Goal: Contribute content: Contribute content

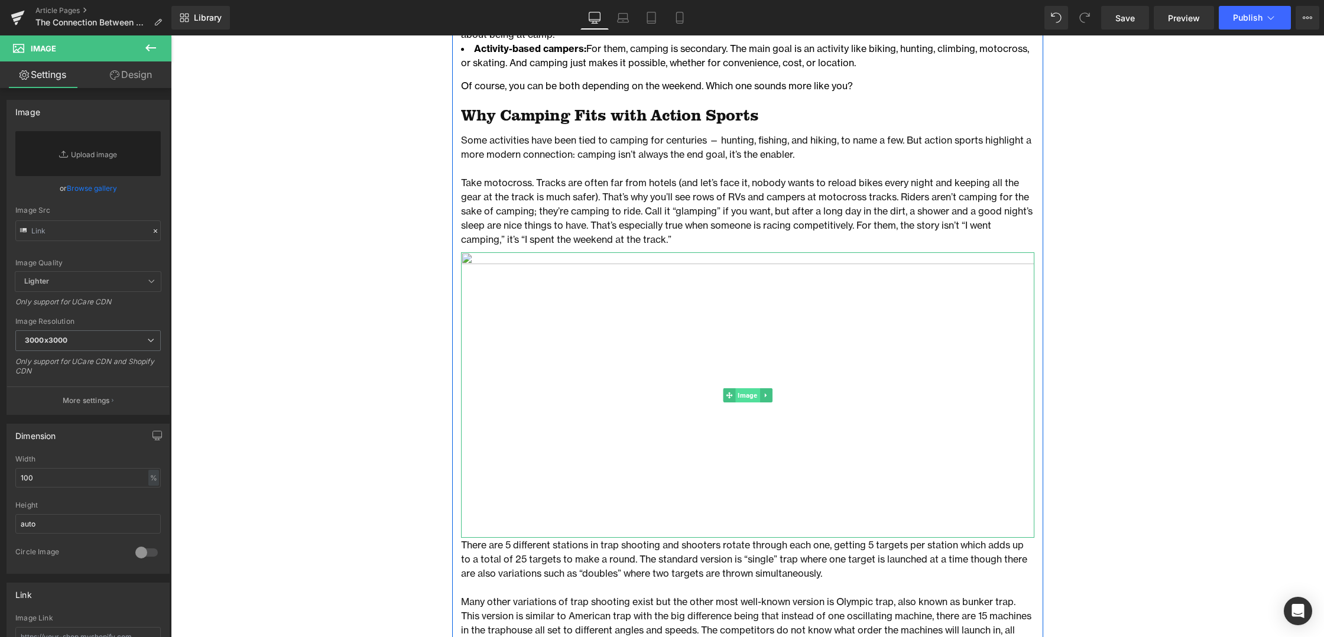
click at [745, 394] on span "Image" at bounding box center [747, 395] width 24 height 14
click at [85, 152] on link "Replace Image" at bounding box center [87, 153] width 145 height 45
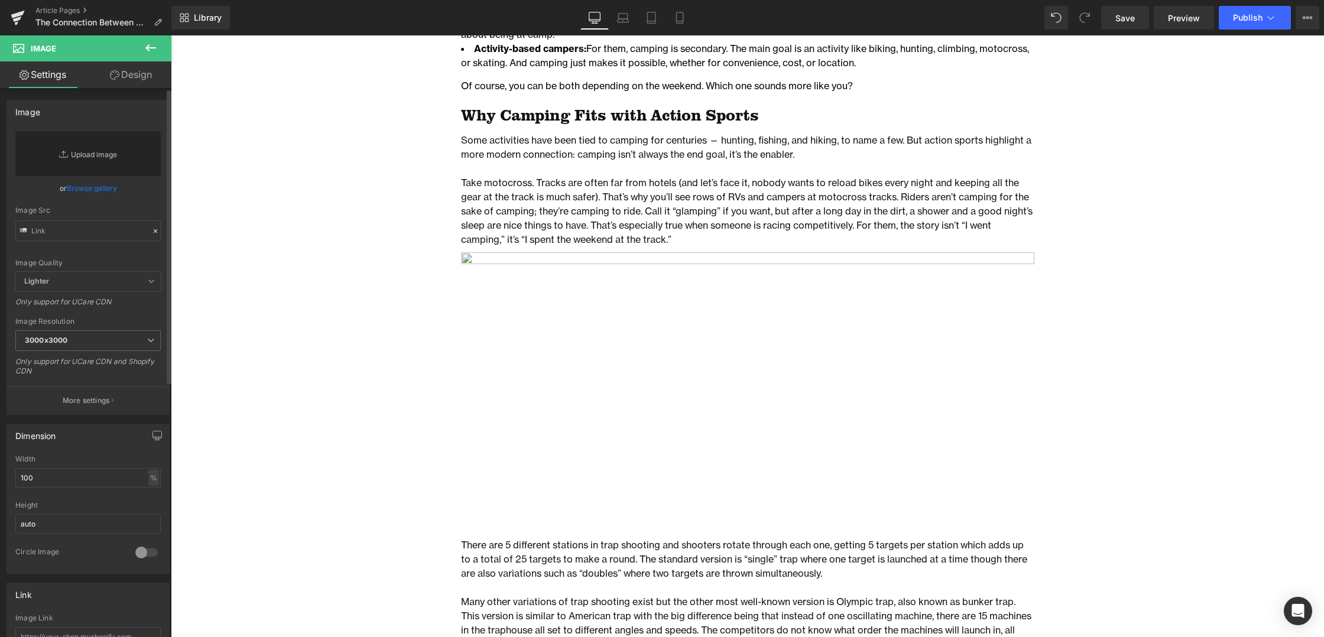
type input "C:\fakepath\616_PrairieBootBag_Moto_LS-13.jpg"
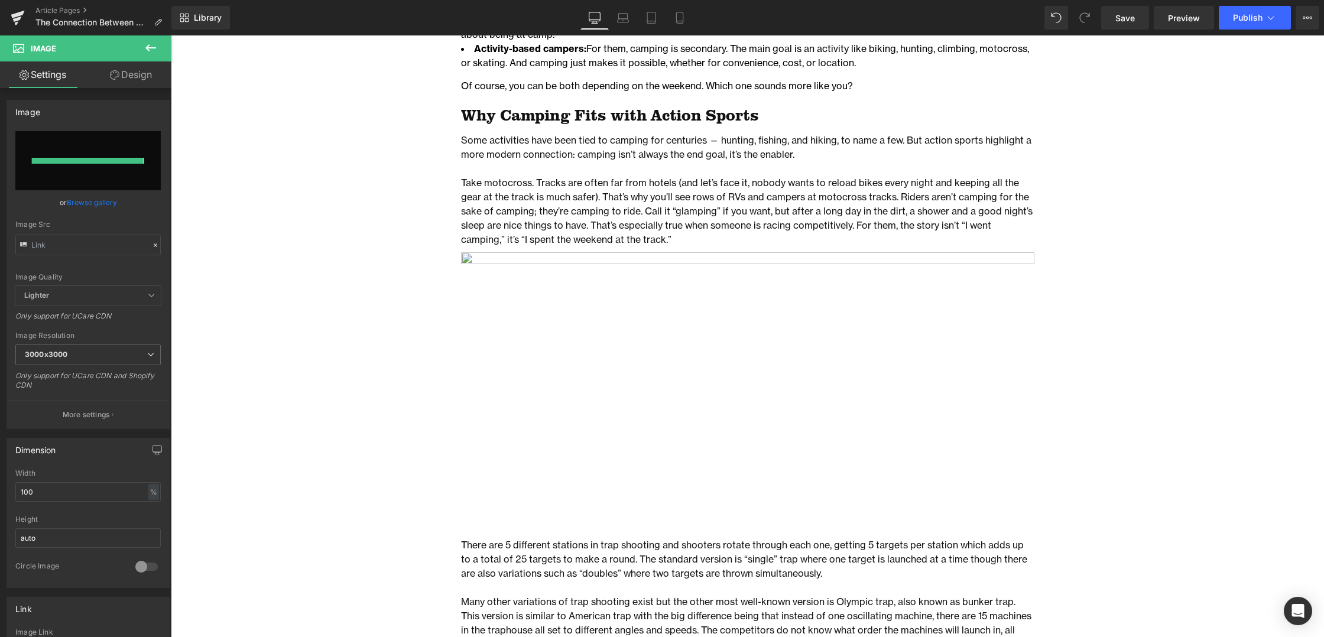
type input "[URL][DOMAIN_NAME]"
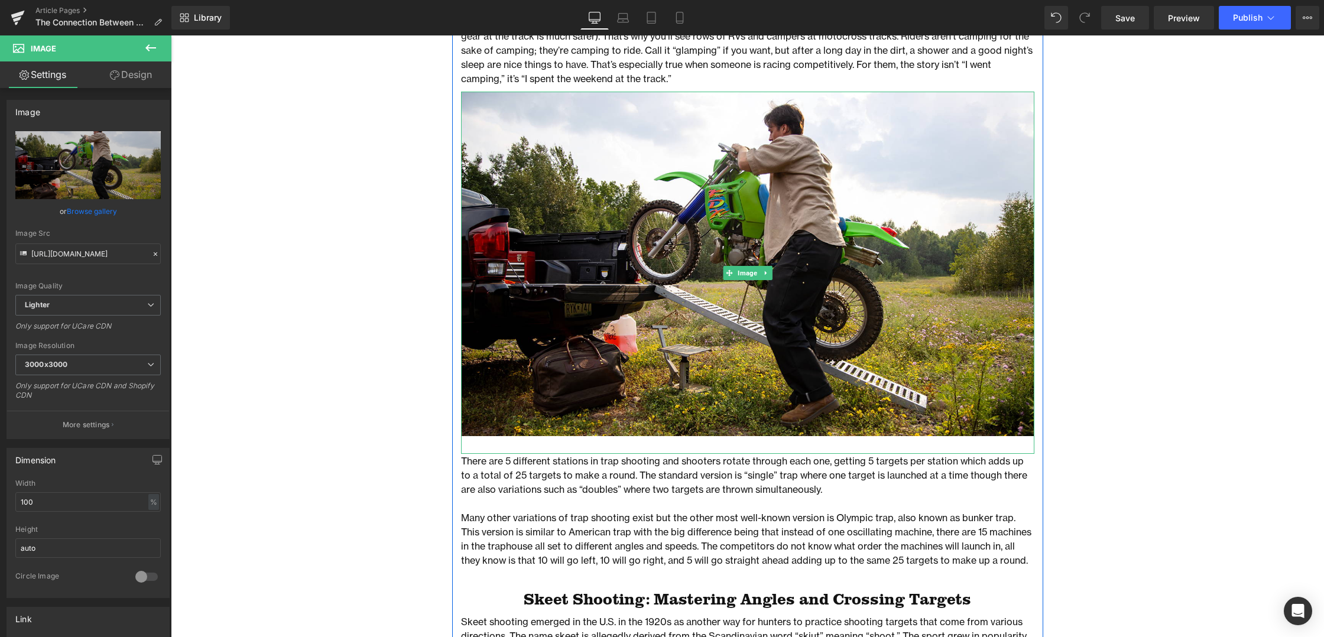
scroll to position [1133, 0]
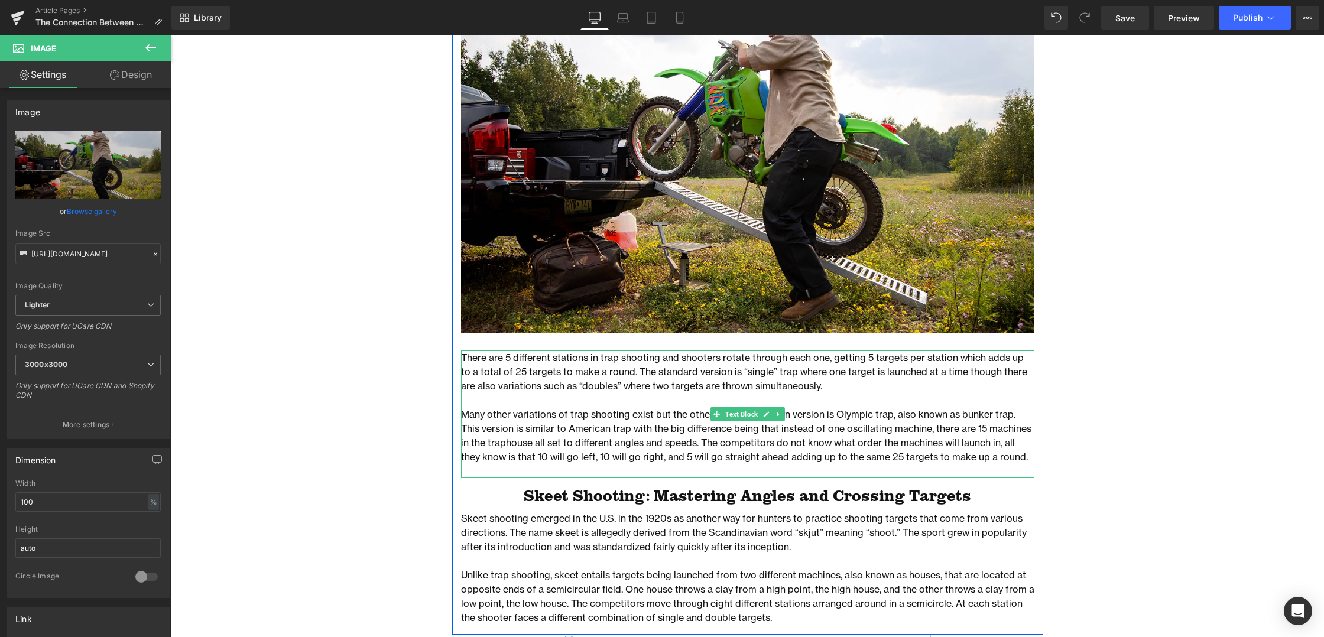
click at [628, 434] on p "Many other variations of trap shooting exist but the other most well-known vers…" at bounding box center [747, 435] width 573 height 57
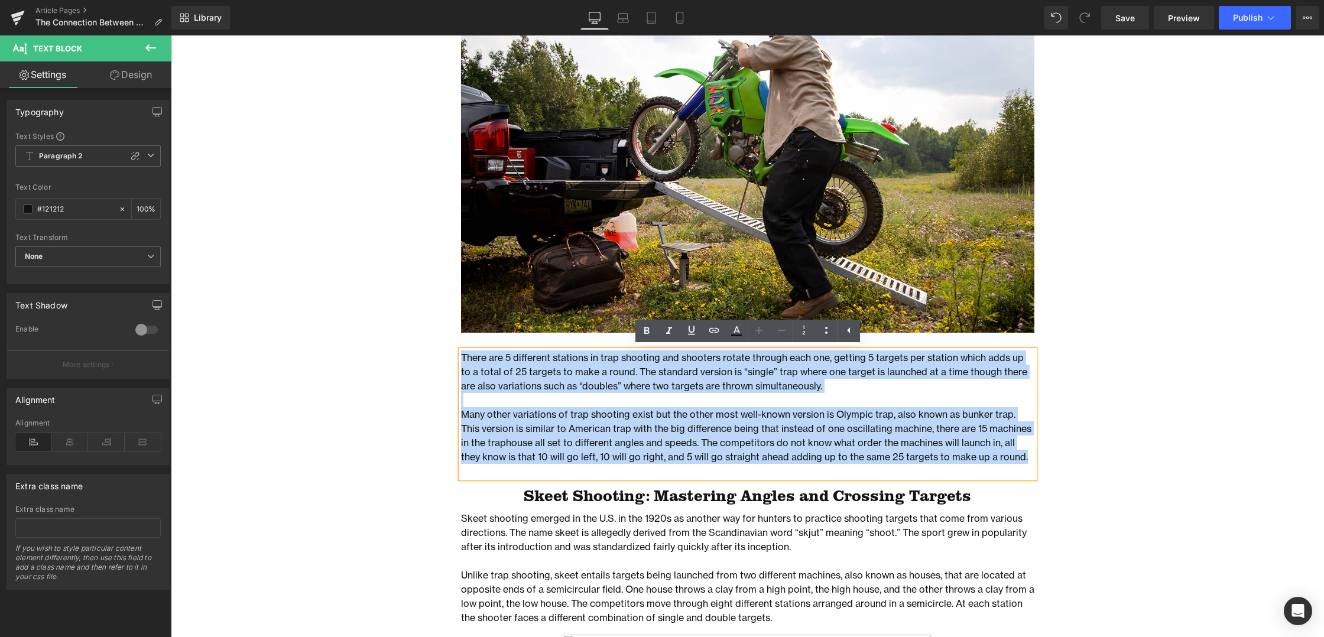
drag, startPoint x: 990, startPoint y: 459, endPoint x: 456, endPoint y: 350, distance: 544.6
click at [456, 350] on div "When you think of camping activities, the usual suspects come to mind: hiking, …" at bounding box center [747, 139] width 591 height 991
paste div
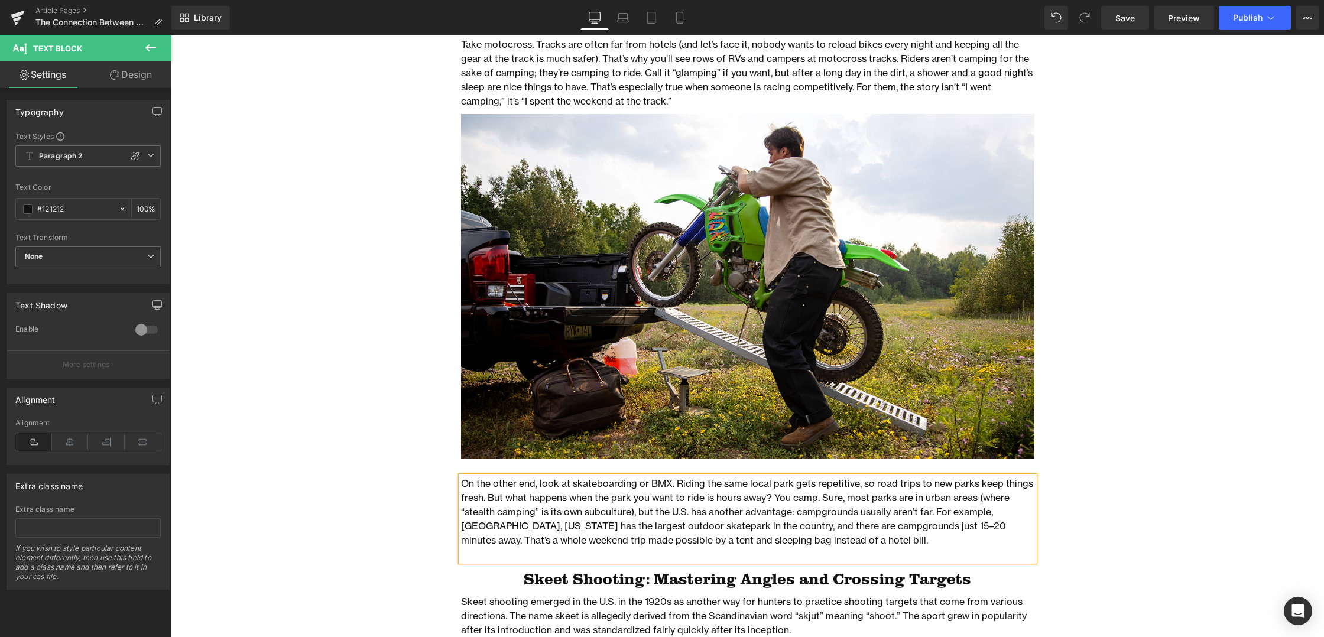
scroll to position [1027, 0]
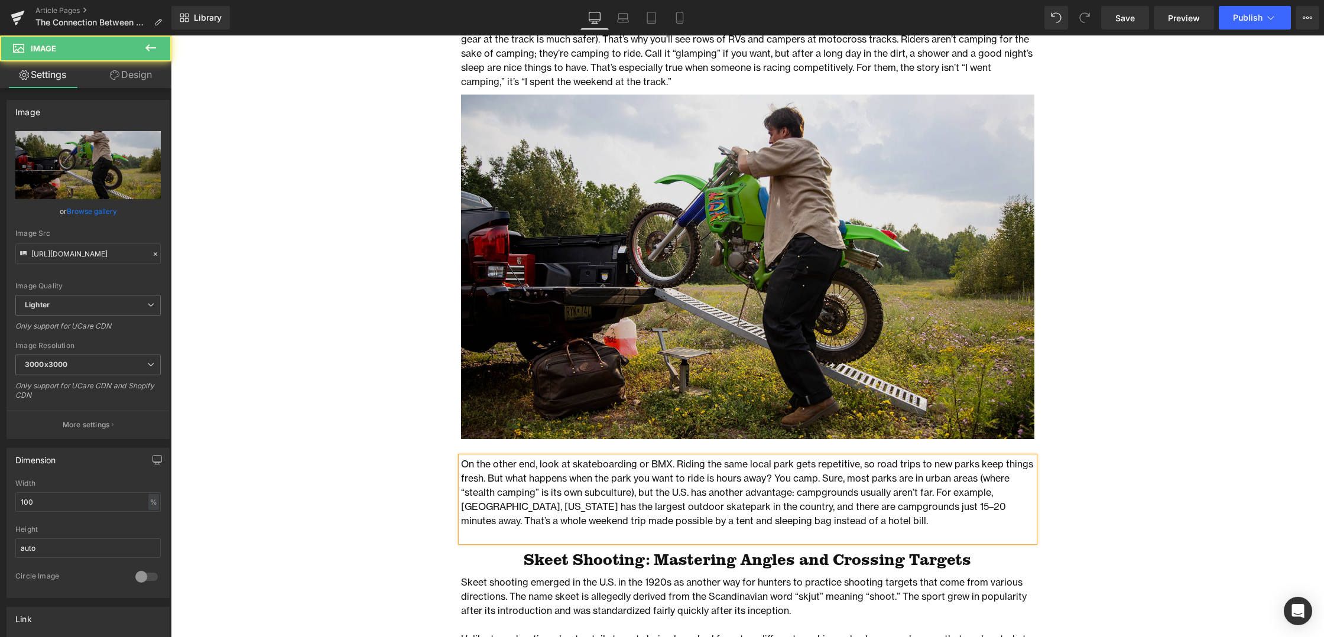
click at [588, 359] on img at bounding box center [747, 276] width 573 height 362
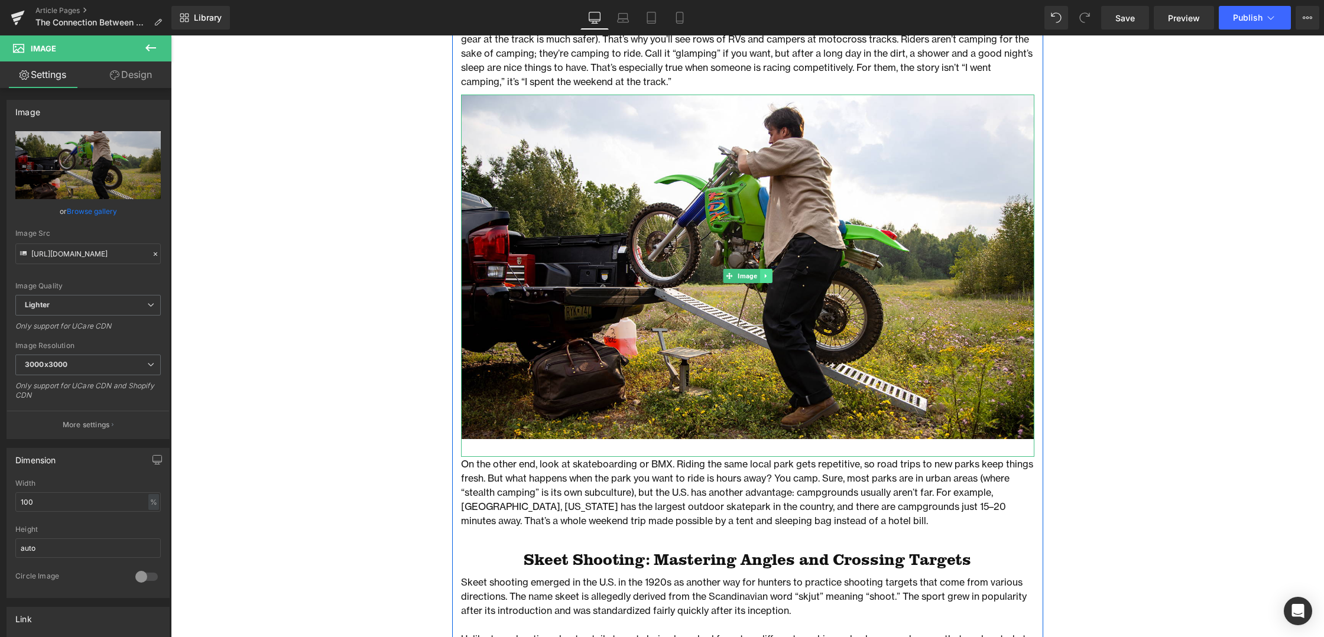
click at [768, 274] on link at bounding box center [765, 276] width 12 height 14
click at [760, 276] on icon at bounding box center [760, 275] width 7 height 7
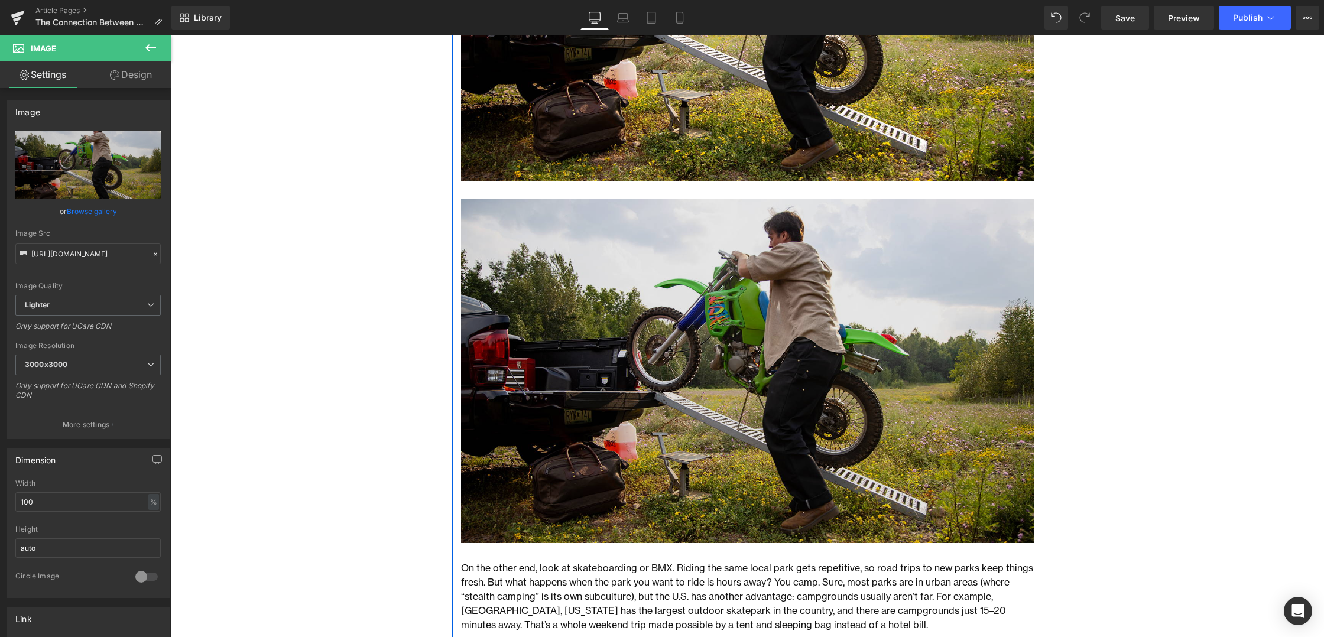
scroll to position [1357, 0]
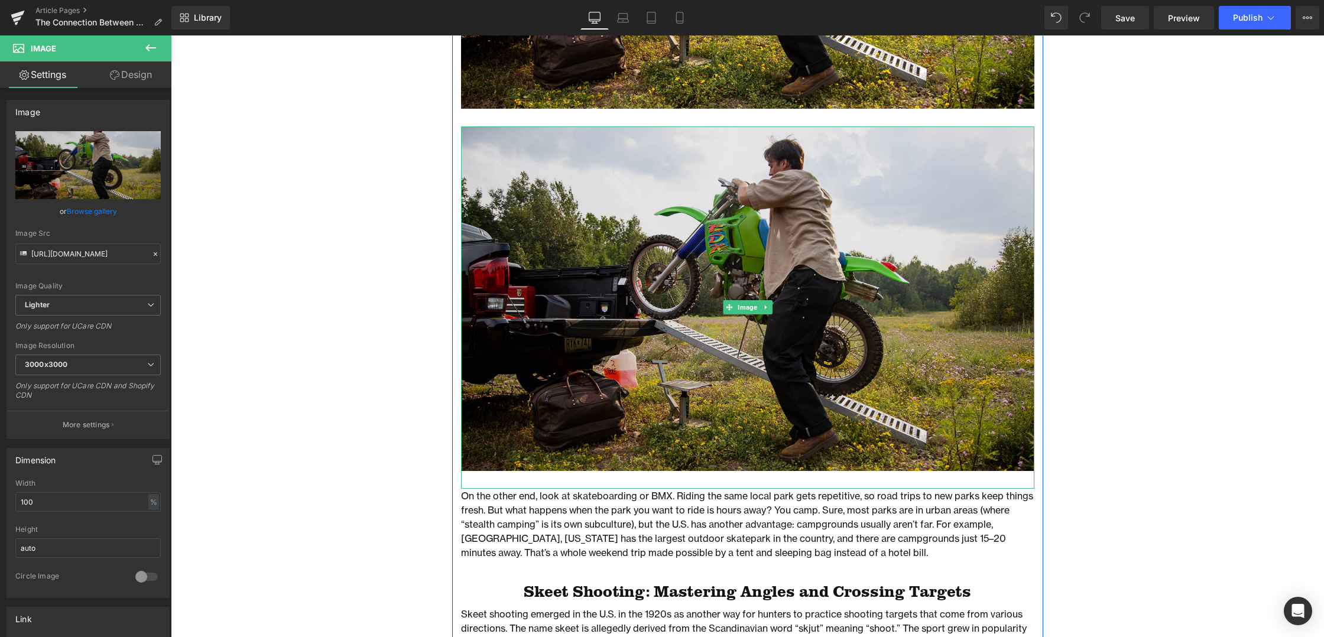
click at [640, 321] on img at bounding box center [747, 307] width 573 height 362
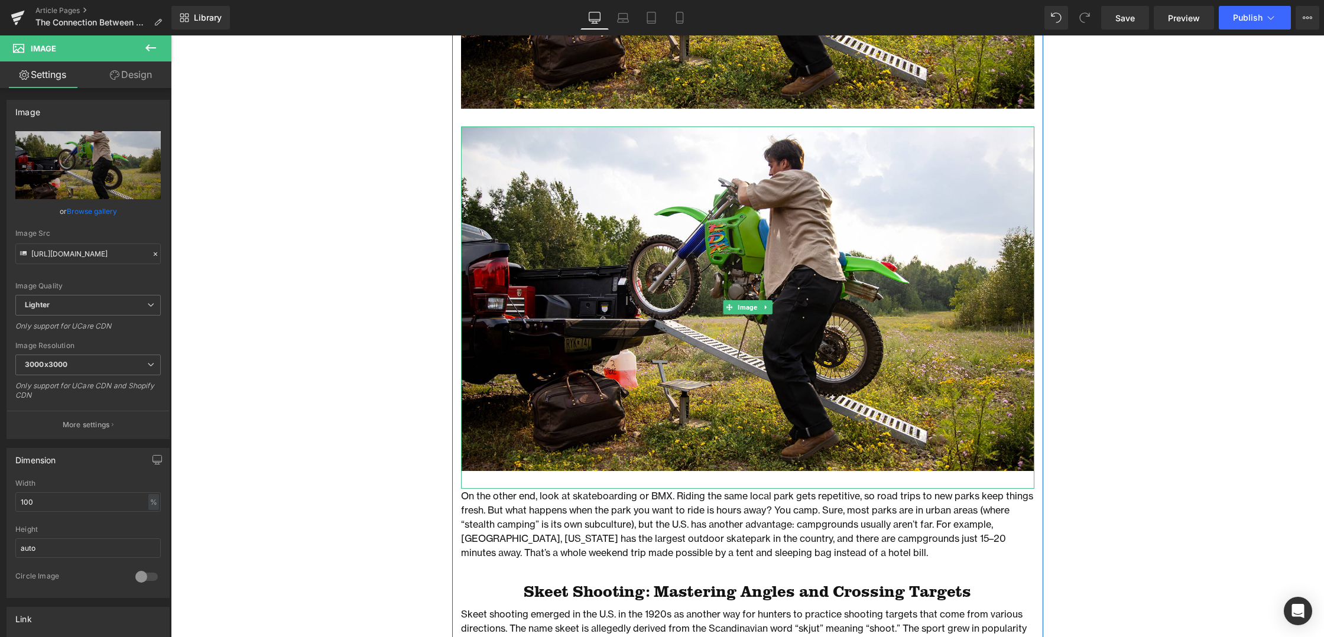
scroll to position [1355, 0]
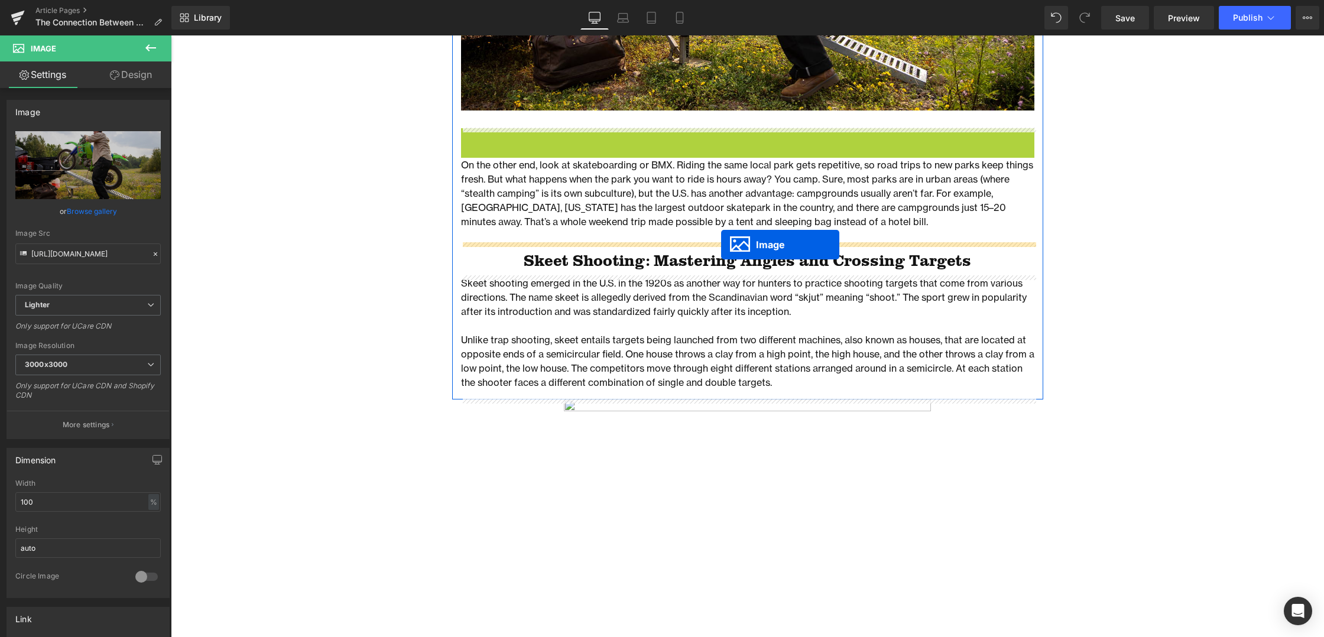
drag, startPoint x: 729, startPoint y: 306, endPoint x: 721, endPoint y: 245, distance: 61.9
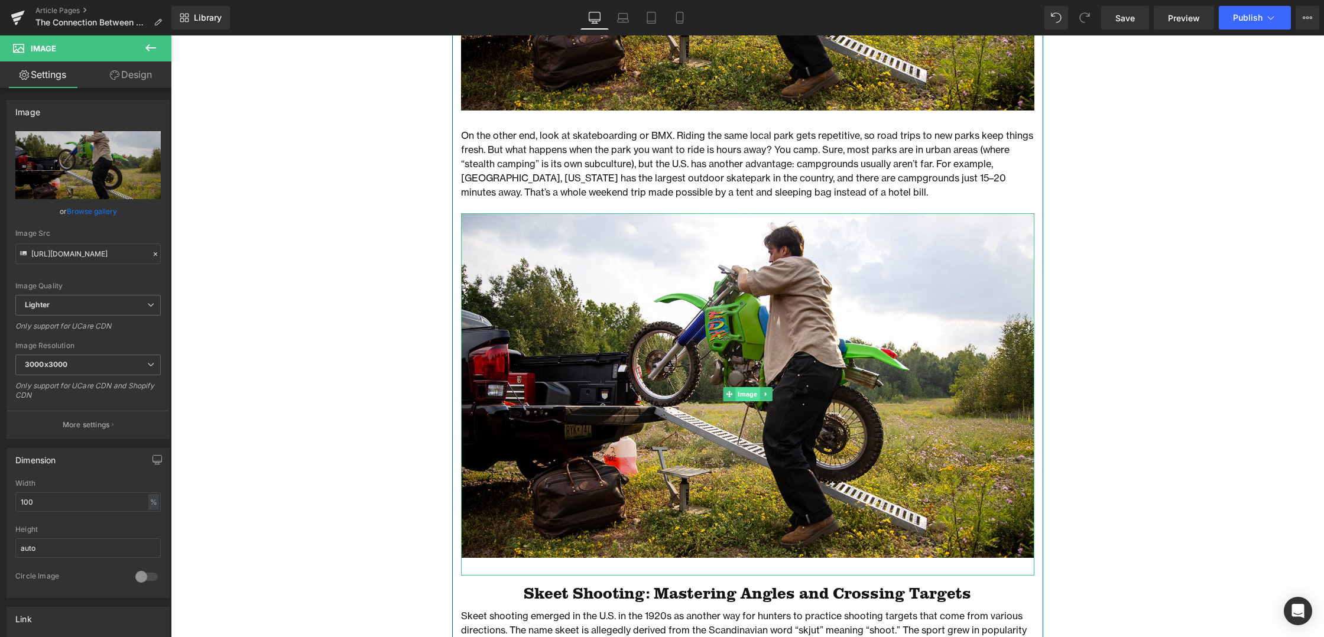
click at [742, 393] on span "Image" at bounding box center [747, 394] width 24 height 14
click at [742, 393] on span "Image" at bounding box center [747, 395] width 24 height 14
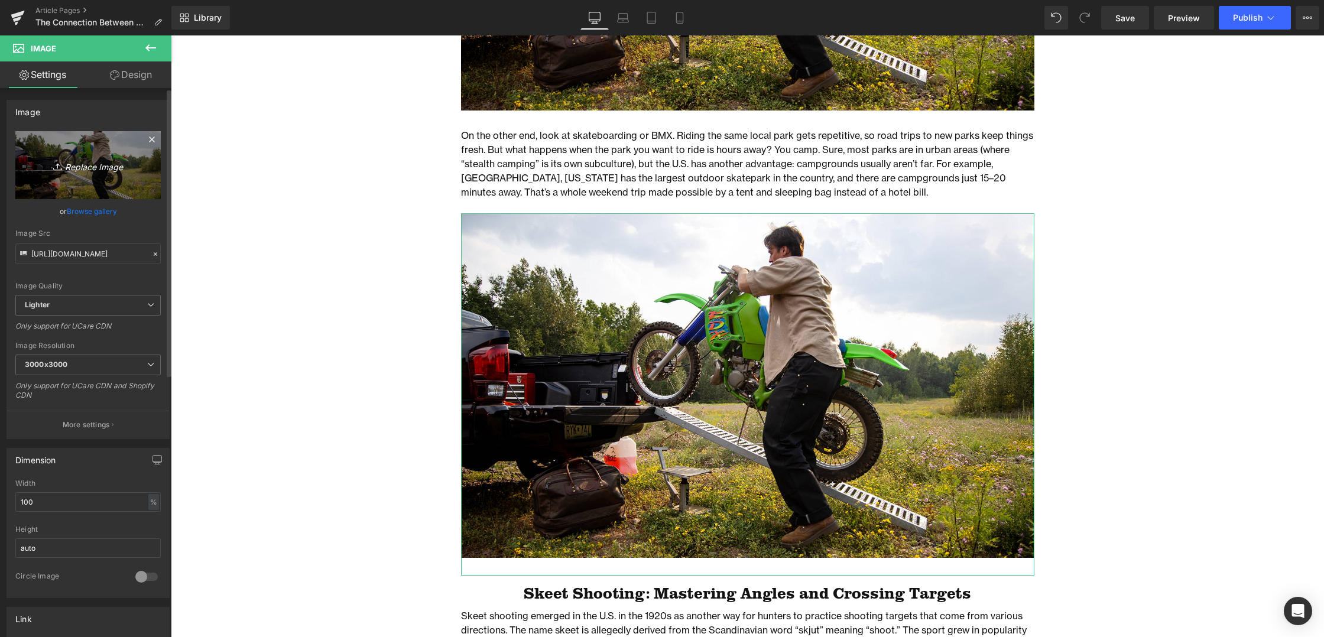
click at [91, 168] on icon "Replace Image" at bounding box center [88, 165] width 95 height 15
type input "C:\fakepath\405_JayCookeSling_LS-02.jpg"
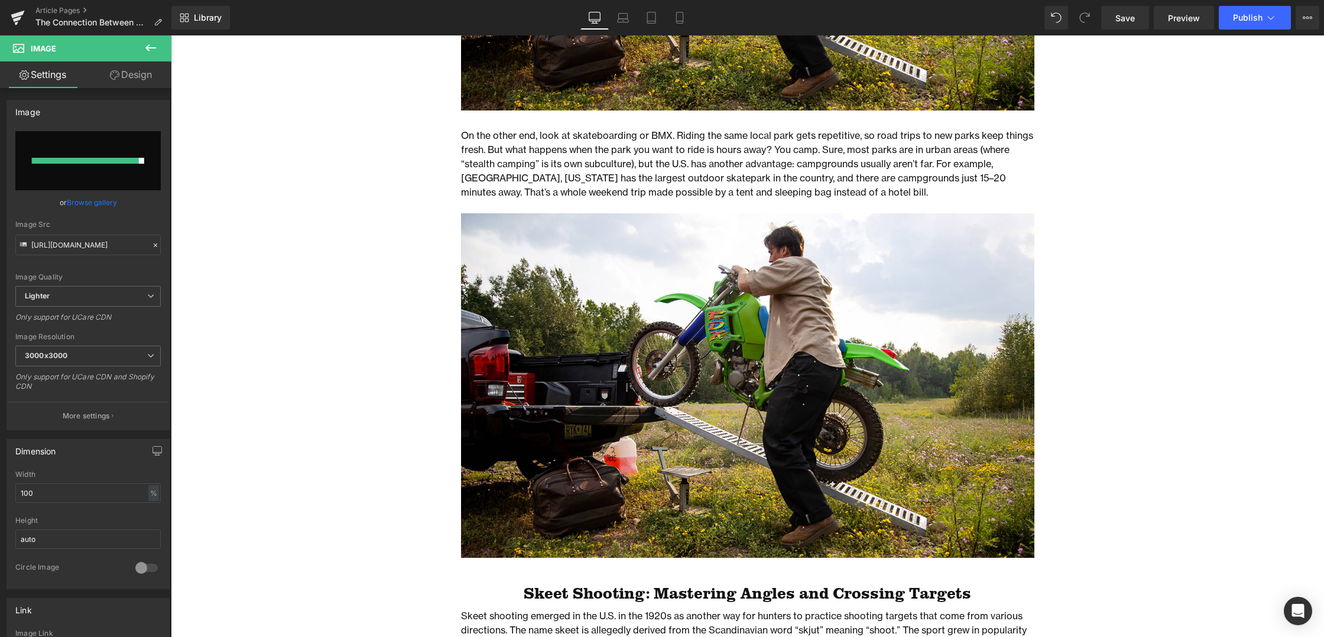
type input "[URL][DOMAIN_NAME]"
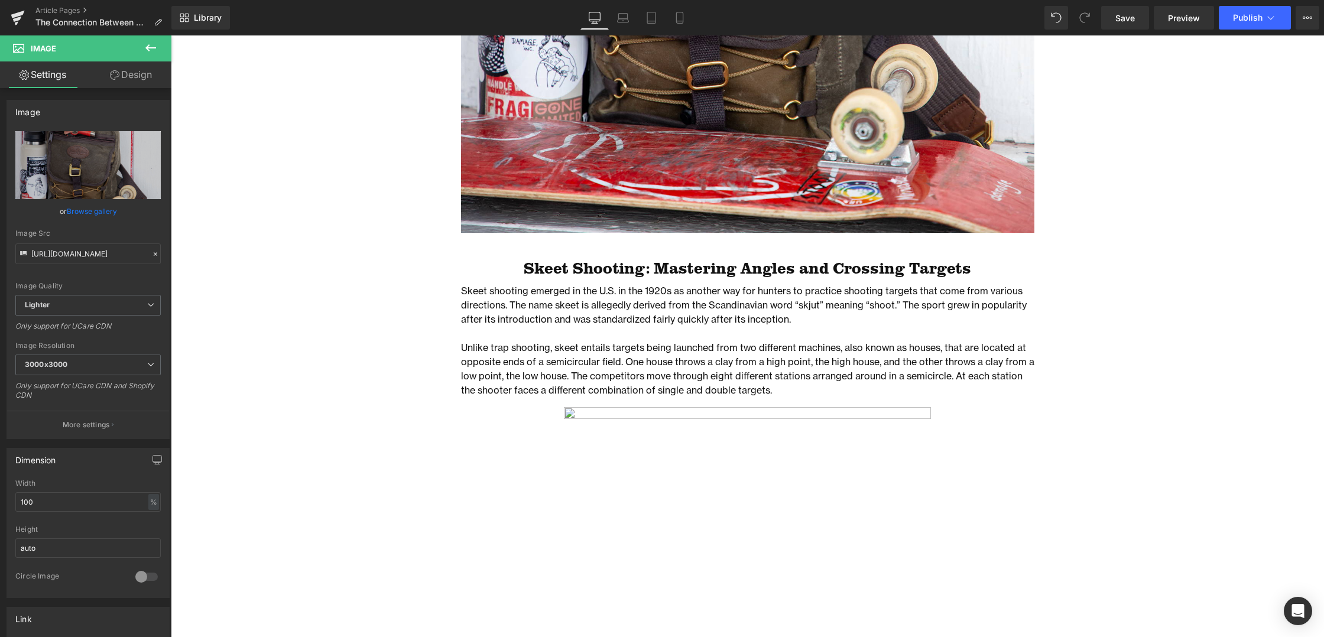
scroll to position [1906, 0]
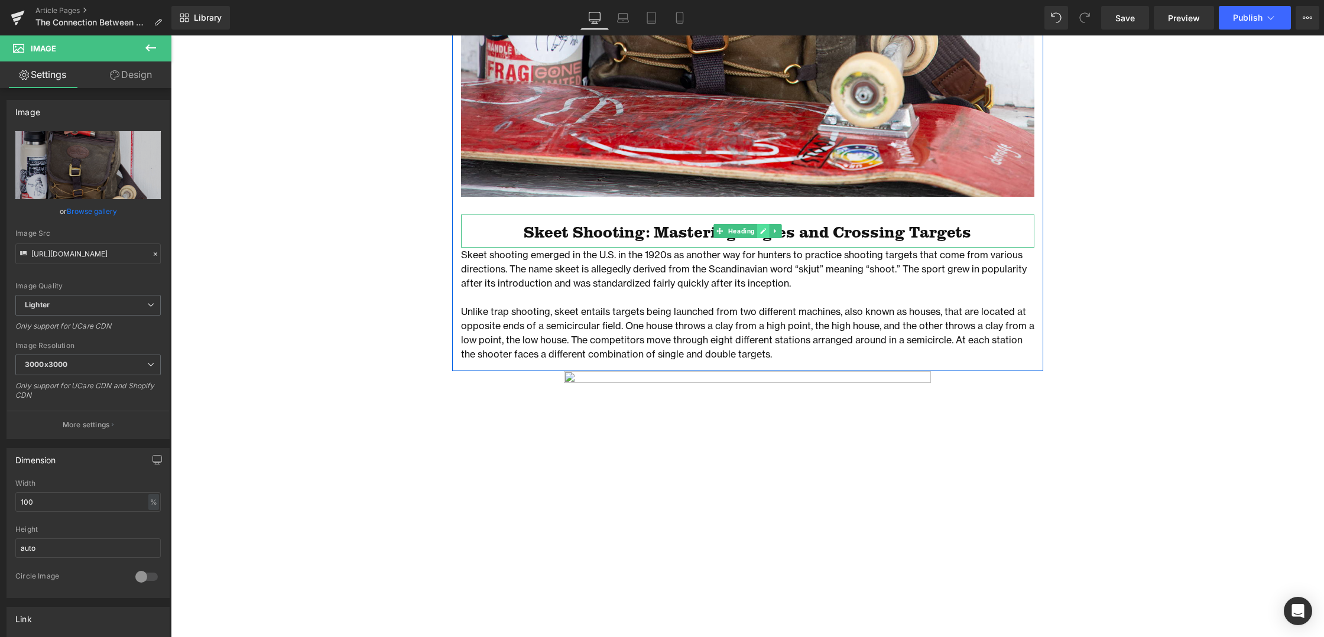
click at [763, 231] on icon at bounding box center [763, 232] width 6 height 6
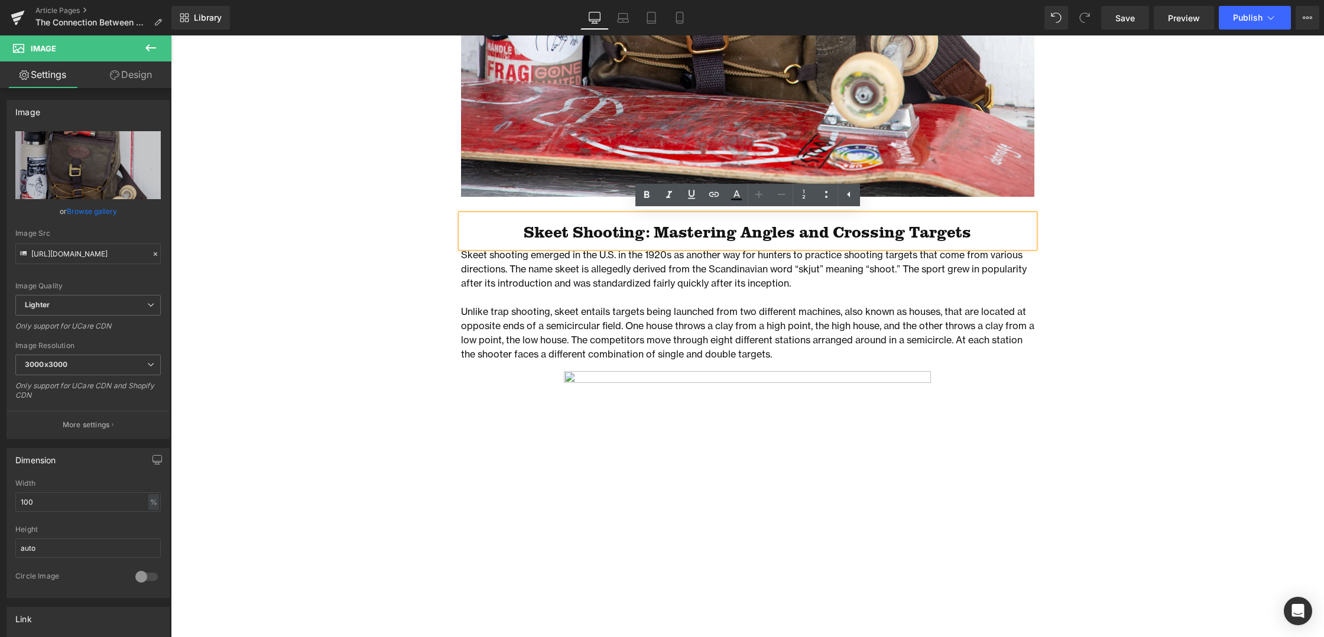
click at [687, 234] on h2 "Skeet Shooting: Mastering Angles and Crossing Targets" at bounding box center [747, 232] width 573 height 19
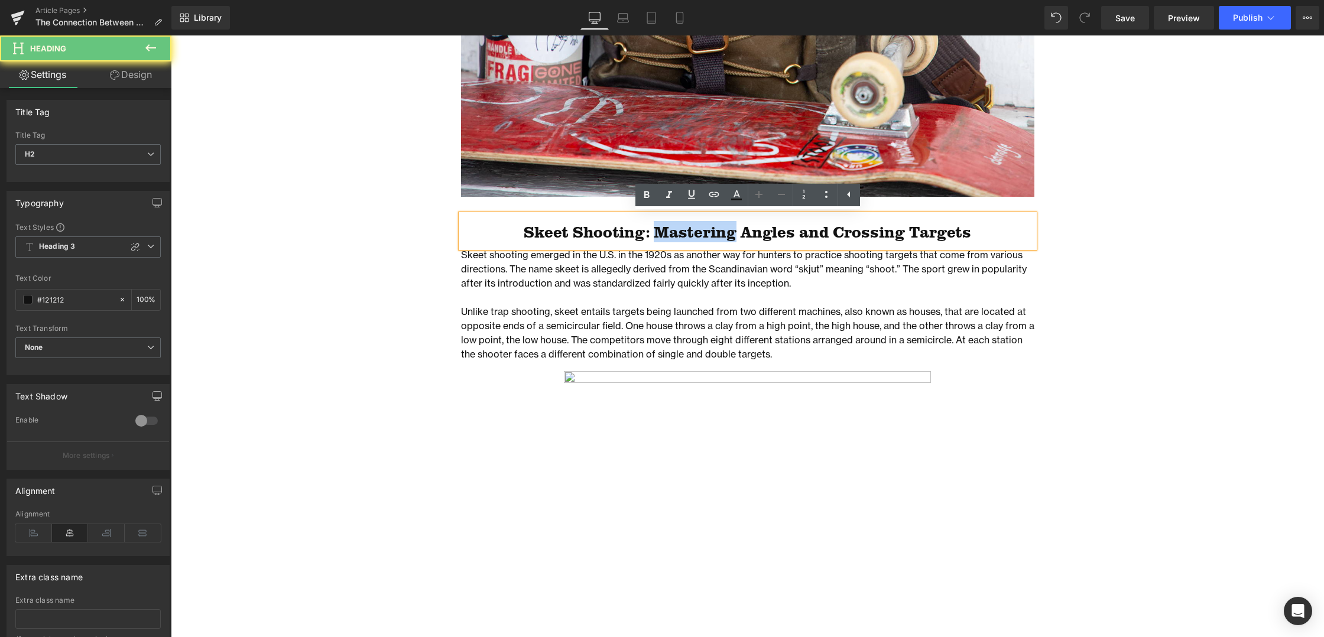
click at [687, 234] on h2 "Skeet Shooting: Mastering Angles and Crossing Targets" at bounding box center [747, 232] width 573 height 19
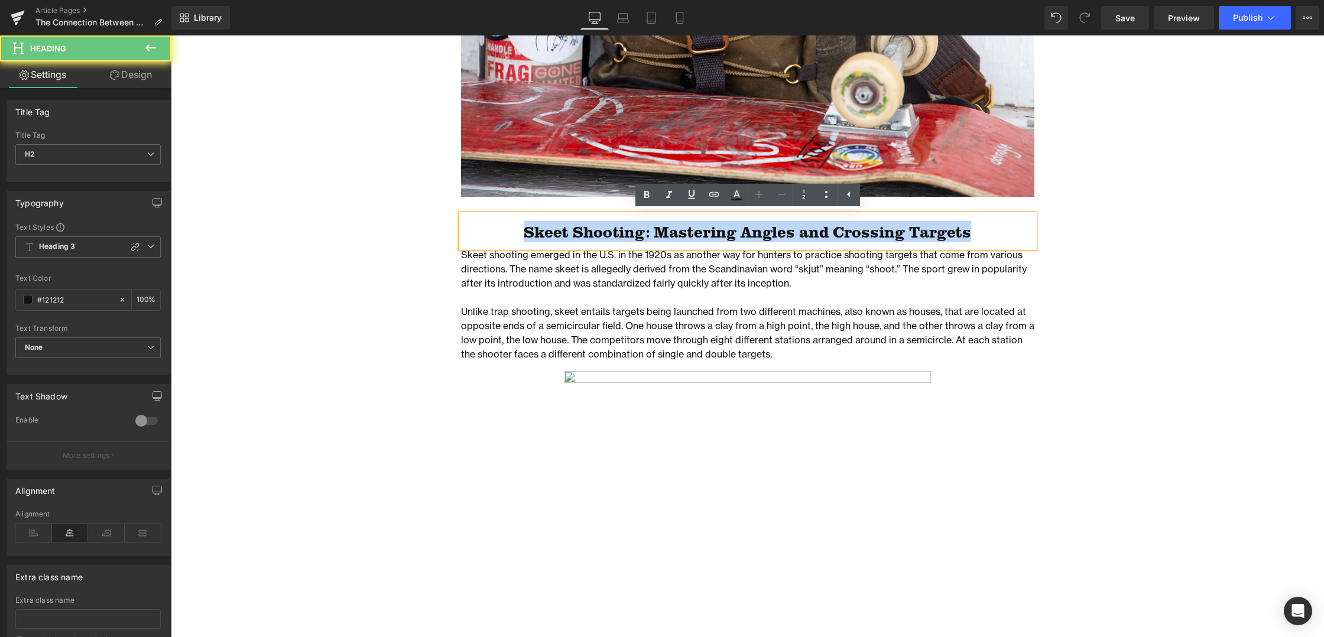
click at [687, 234] on h2 "Skeet Shooting: Mastering Angles and Crossing Targets" at bounding box center [747, 232] width 573 height 19
paste div
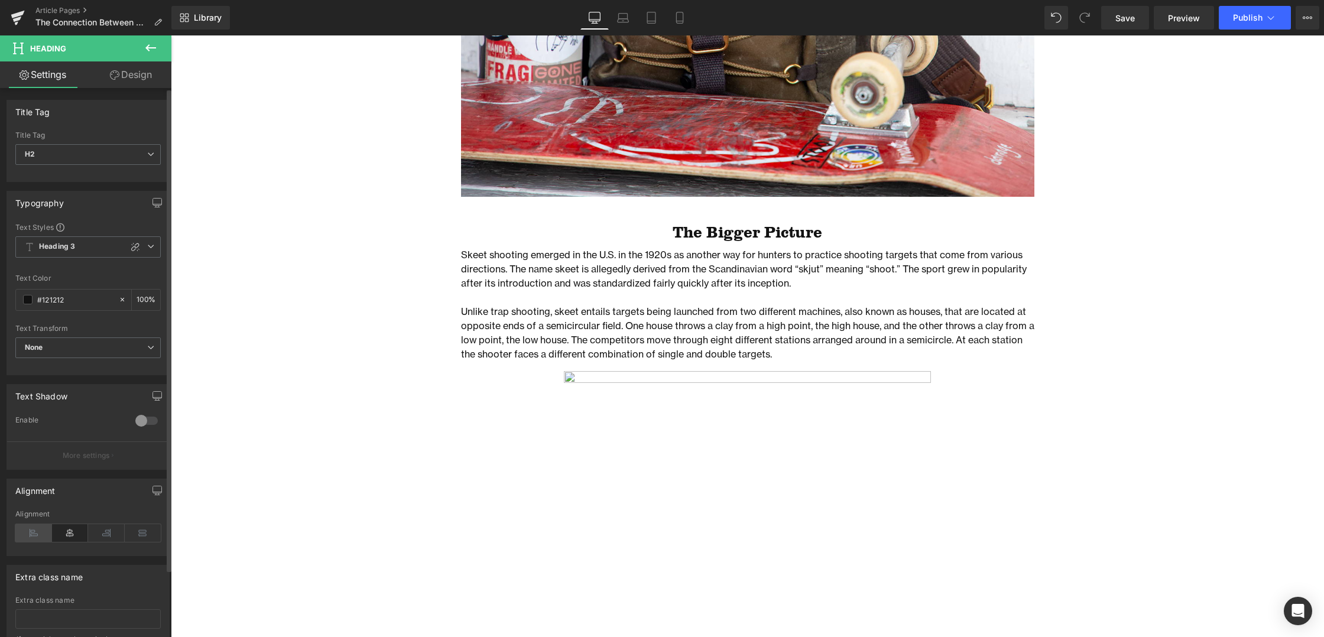
click at [28, 529] on icon at bounding box center [33, 533] width 37 height 18
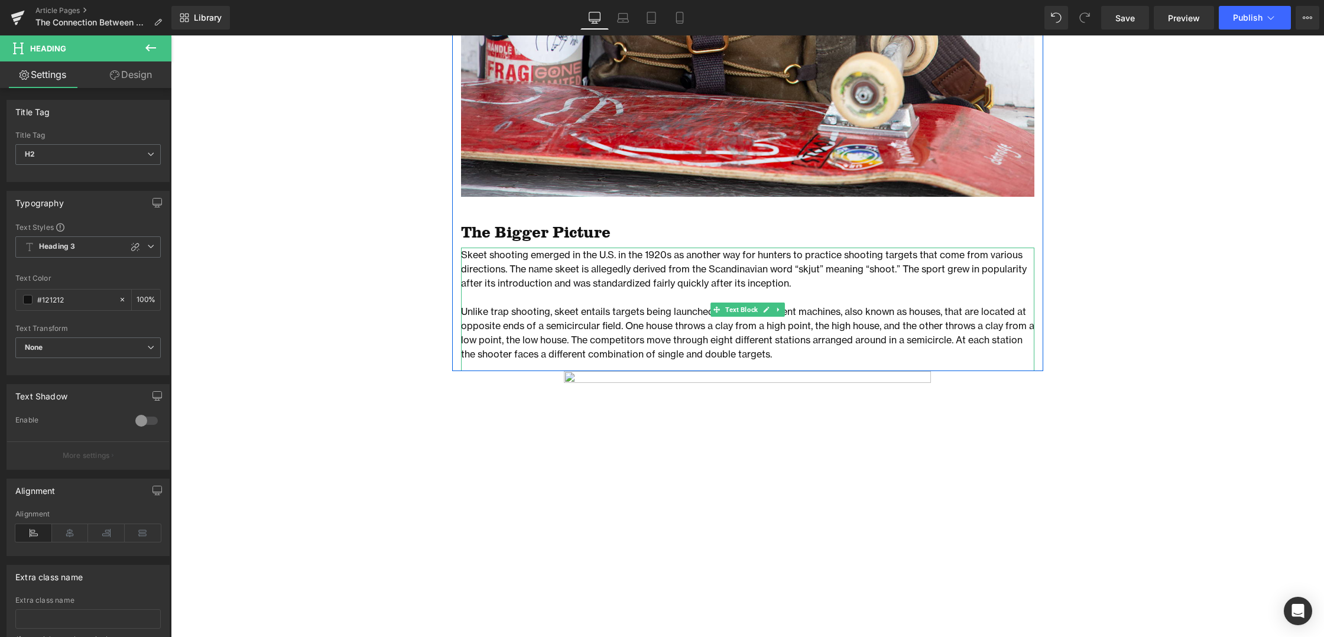
click at [525, 290] on p at bounding box center [747, 297] width 573 height 14
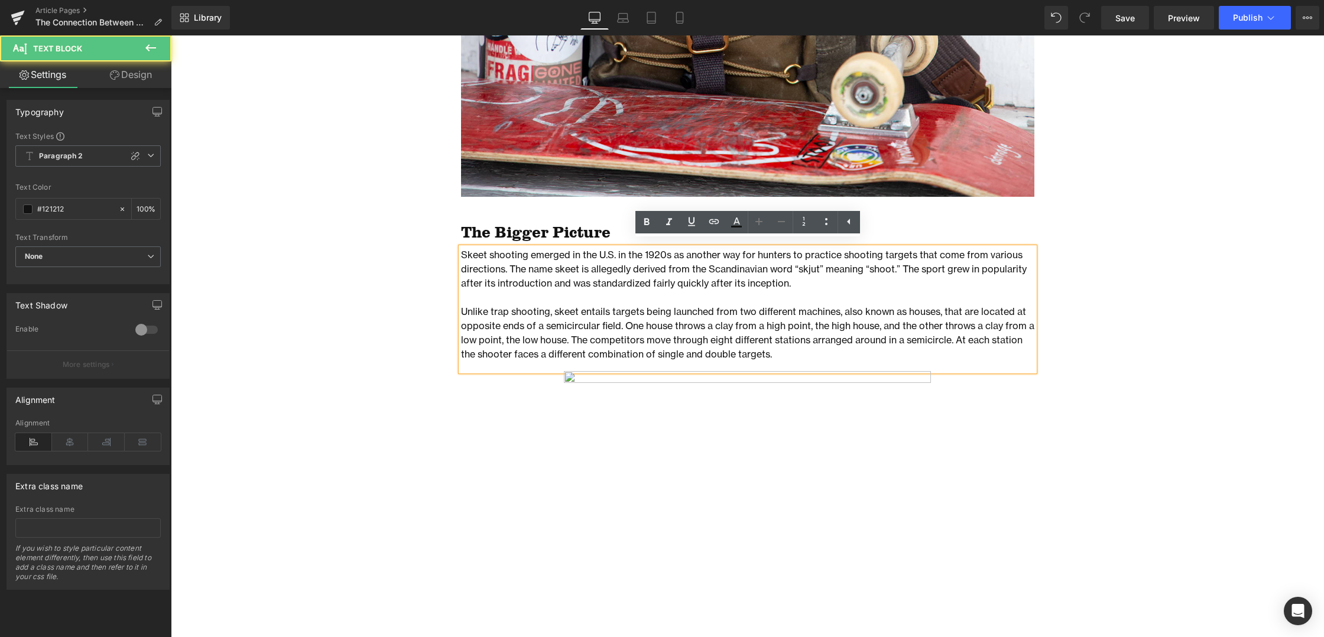
scroll to position [1911, 0]
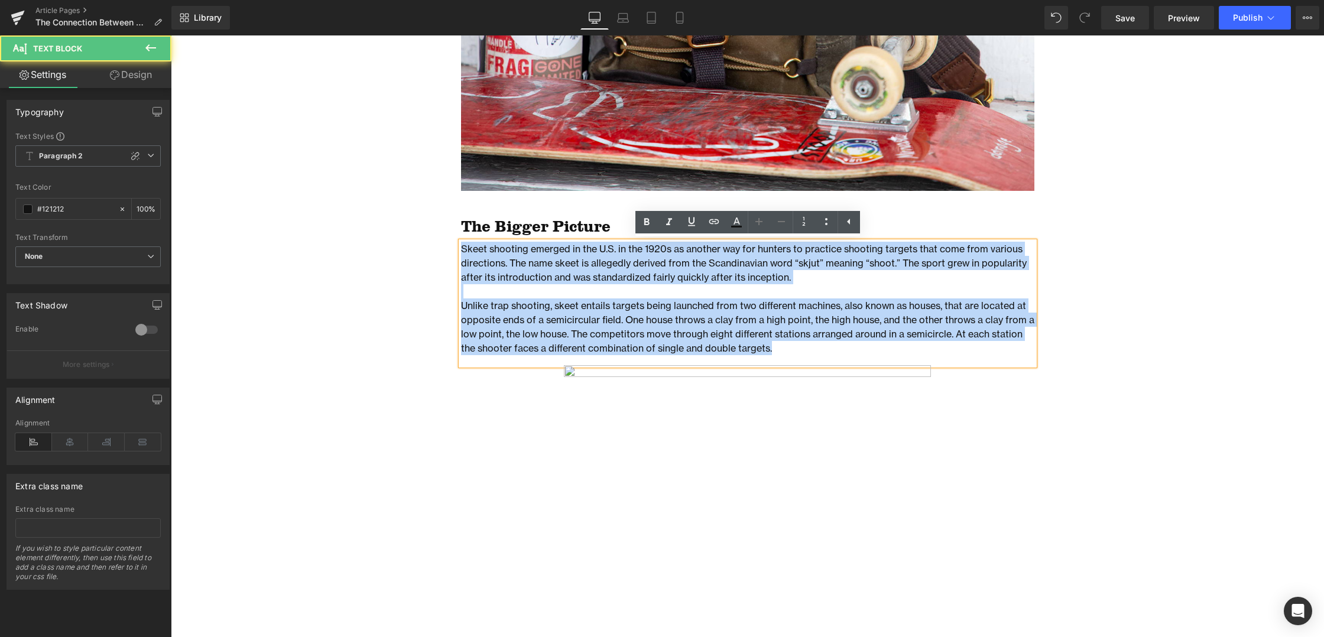
drag, startPoint x: 749, startPoint y: 352, endPoint x: 439, endPoint y: 249, distance: 326.3
click at [439, 249] on div "The Connection Between Action Sports and Camping Heading Row Image Photo by [PE…" at bounding box center [747, 448] width 1153 height 4449
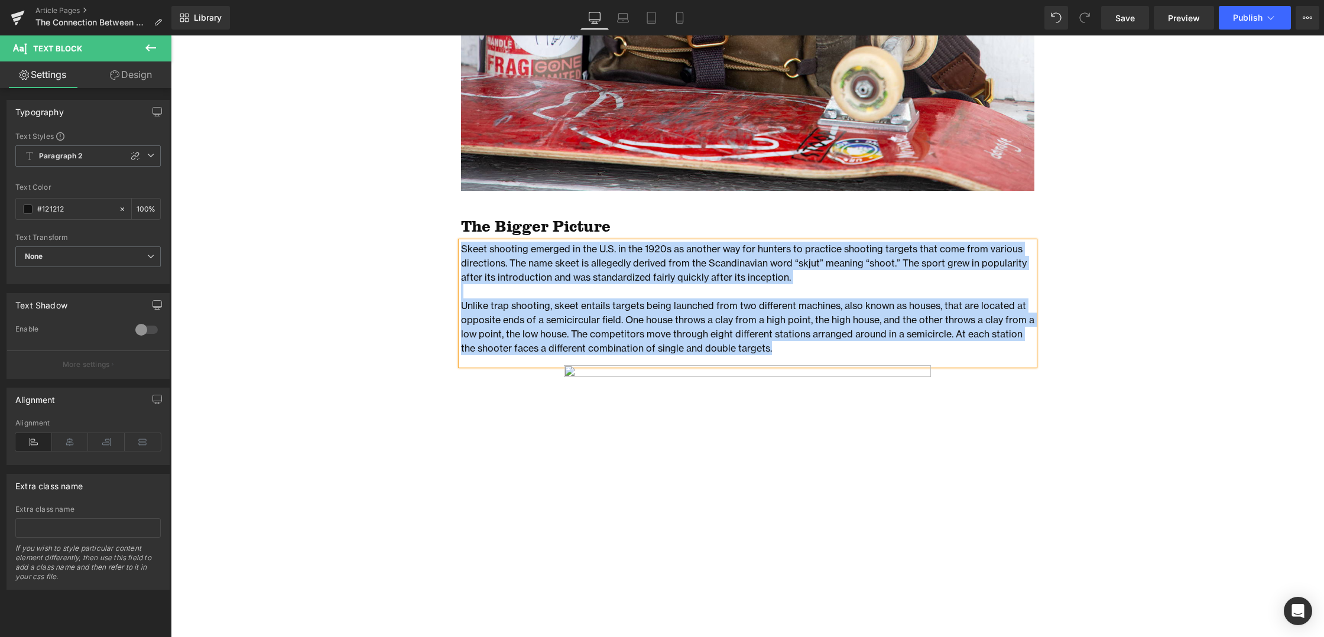
paste div
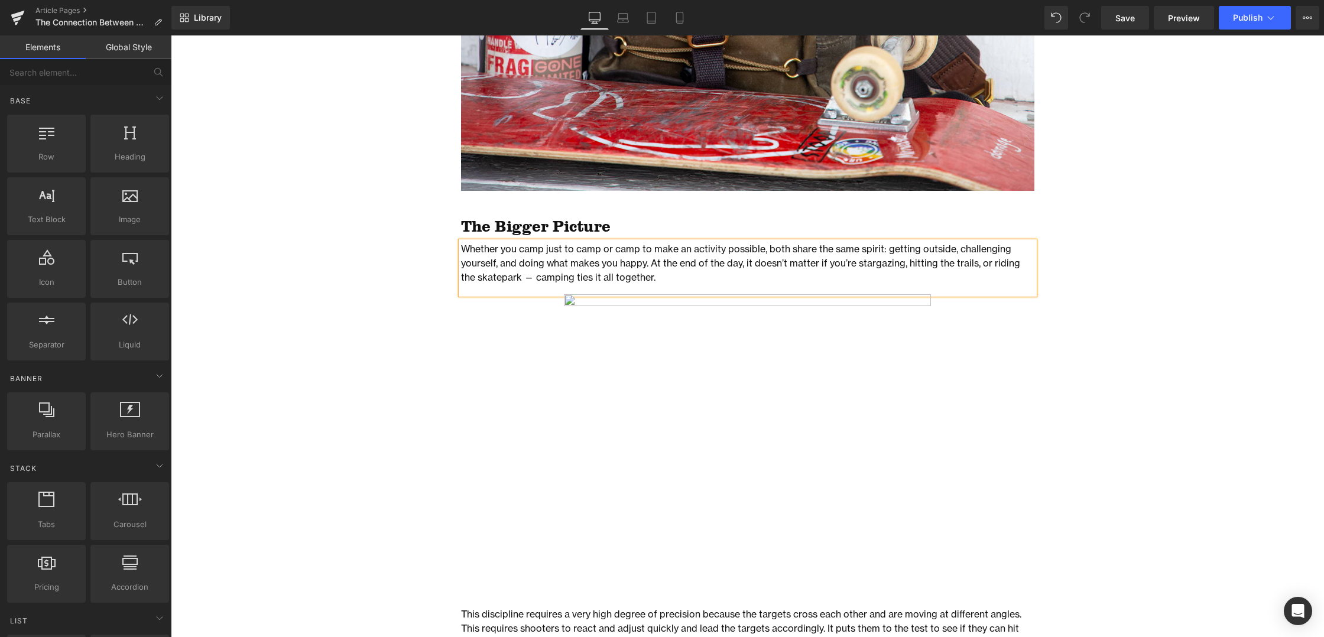
click at [392, 306] on div "The Connection Between Action Sports and Camping Heading Row Image Photo by [PE…" at bounding box center [747, 413] width 1153 height 4378
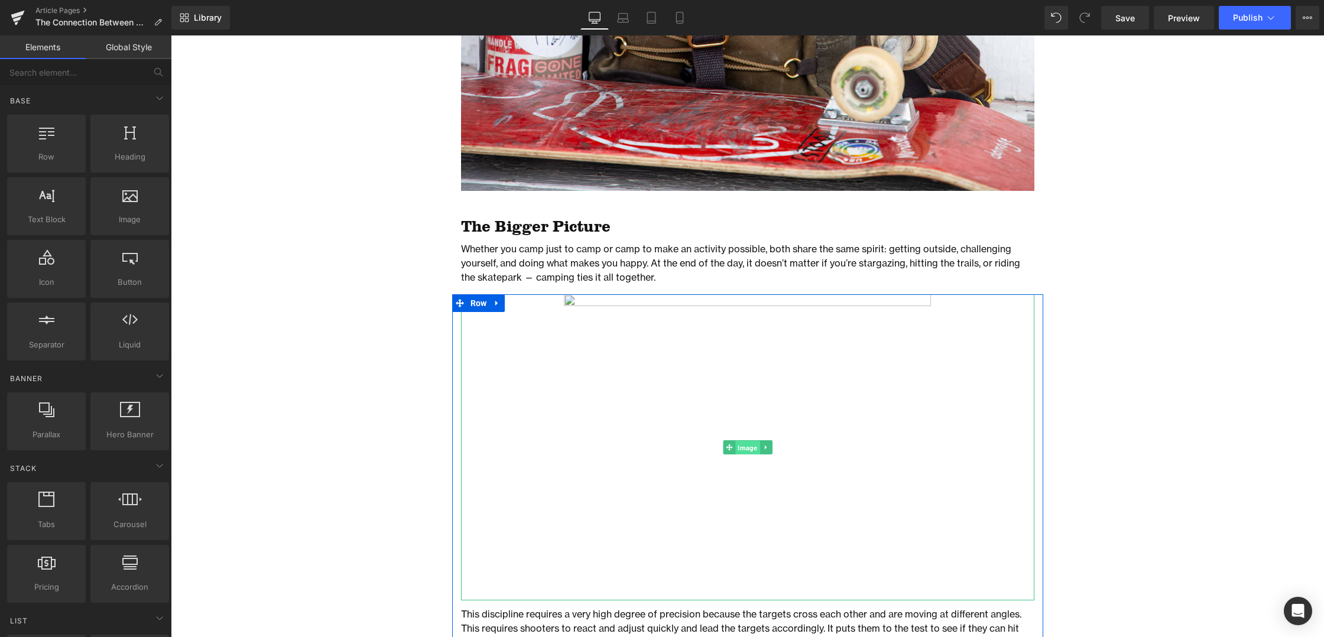
click at [741, 448] on span "Image" at bounding box center [747, 448] width 24 height 14
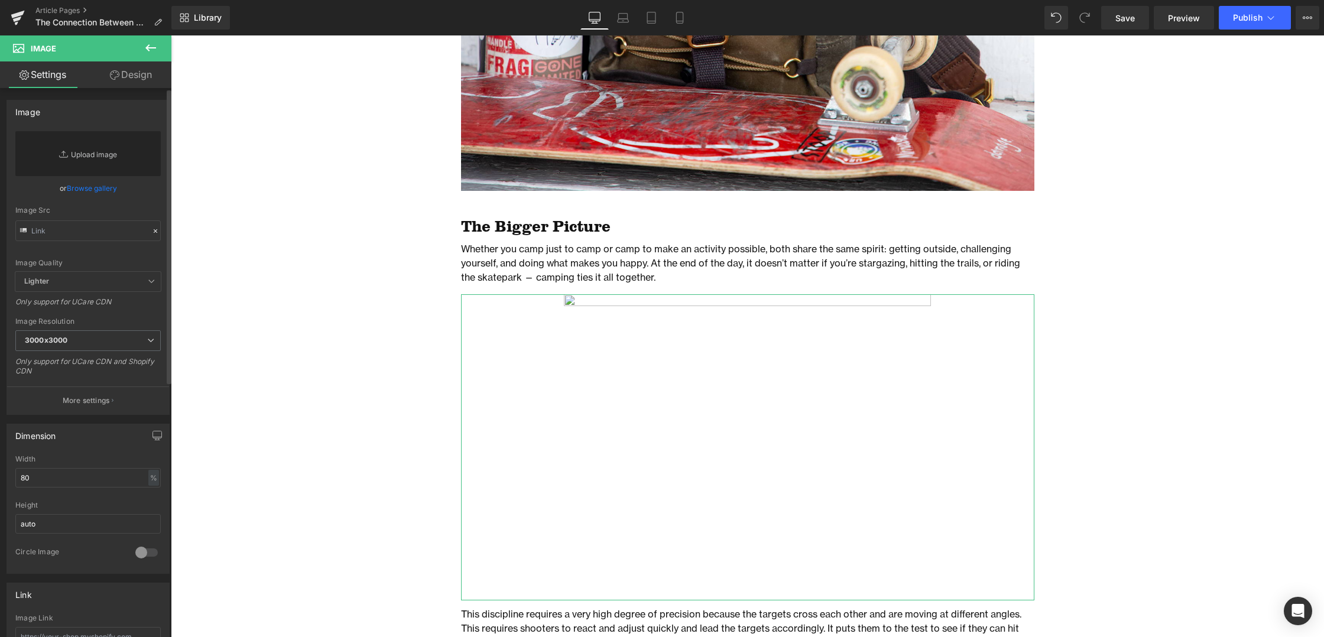
click at [105, 150] on link "Replace Image" at bounding box center [87, 153] width 145 height 45
type input "C:\fakepath\IMG_3751 2.jpg"
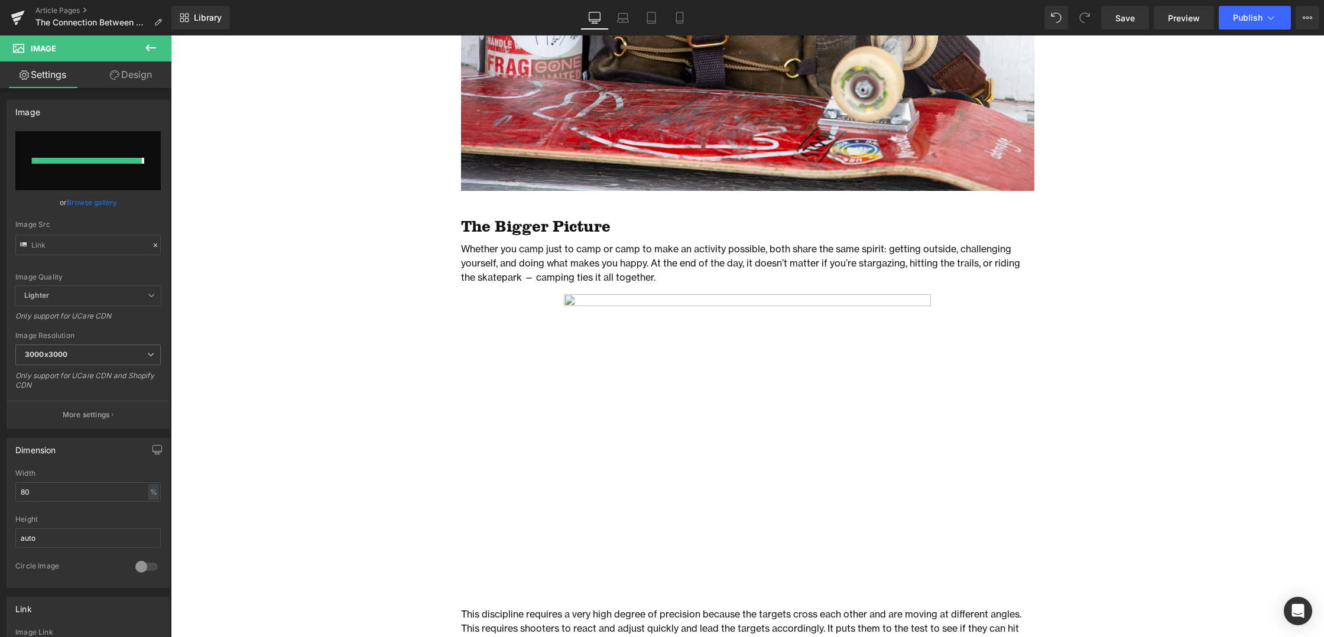
type input "[URL][DOMAIN_NAME]"
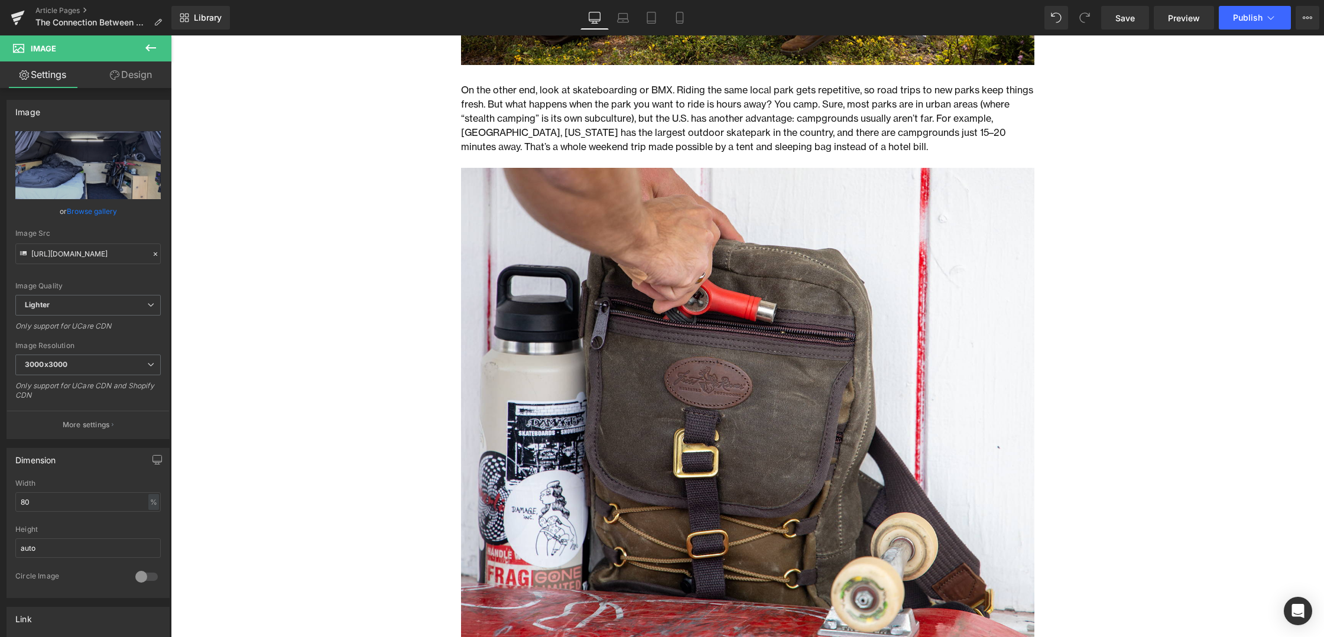
scroll to position [1393, 0]
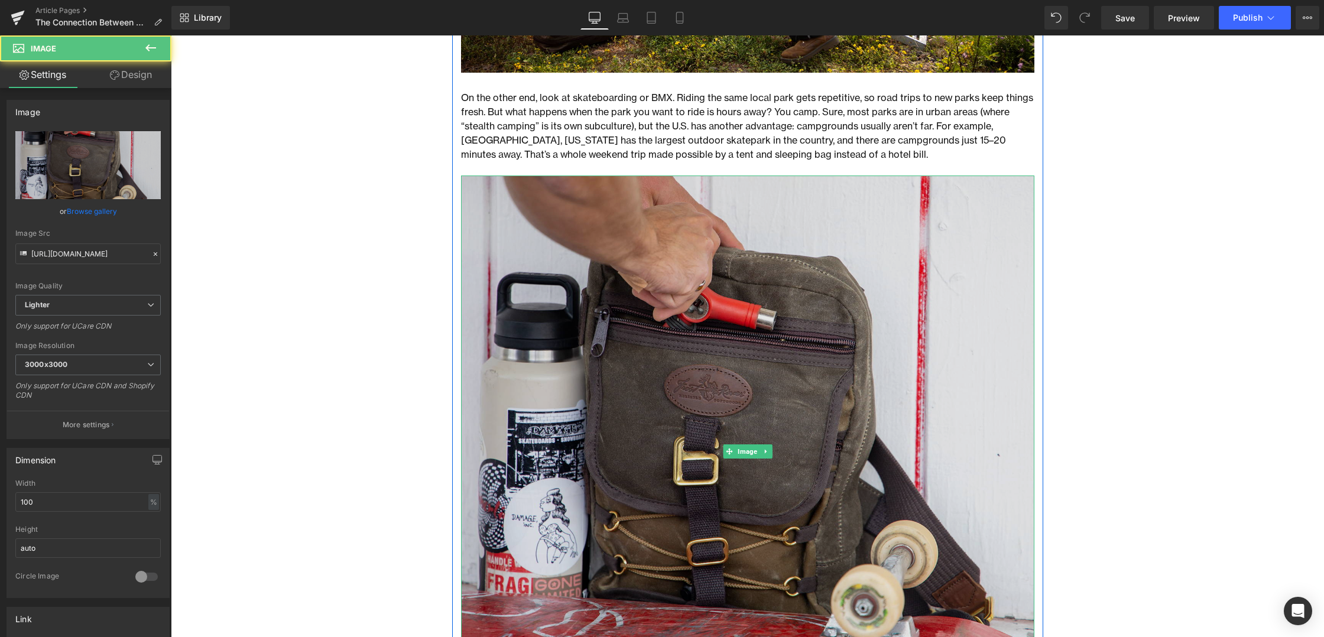
click at [618, 303] on img at bounding box center [747, 451] width 573 height 551
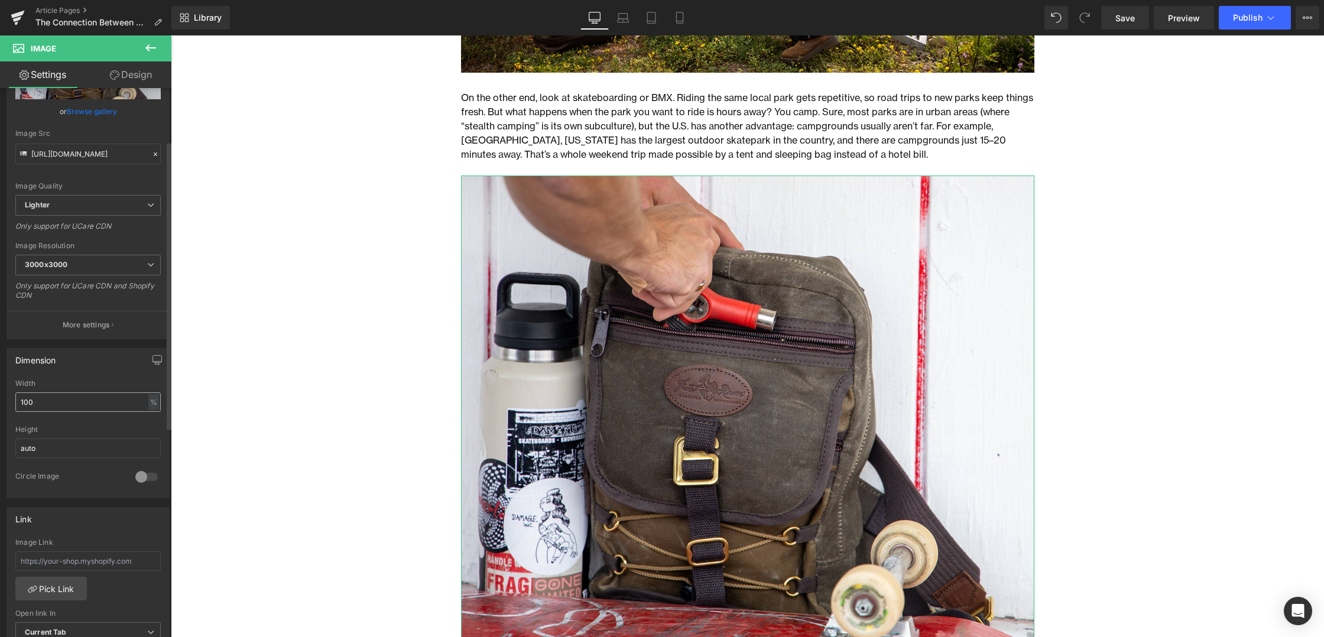
scroll to position [100, 0]
click at [116, 398] on input "100" at bounding box center [87, 402] width 145 height 20
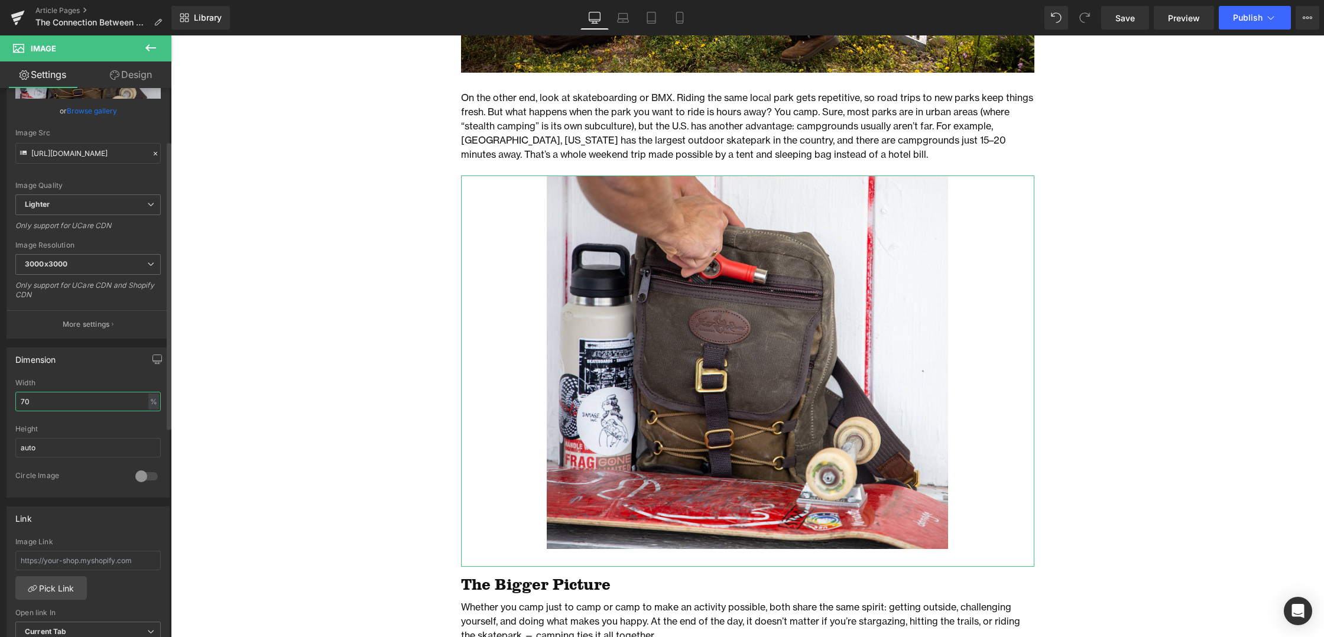
type input "60"
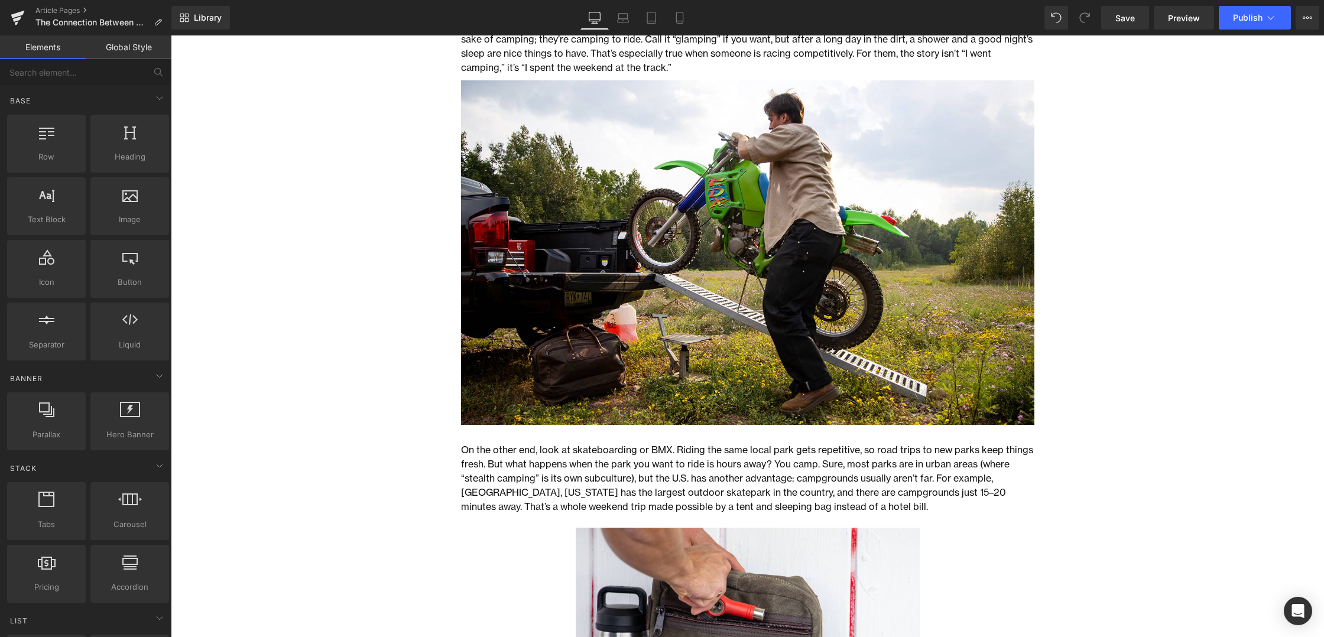
scroll to position [962, 0]
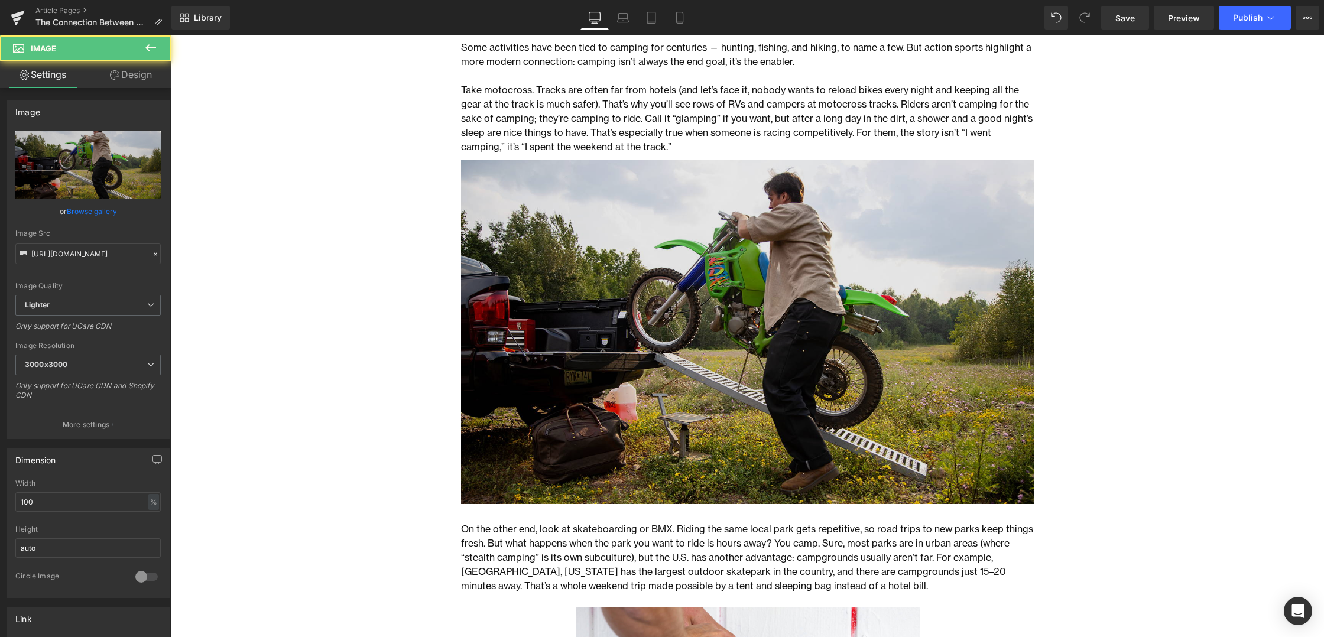
click at [563, 358] on img at bounding box center [747, 341] width 573 height 362
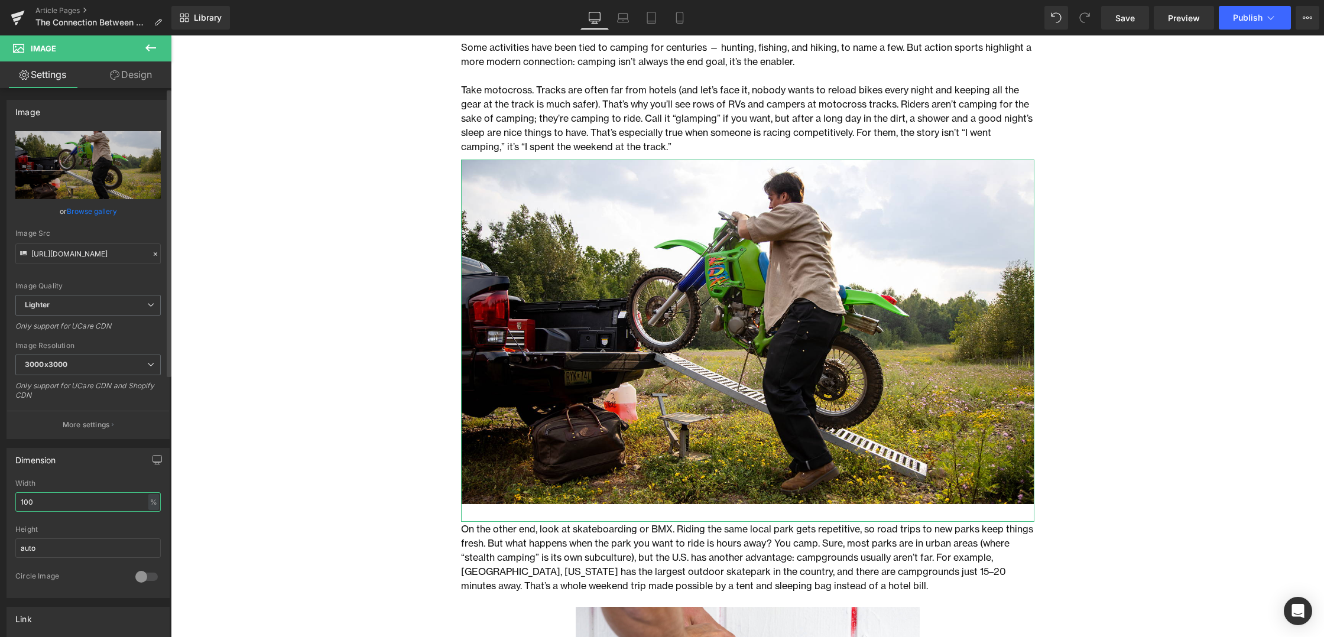
click at [31, 507] on input "100" at bounding box center [87, 502] width 145 height 20
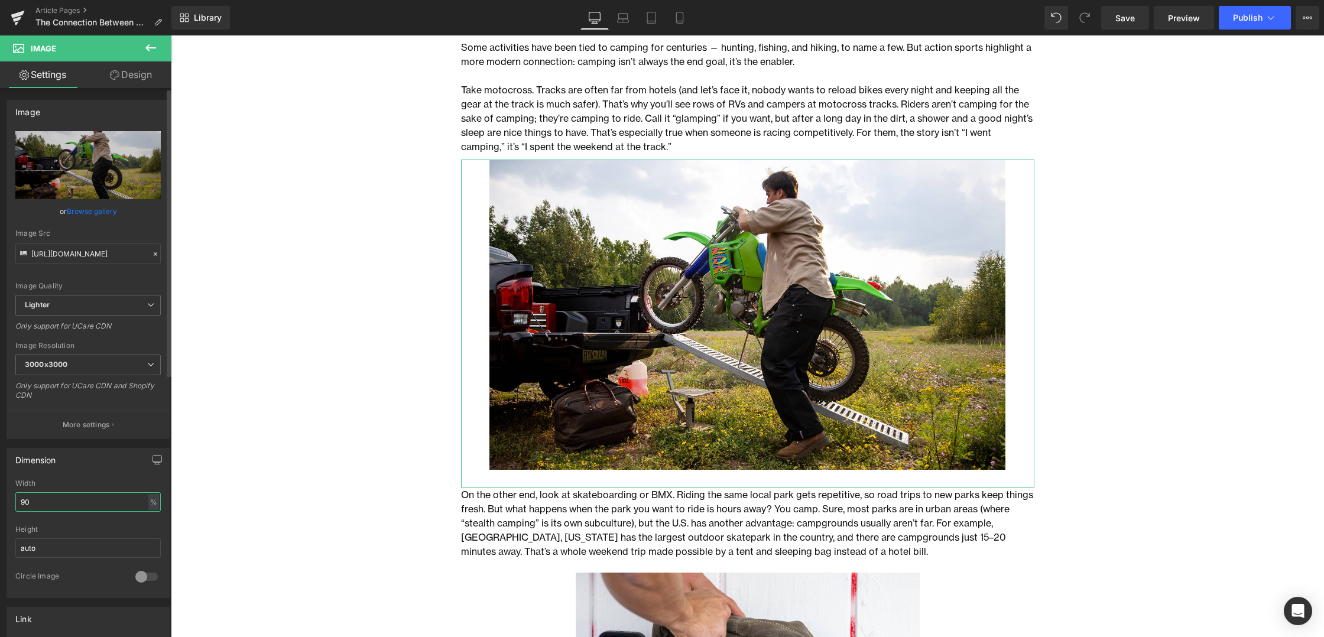
type input "80"
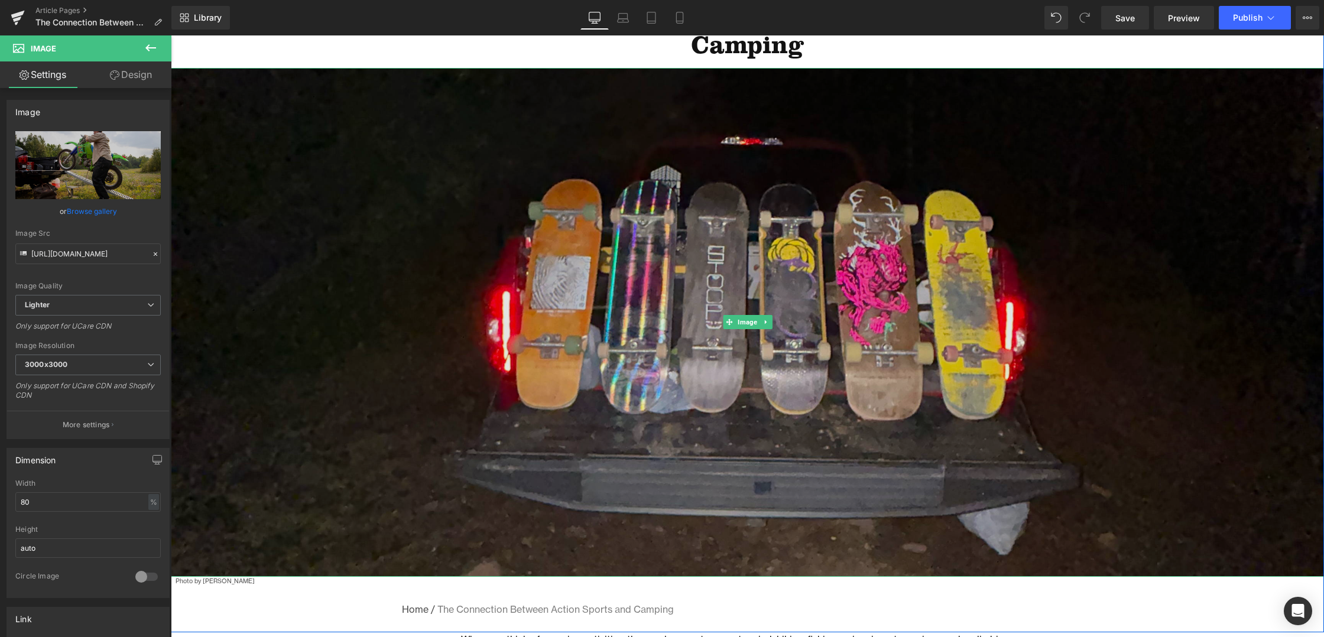
scroll to position [147, 0]
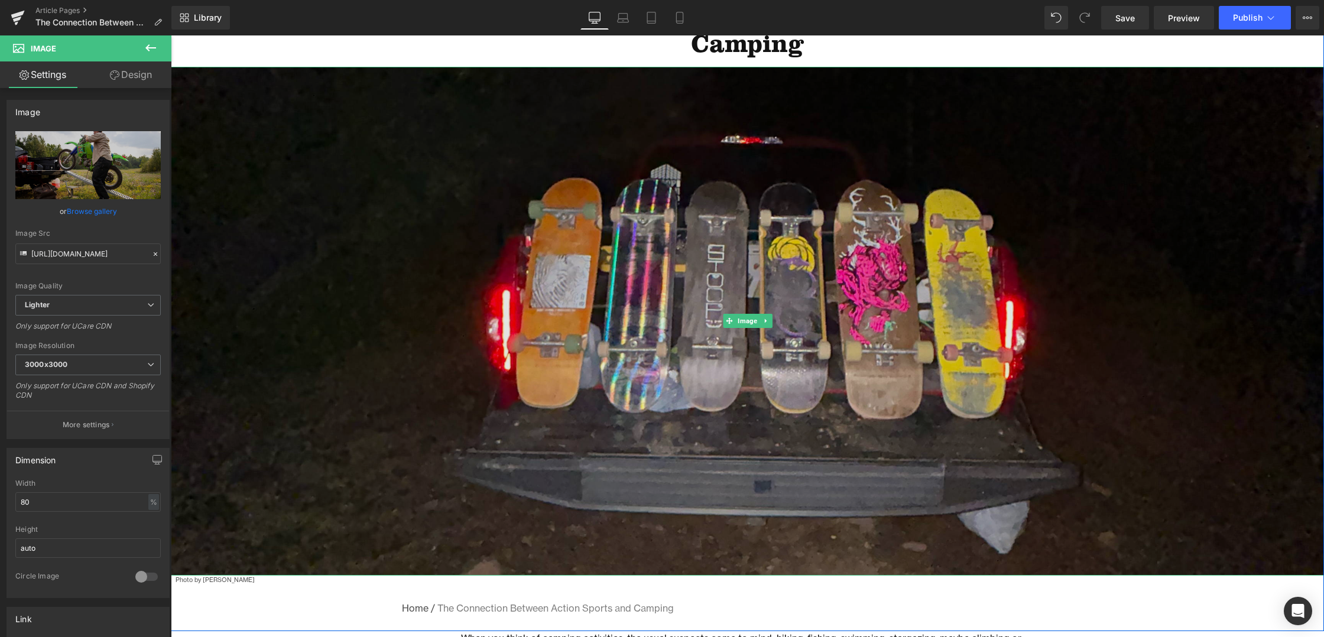
click at [348, 409] on img at bounding box center [747, 321] width 1153 height 509
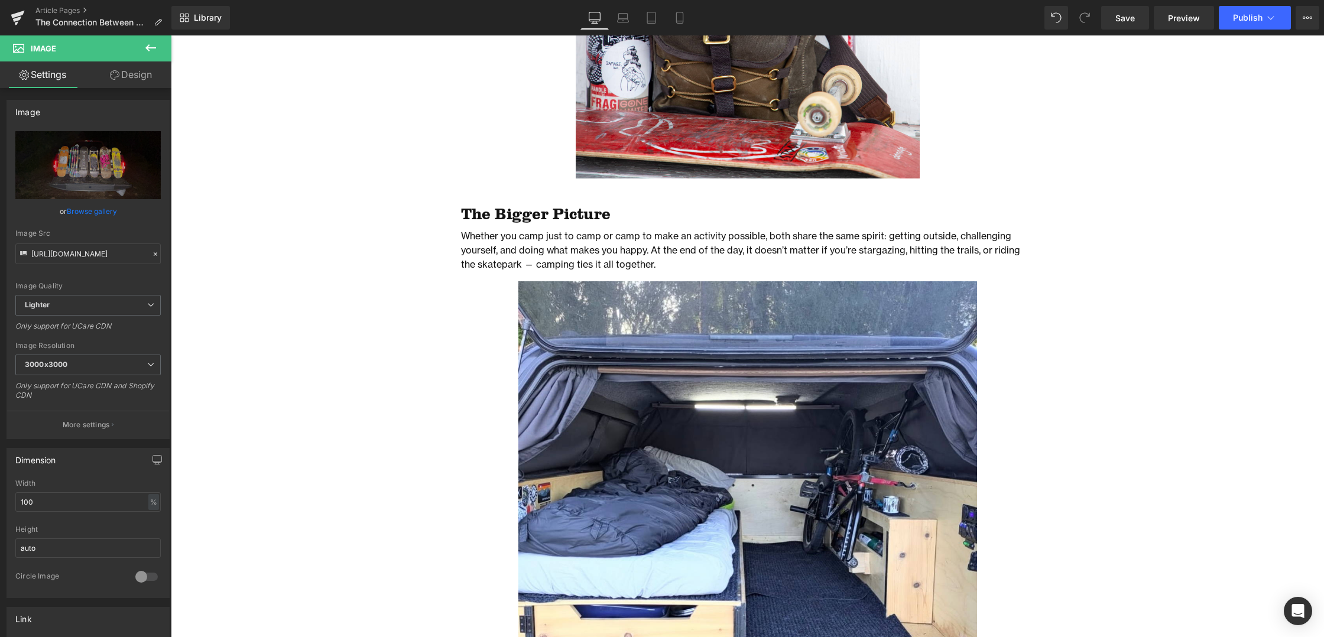
scroll to position [1654, 0]
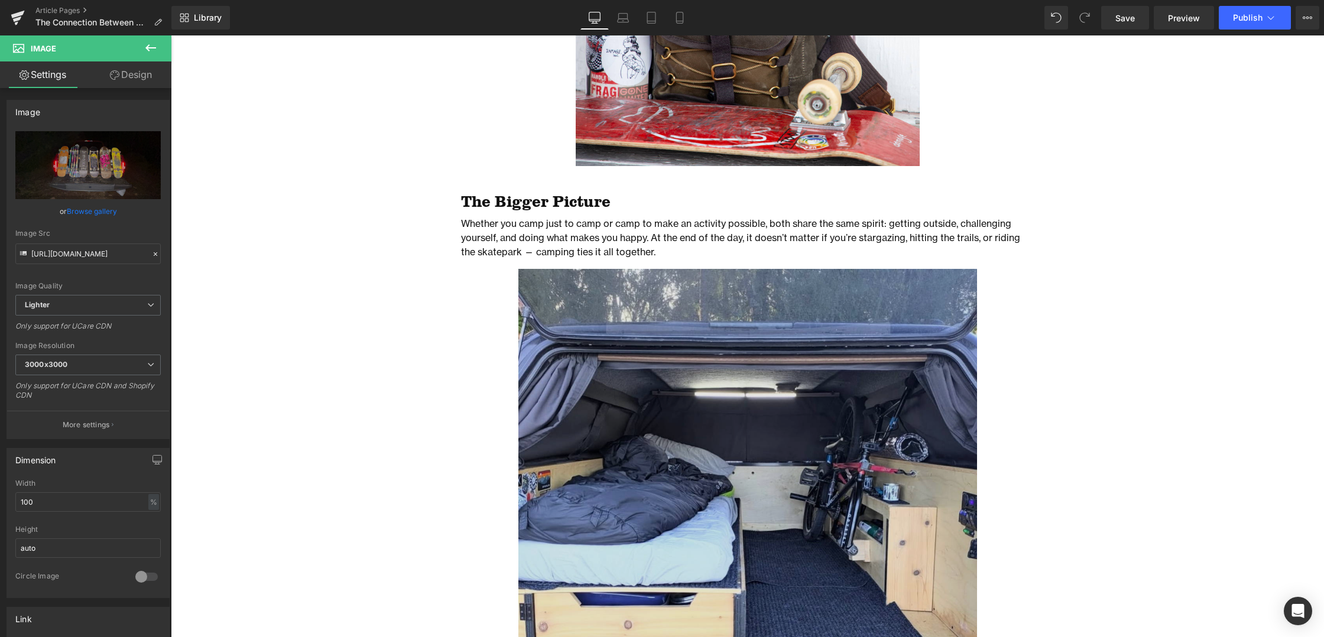
click at [576, 411] on img at bounding box center [747, 472] width 459 height 407
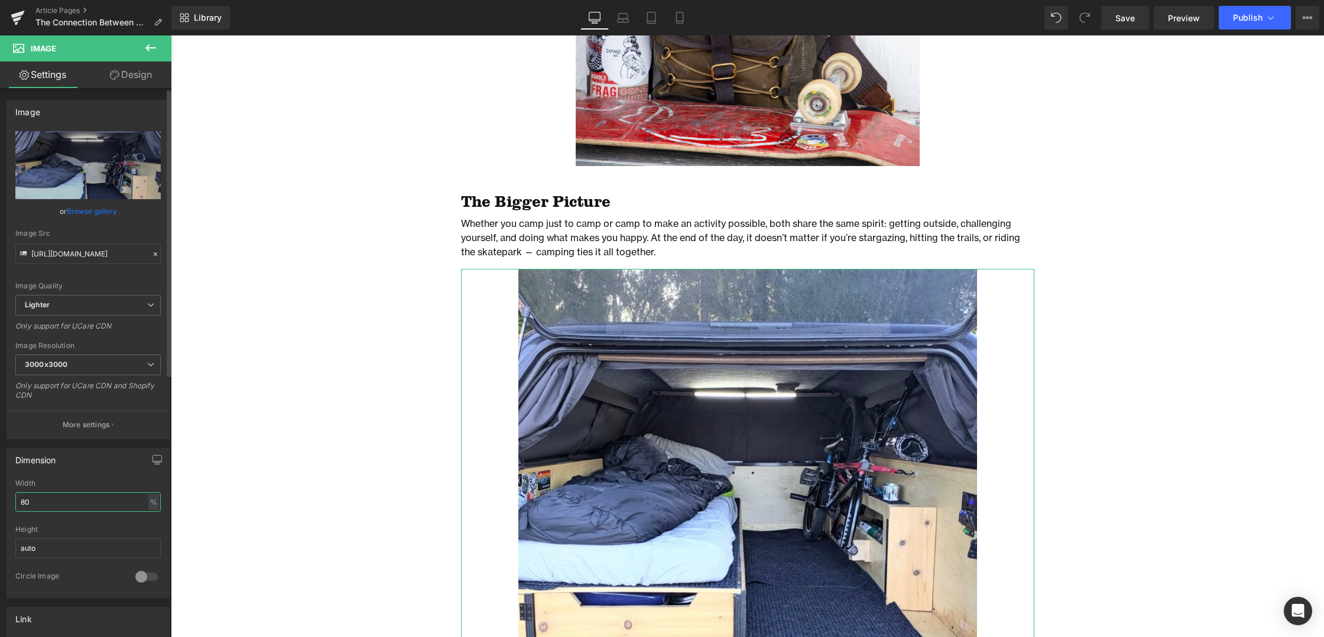
click at [31, 500] on input "80" at bounding box center [87, 502] width 145 height 20
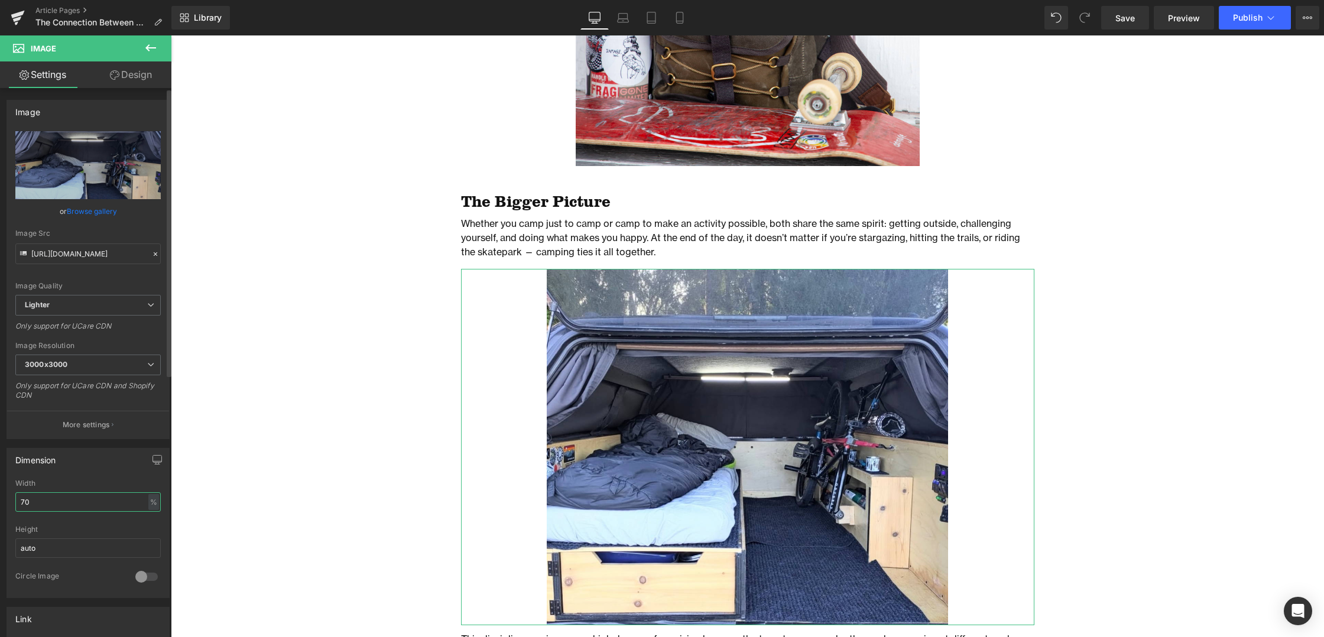
type input "60"
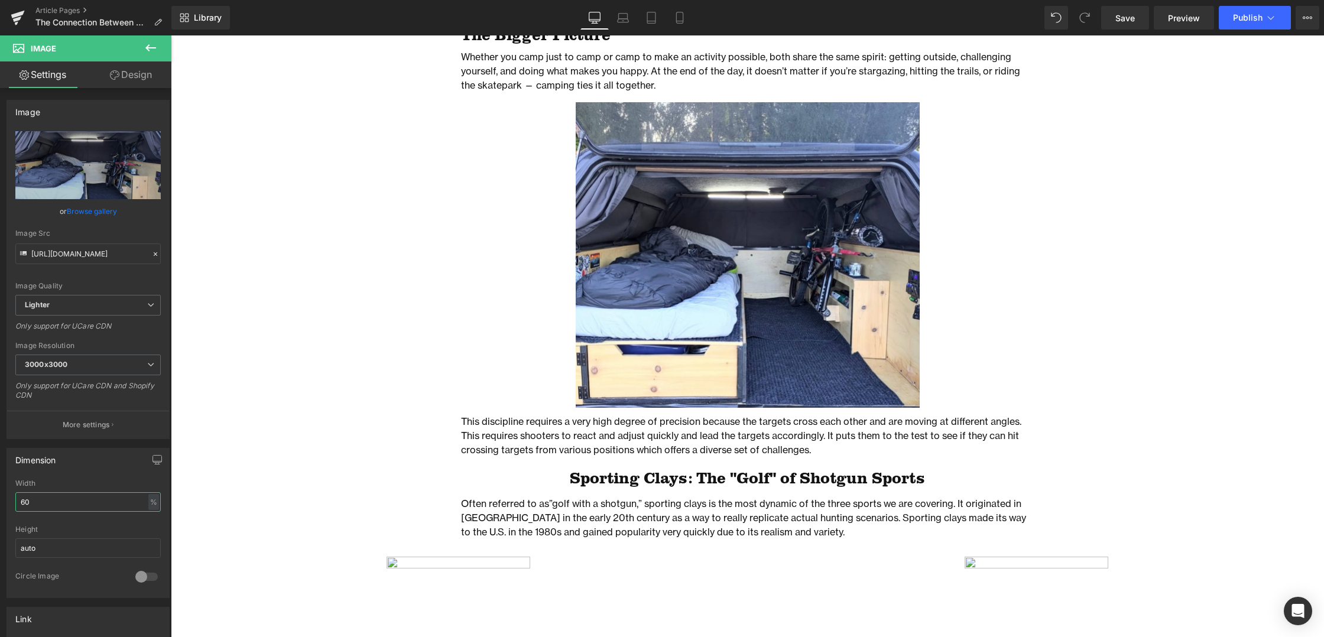
scroll to position [1833, 0]
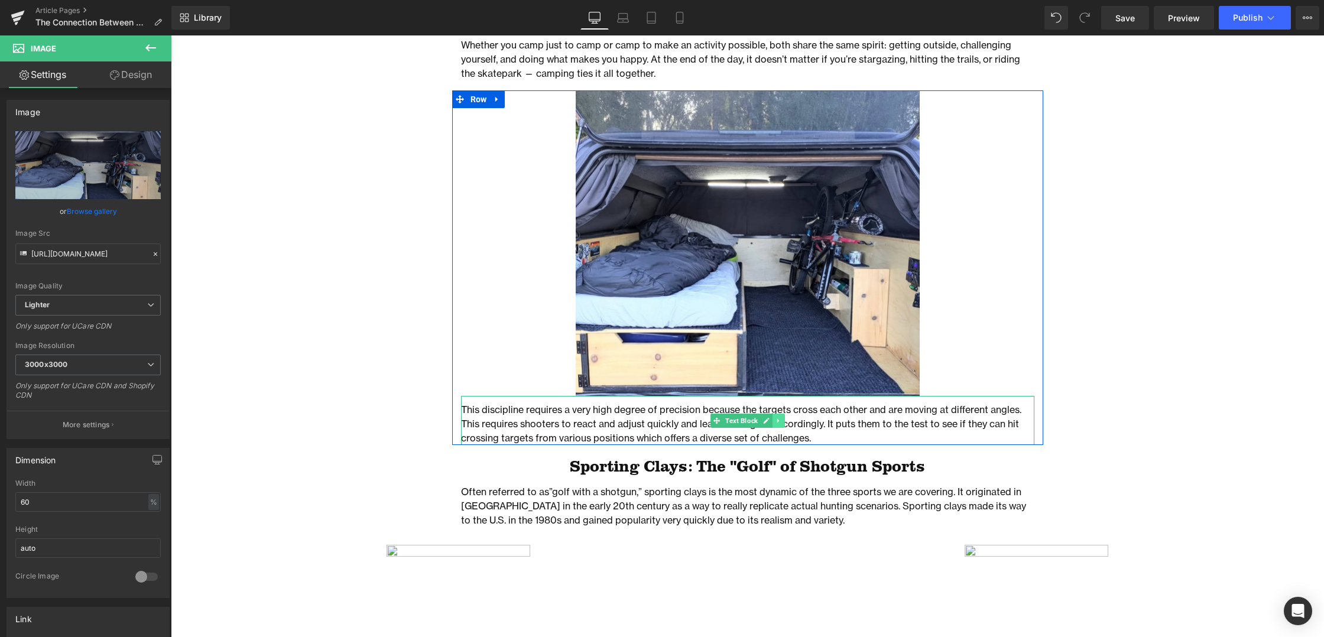
click at [780, 421] on icon at bounding box center [778, 420] width 7 height 7
click at [786, 421] on icon at bounding box center [784, 420] width 7 height 7
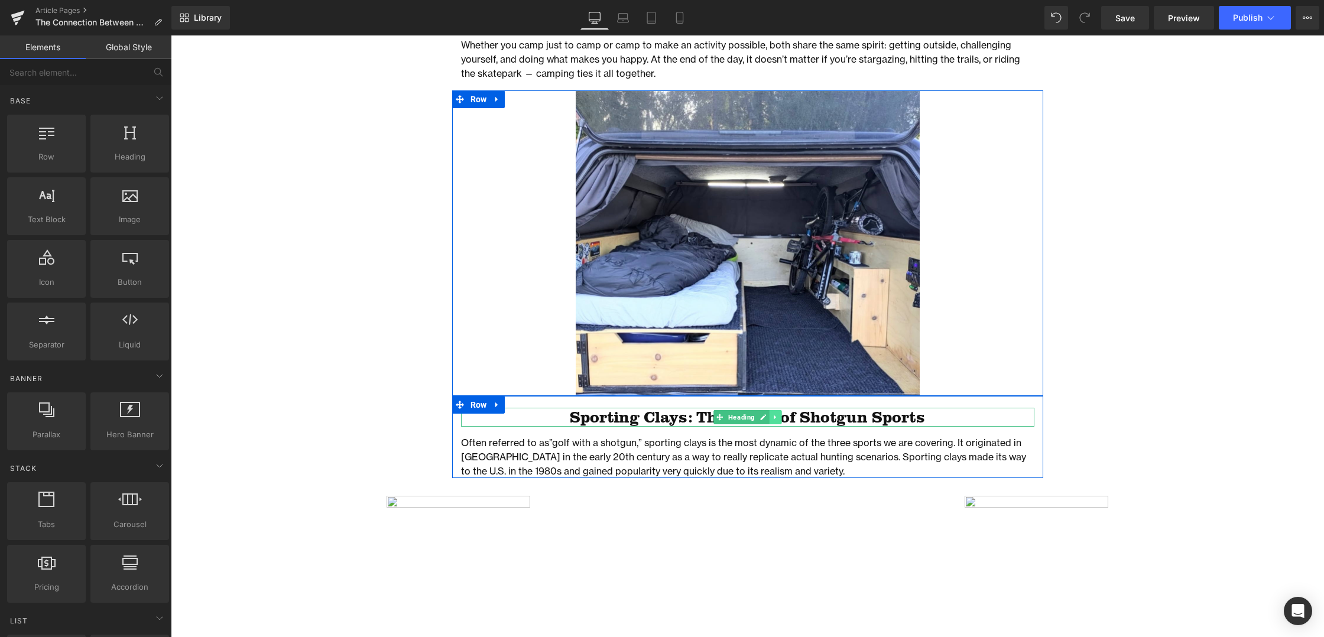
click at [776, 417] on icon at bounding box center [775, 417] width 7 height 7
click at [780, 416] on icon at bounding box center [781, 417] width 7 height 7
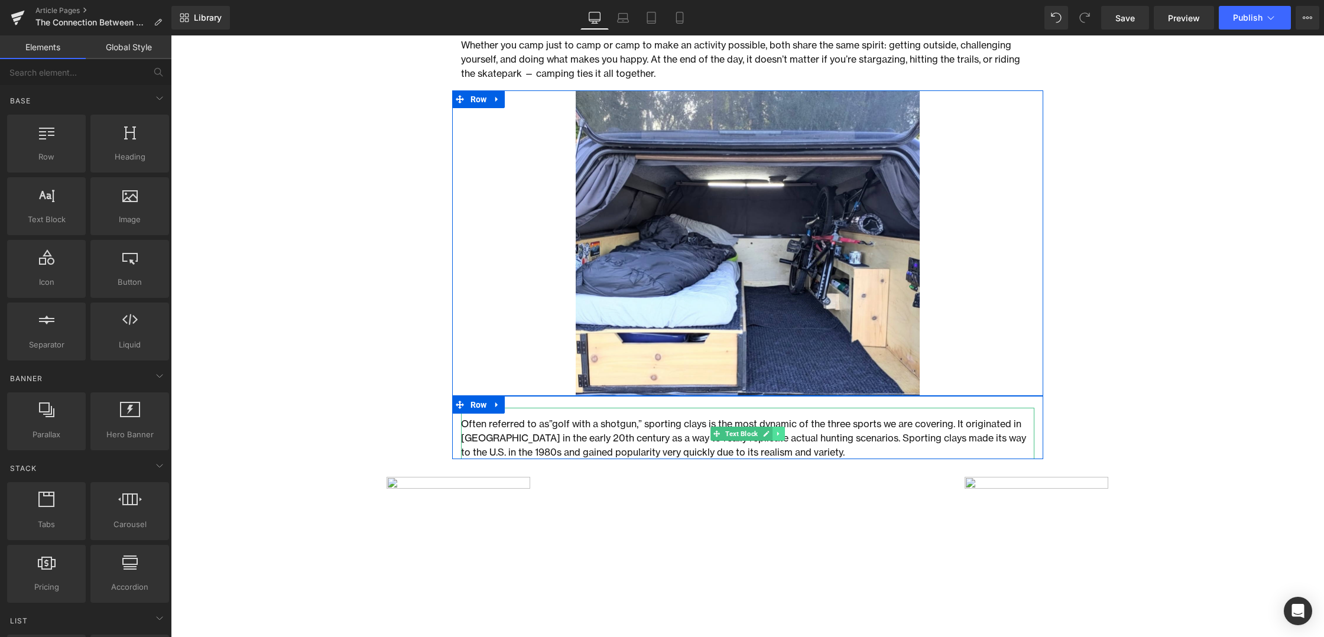
click at [779, 438] on link at bounding box center [778, 434] width 12 height 14
click at [781, 431] on icon at bounding box center [784, 433] width 7 height 7
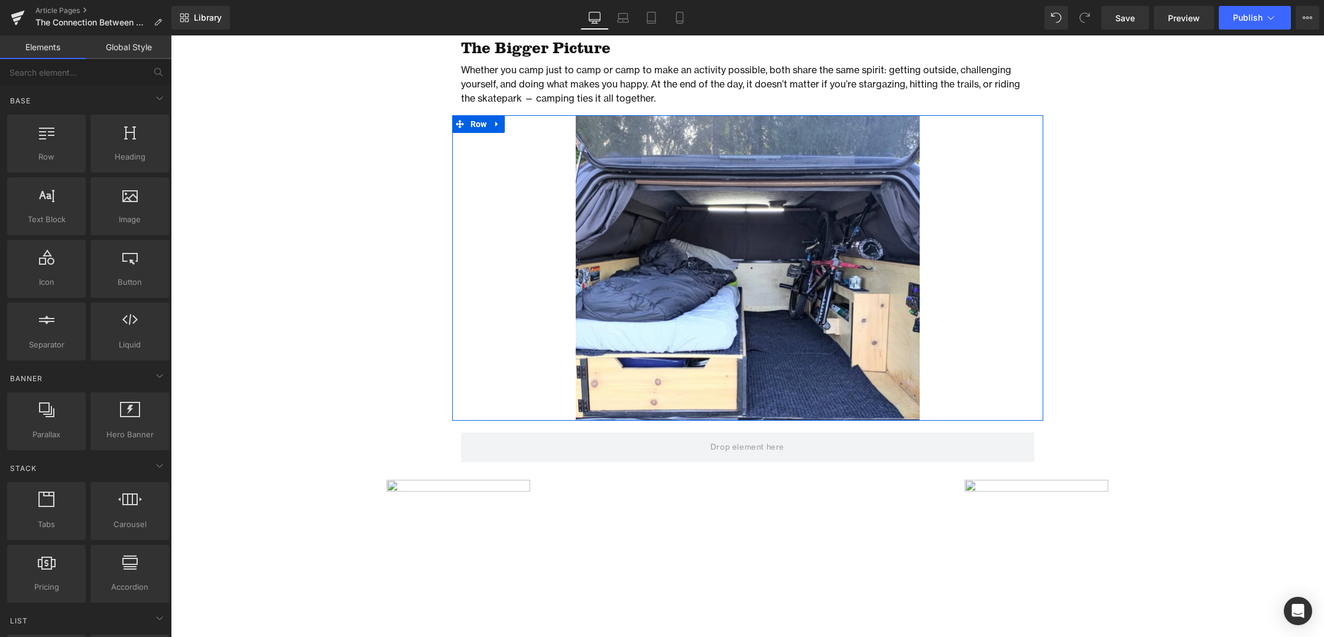
scroll to position [1823, 0]
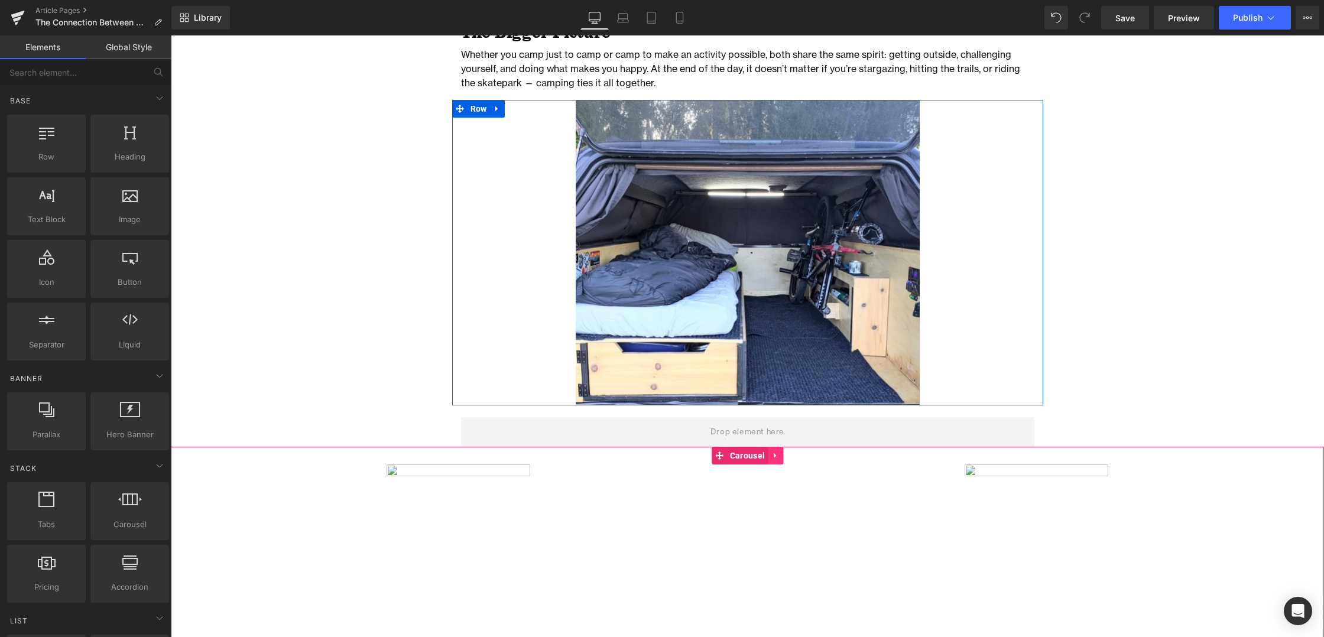
click at [770, 456] on link at bounding box center [775, 456] width 15 height 18
click at [783, 455] on icon at bounding box center [783, 456] width 8 height 9
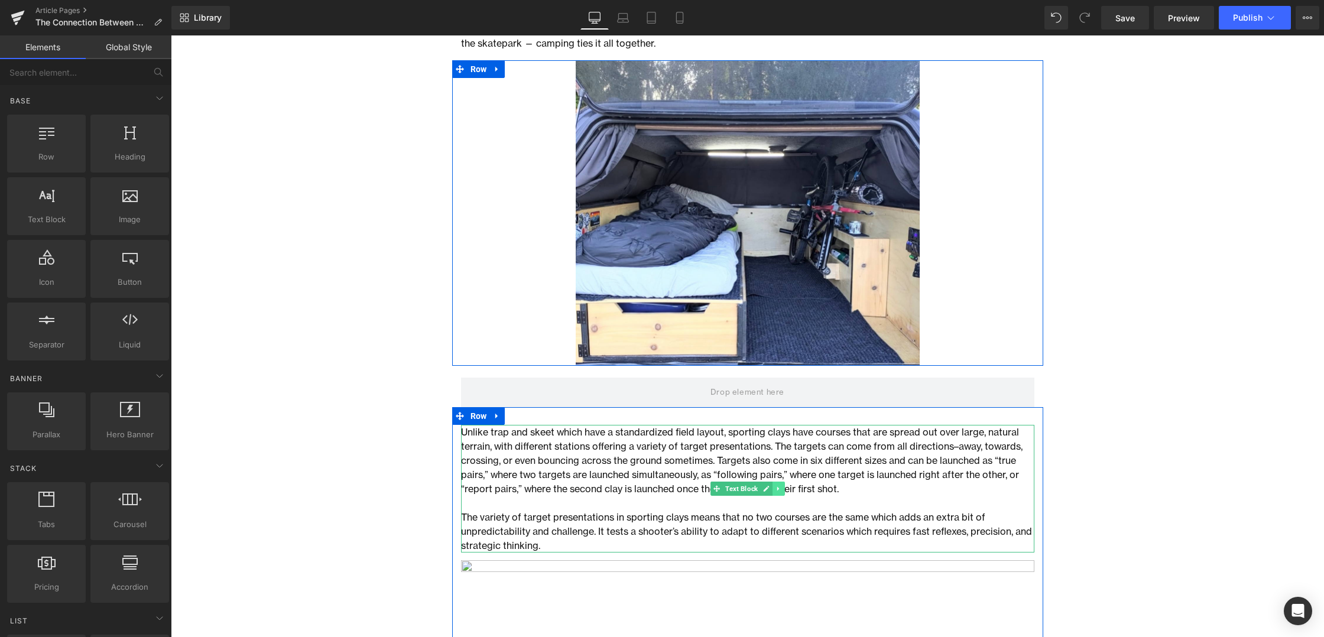
click at [781, 488] on icon at bounding box center [778, 488] width 7 height 7
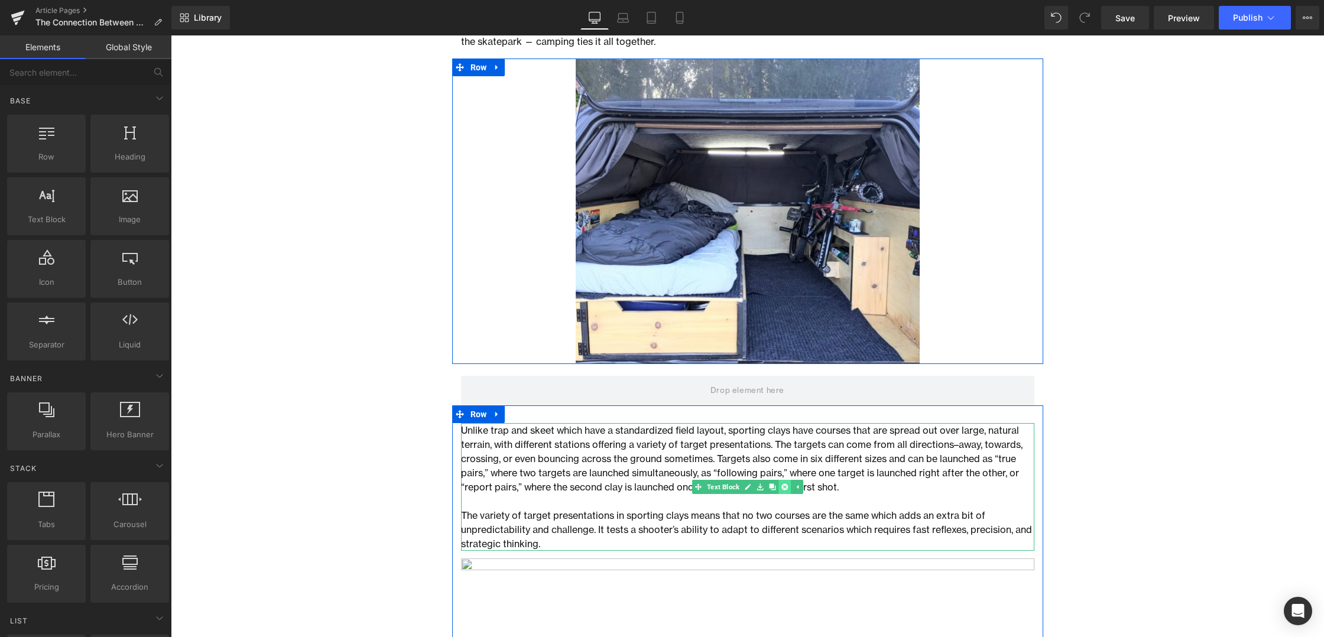
click at [781, 485] on link at bounding box center [784, 487] width 12 height 14
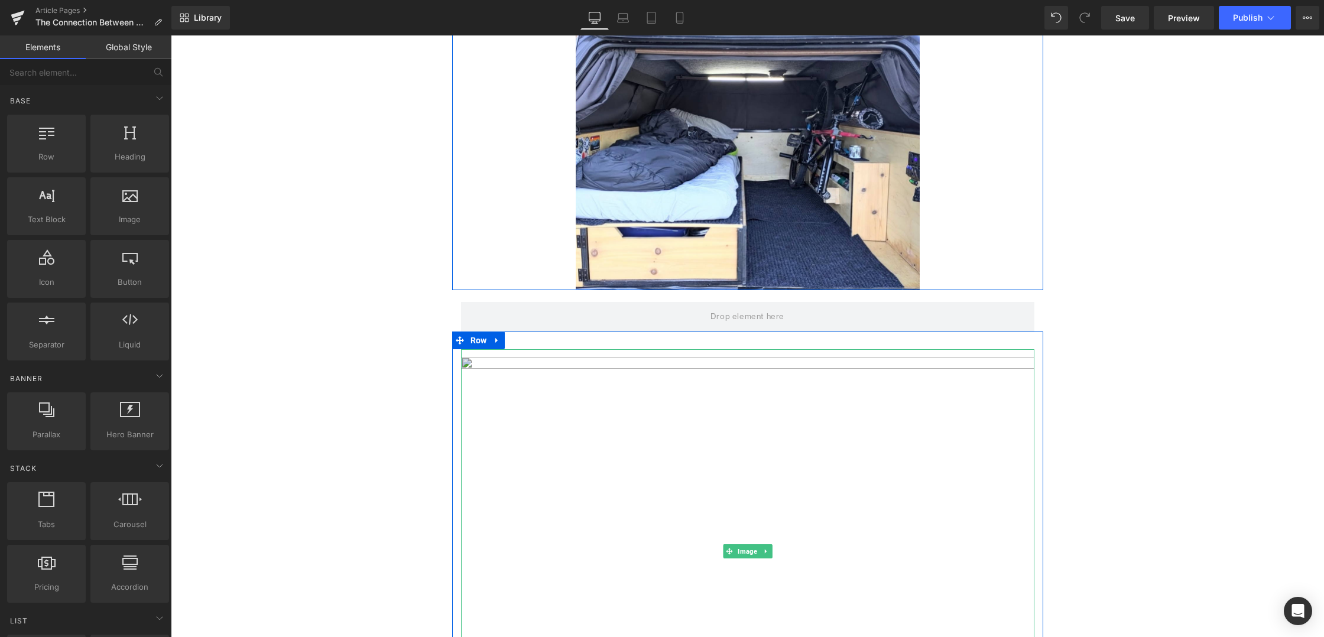
scroll to position [1963, 0]
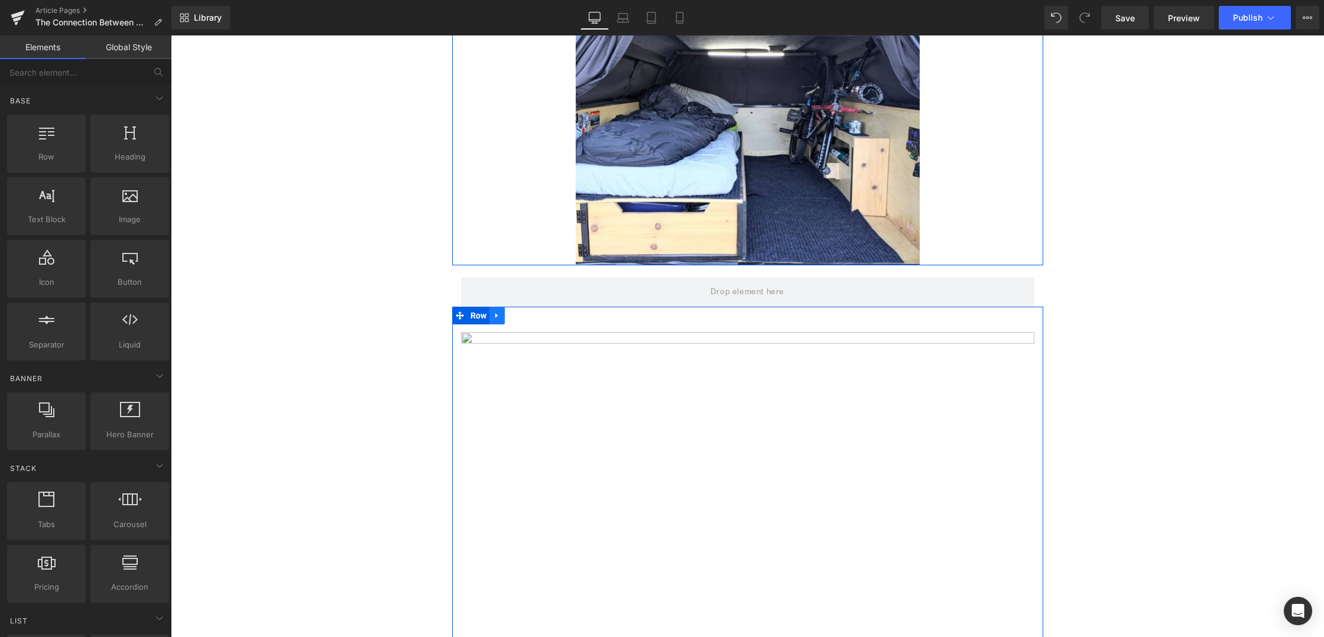
click at [496, 317] on icon at bounding box center [497, 315] width 8 height 9
click at [527, 315] on icon at bounding box center [528, 315] width 8 height 8
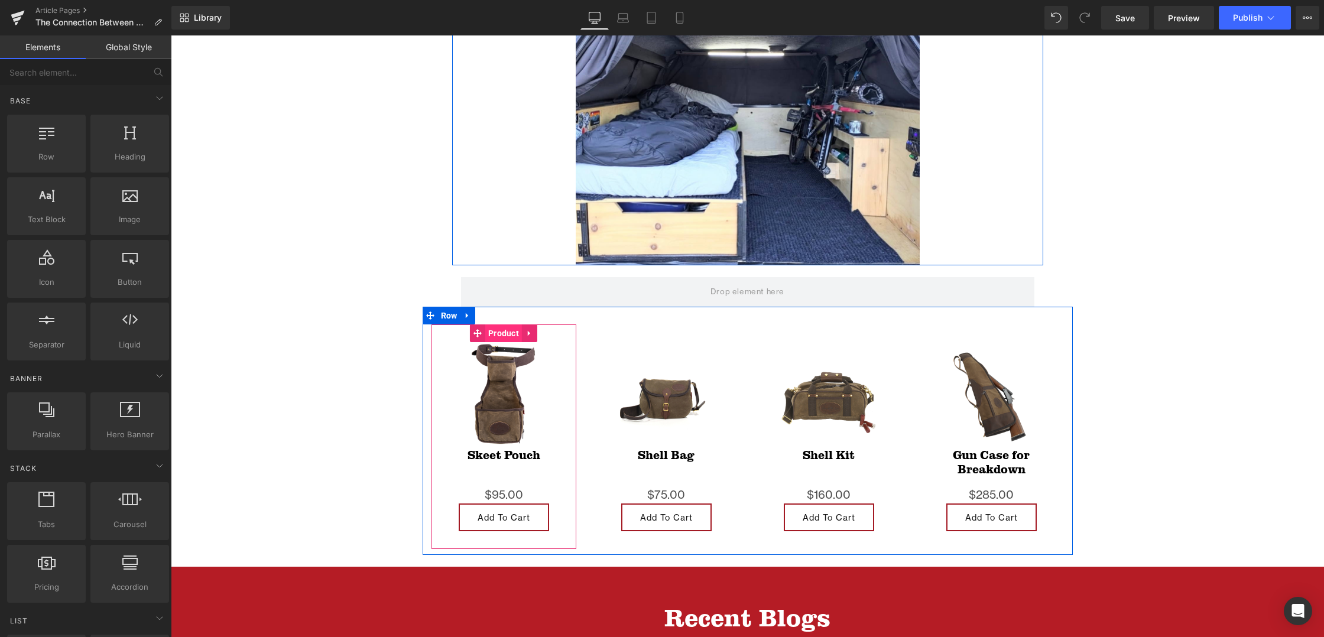
click at [501, 335] on span "Product" at bounding box center [503, 333] width 37 height 18
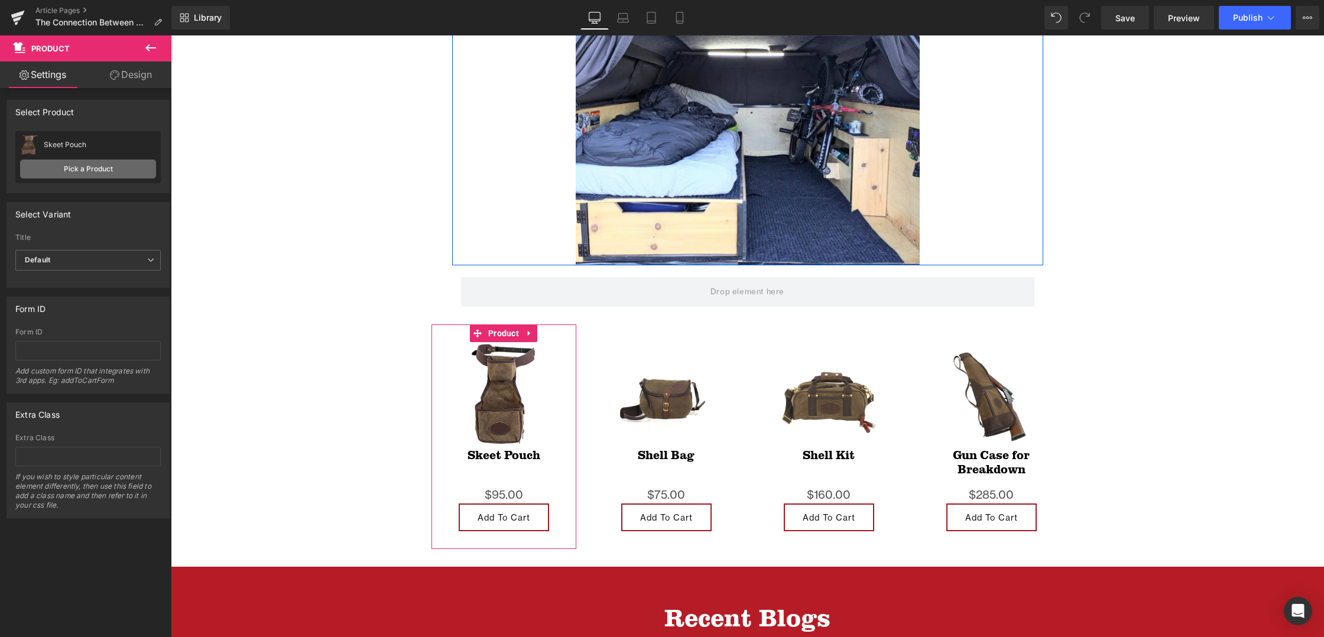
click at [75, 171] on link "Pick a Product" at bounding box center [88, 169] width 136 height 19
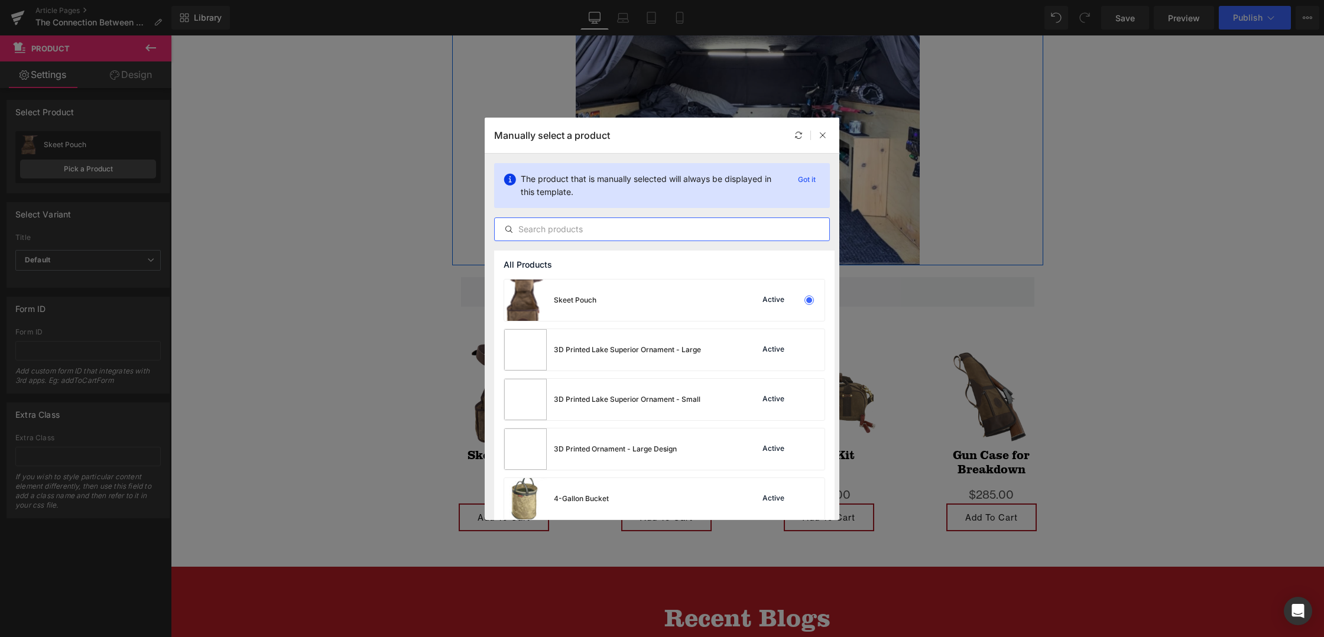
click at [533, 228] on input "text" at bounding box center [662, 229] width 335 height 14
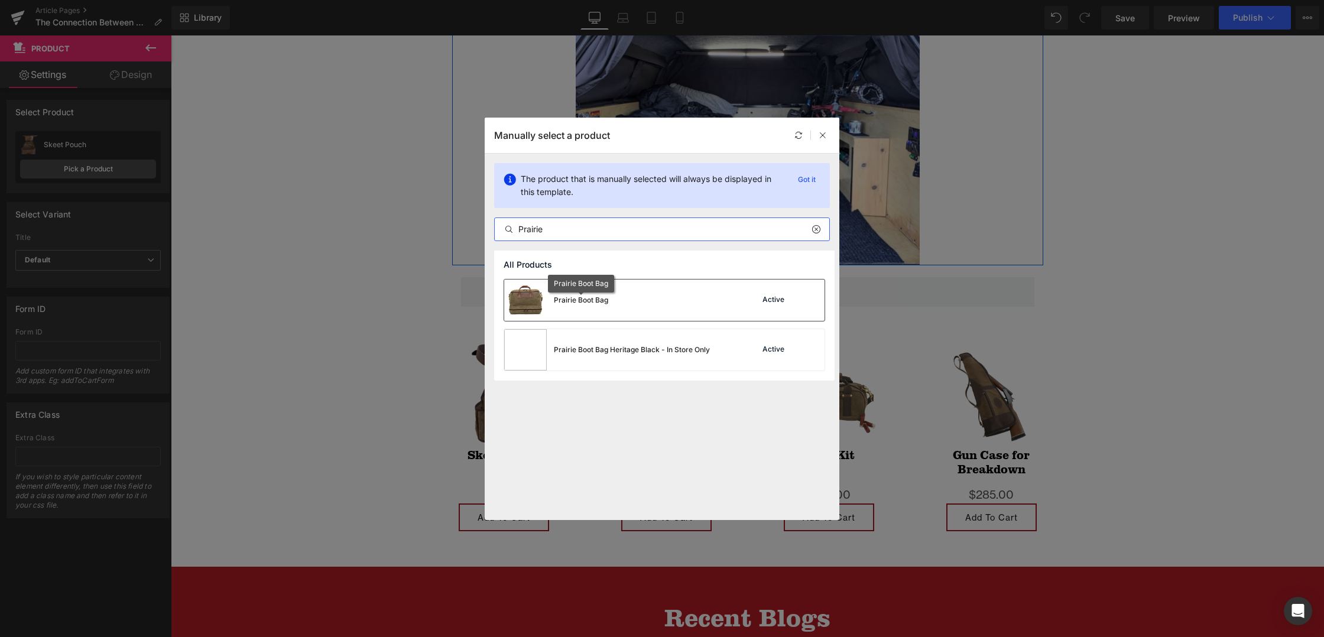
type input "Prairie"
click at [585, 300] on div "Prairie Boot Bag" at bounding box center [581, 300] width 54 height 11
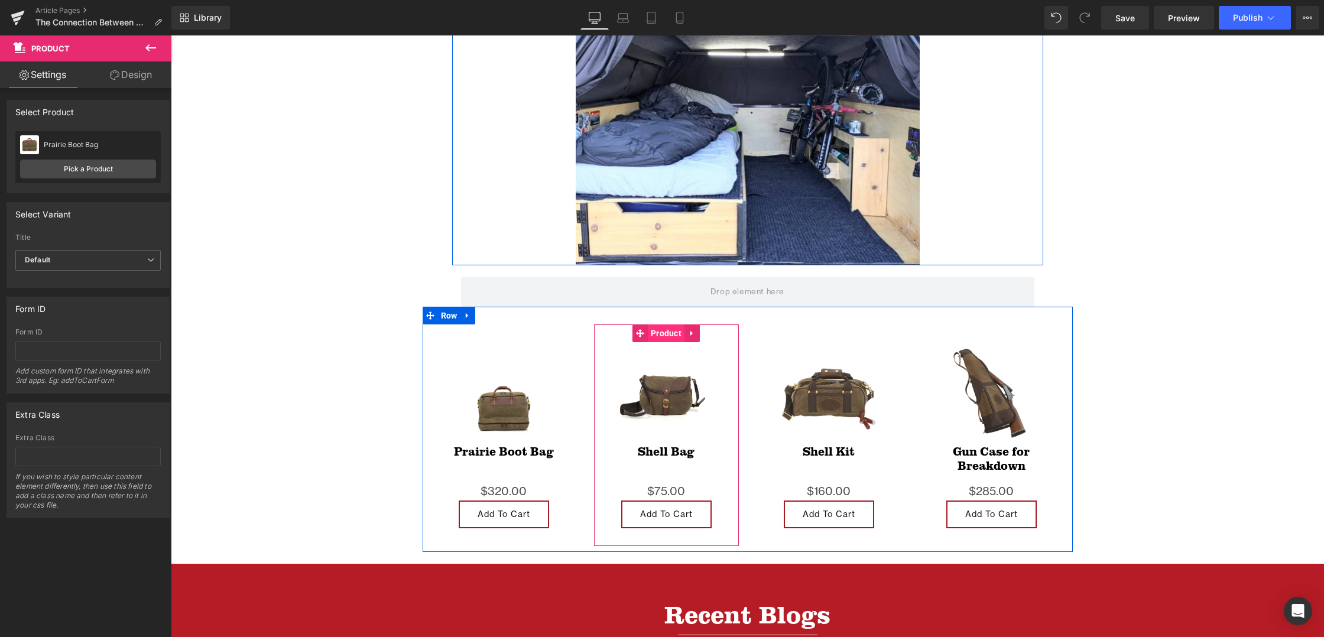
click at [662, 332] on span "Product" at bounding box center [666, 333] width 37 height 18
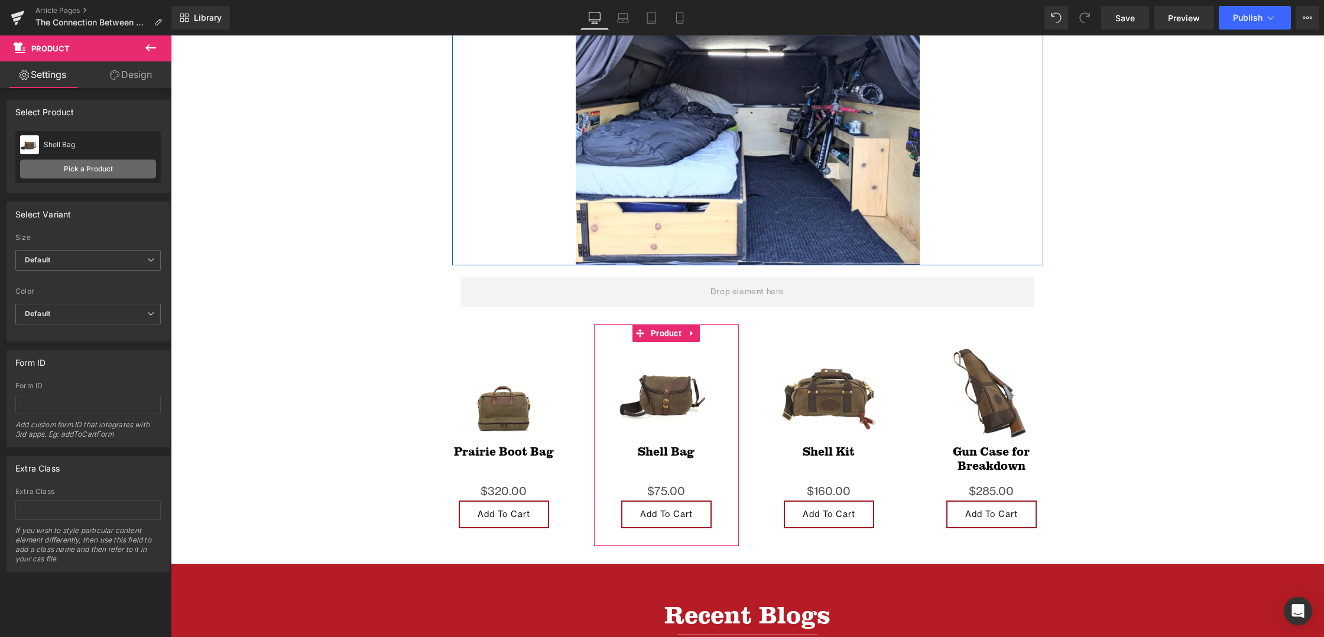
click at [99, 168] on link "Pick a Product" at bounding box center [88, 169] width 136 height 19
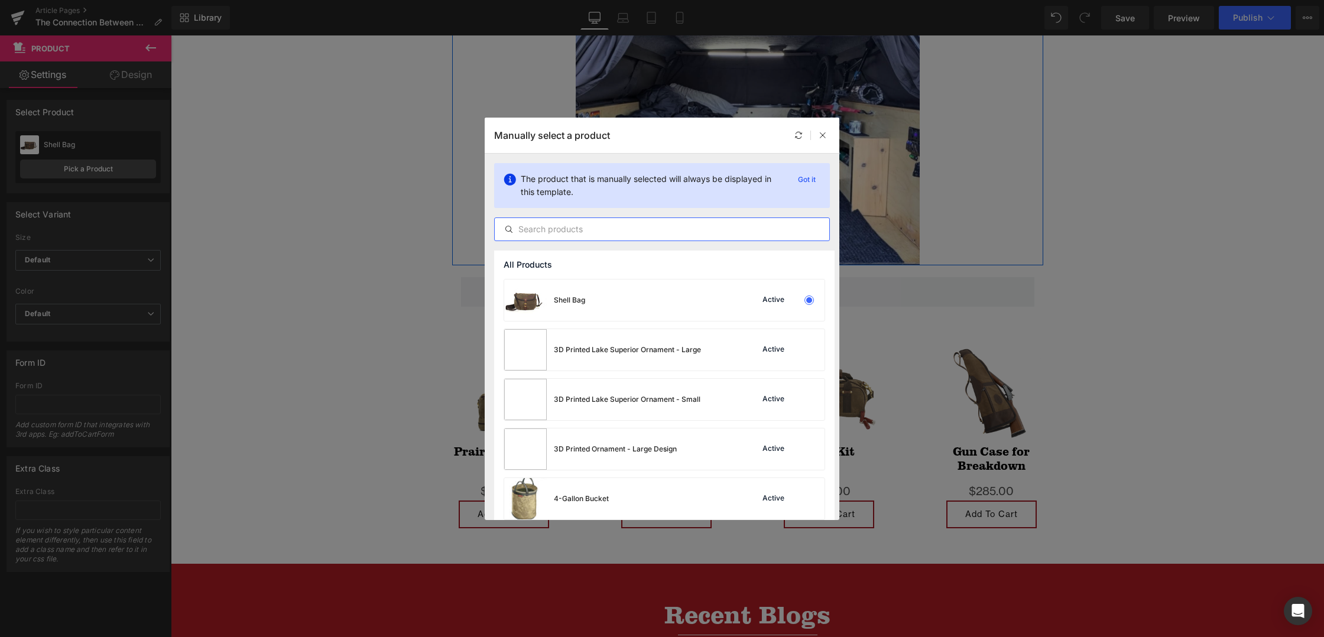
click at [584, 232] on input "text" at bounding box center [662, 229] width 335 height 14
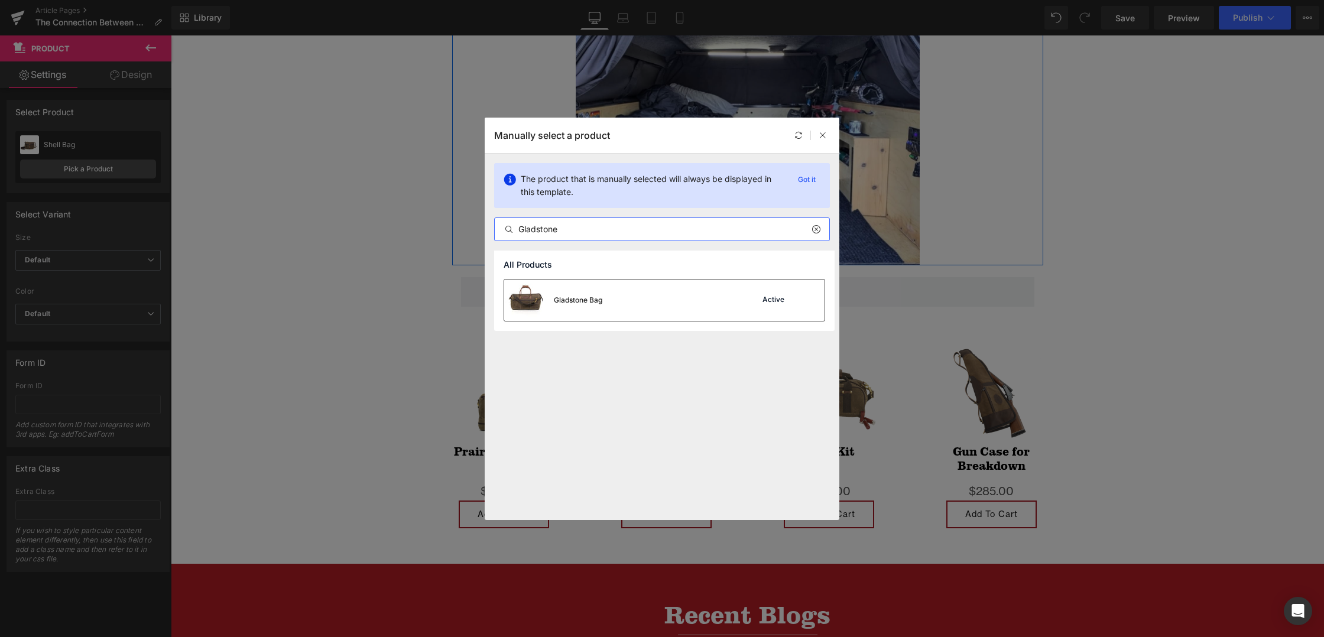
type input "Gladstone"
click at [594, 300] on div "Gladstone Bag" at bounding box center [578, 300] width 48 height 11
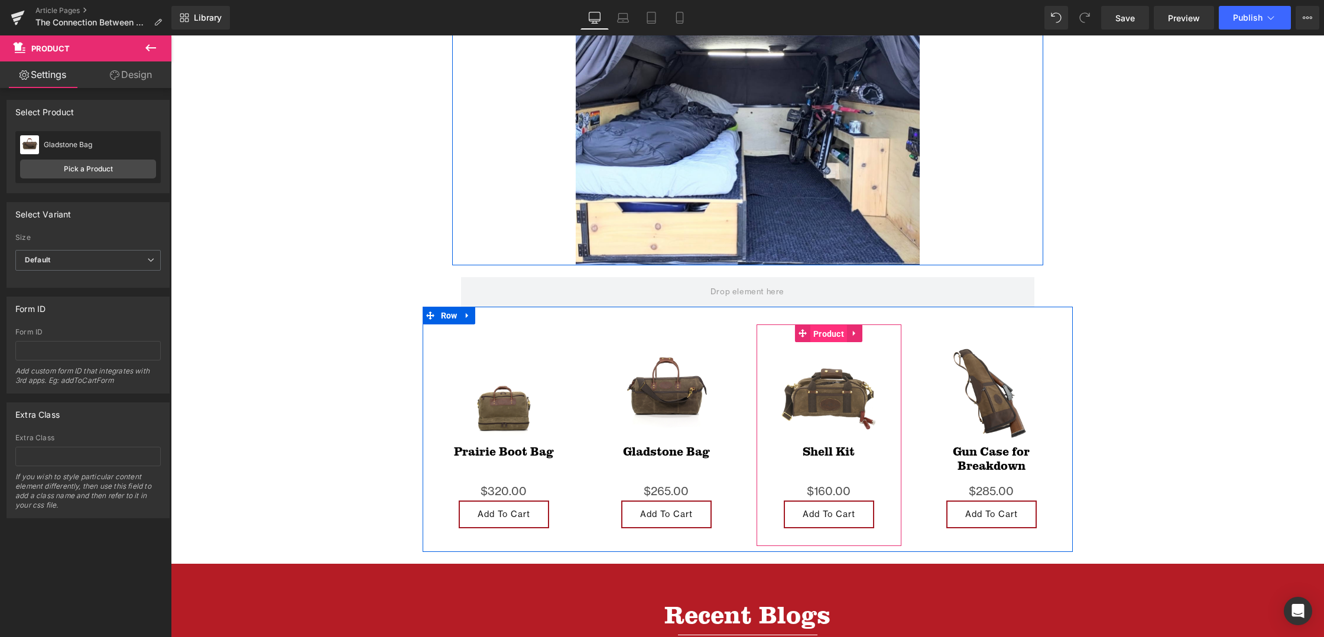
click at [831, 332] on span "Product" at bounding box center [828, 334] width 37 height 18
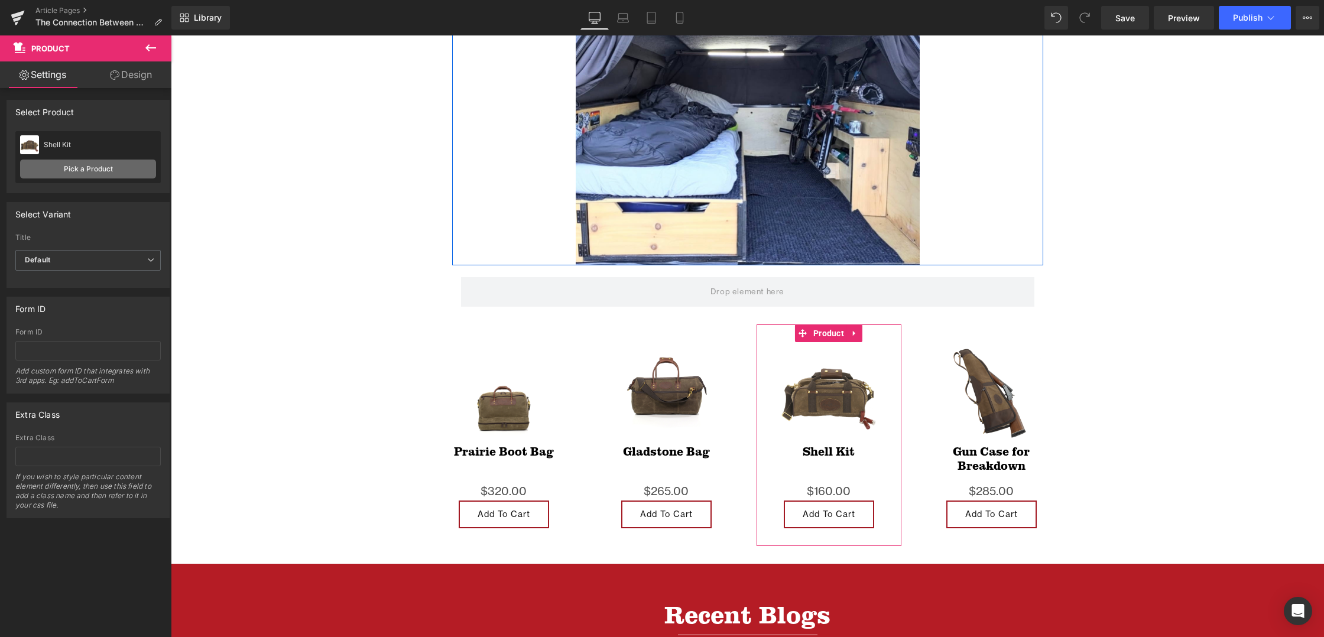
click at [64, 170] on link "Pick a Product" at bounding box center [88, 169] width 136 height 19
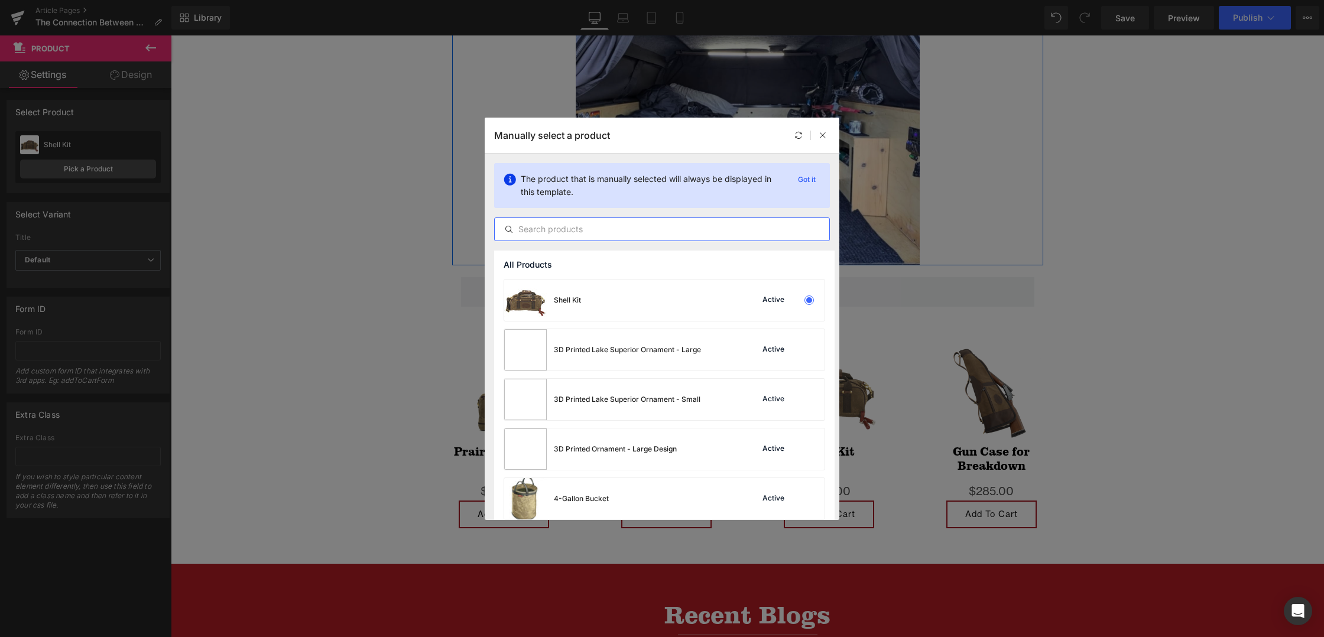
click at [606, 225] on input "text" at bounding box center [662, 229] width 335 height 14
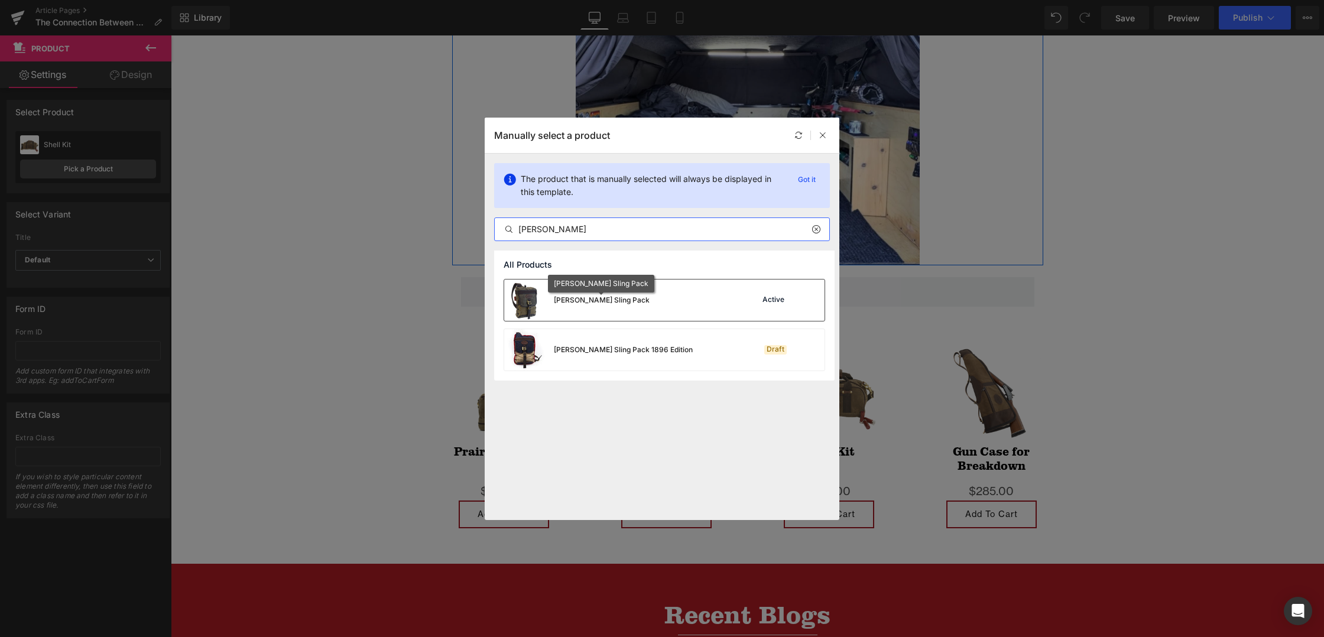
type input "[PERSON_NAME]"
click at [604, 298] on div "[PERSON_NAME] Sling Pack" at bounding box center [602, 300] width 96 height 11
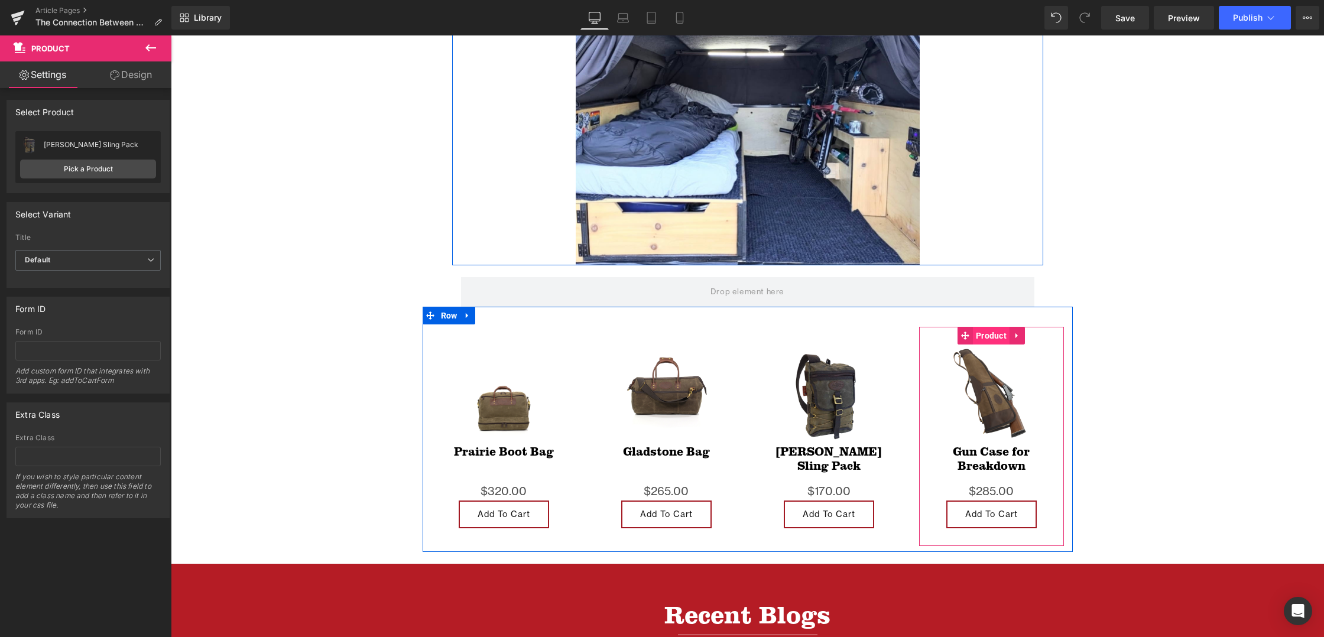
click at [991, 332] on span "Product" at bounding box center [991, 336] width 37 height 18
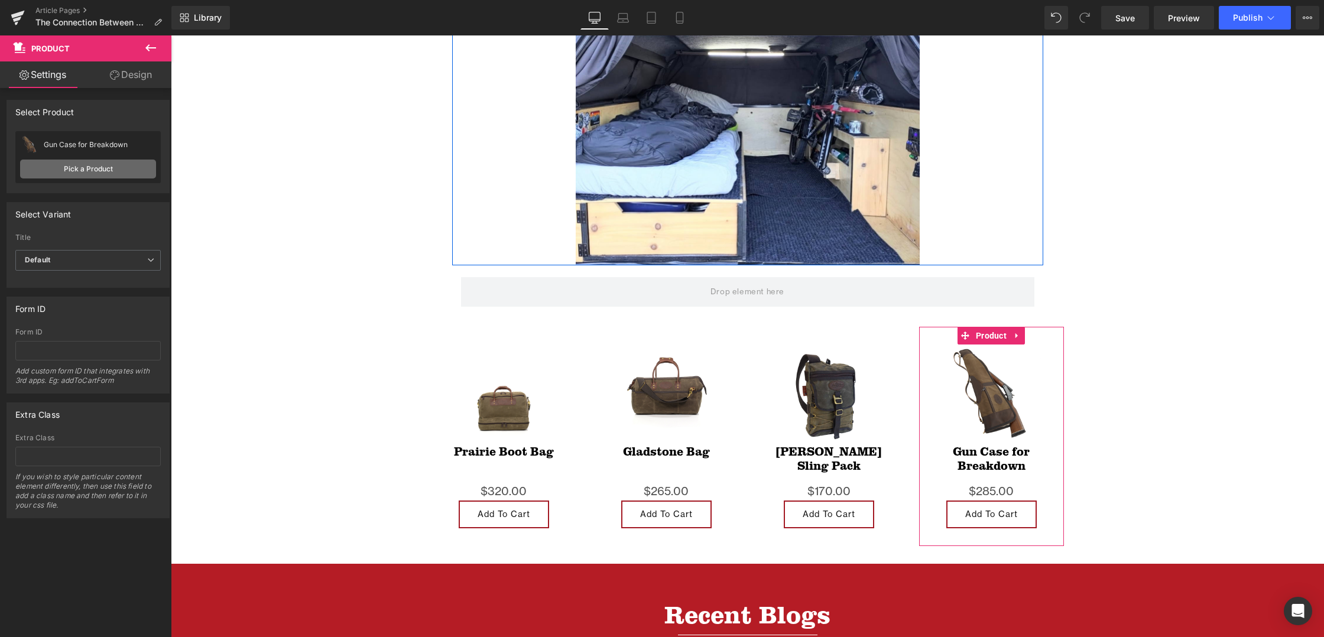
click at [83, 173] on link "Pick a Product" at bounding box center [88, 169] width 136 height 19
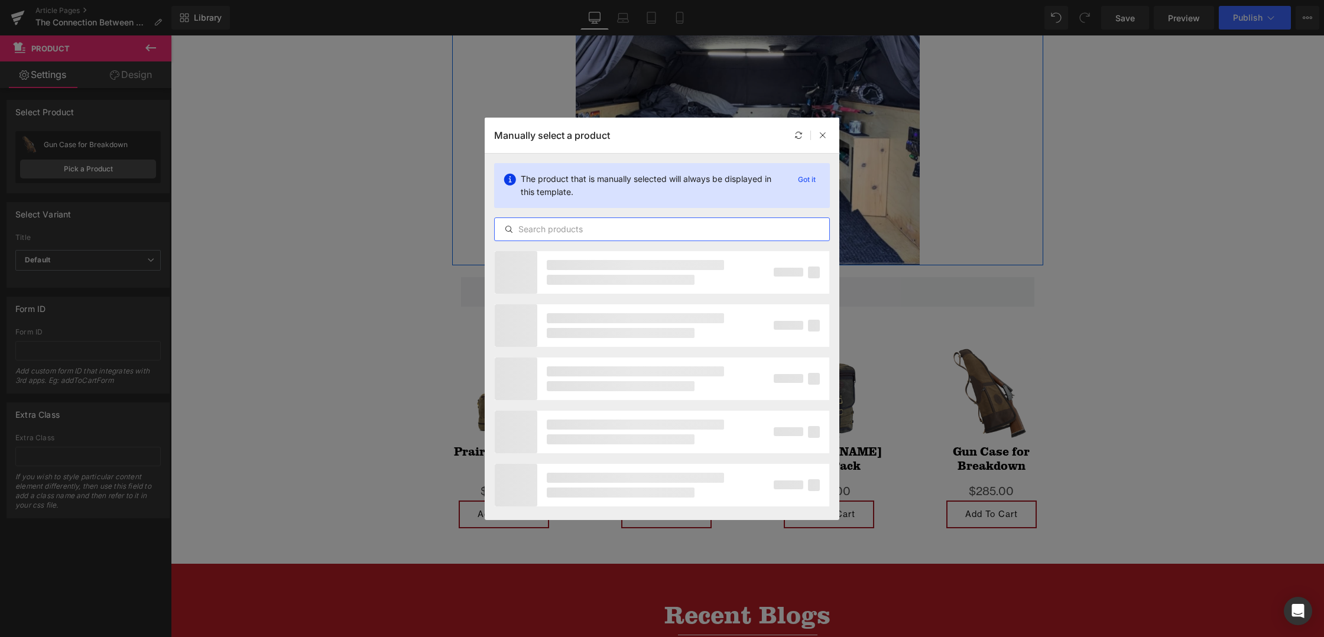
click at [572, 229] on input "text" at bounding box center [662, 229] width 335 height 14
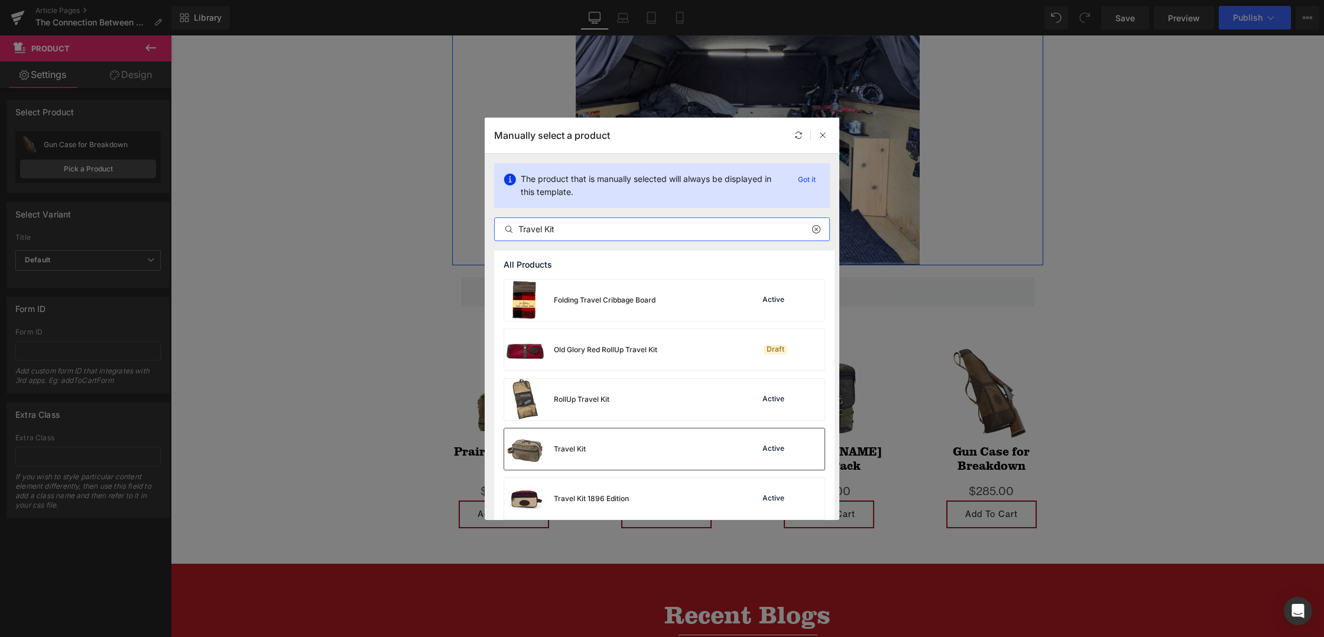
type input "Travel Kit"
click at [588, 443] on div "Travel Kit Active" at bounding box center [664, 449] width 320 height 41
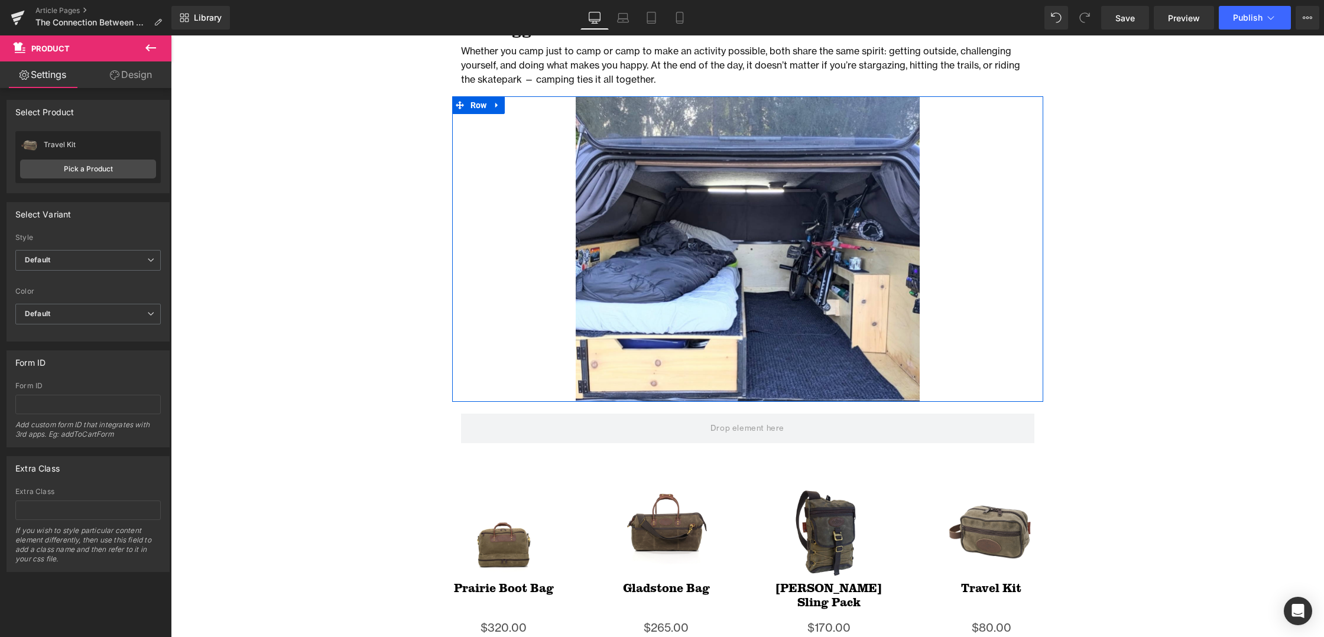
scroll to position [1787, 0]
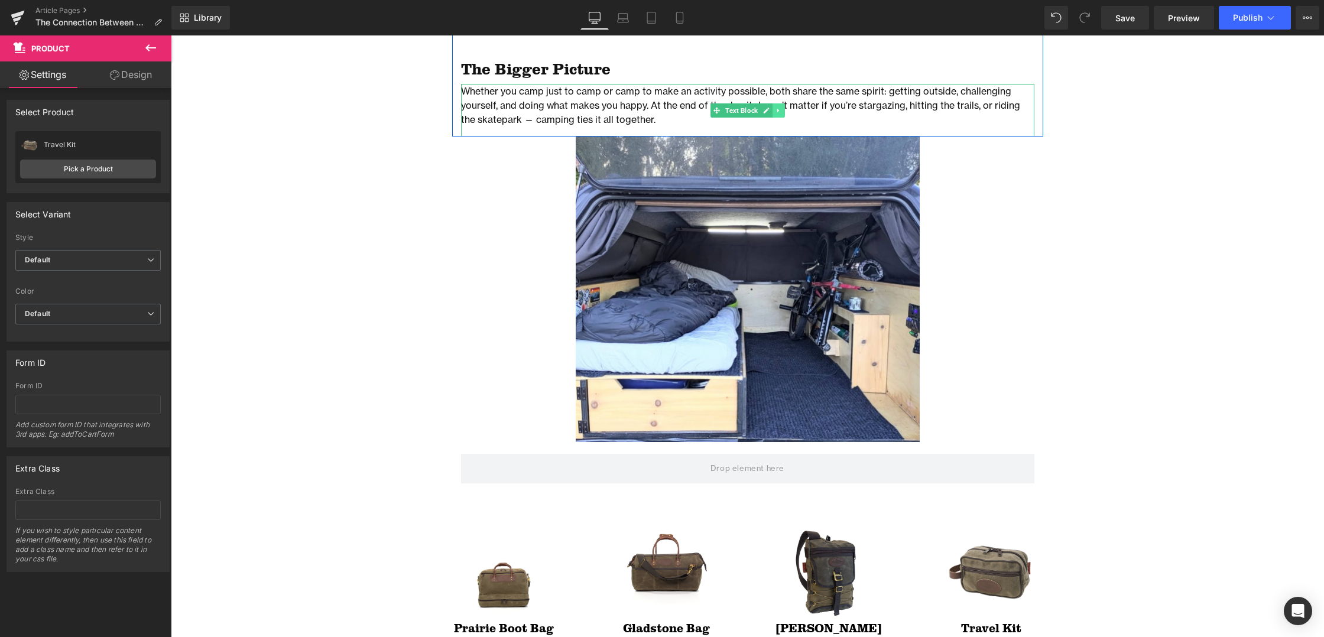
click at [780, 109] on icon at bounding box center [778, 110] width 7 height 7
click at [782, 109] on icon at bounding box center [784, 110] width 7 height 7
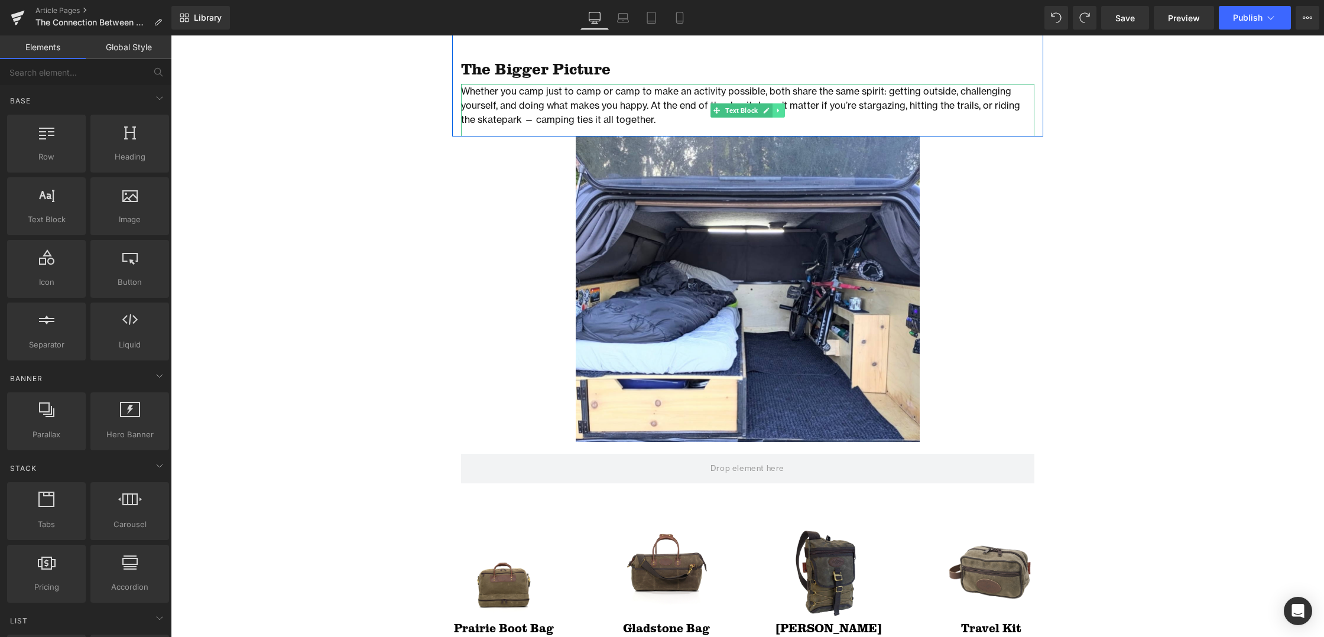
click at [778, 109] on icon at bounding box center [778, 110] width 7 height 7
click at [775, 109] on icon at bounding box center [772, 110] width 7 height 7
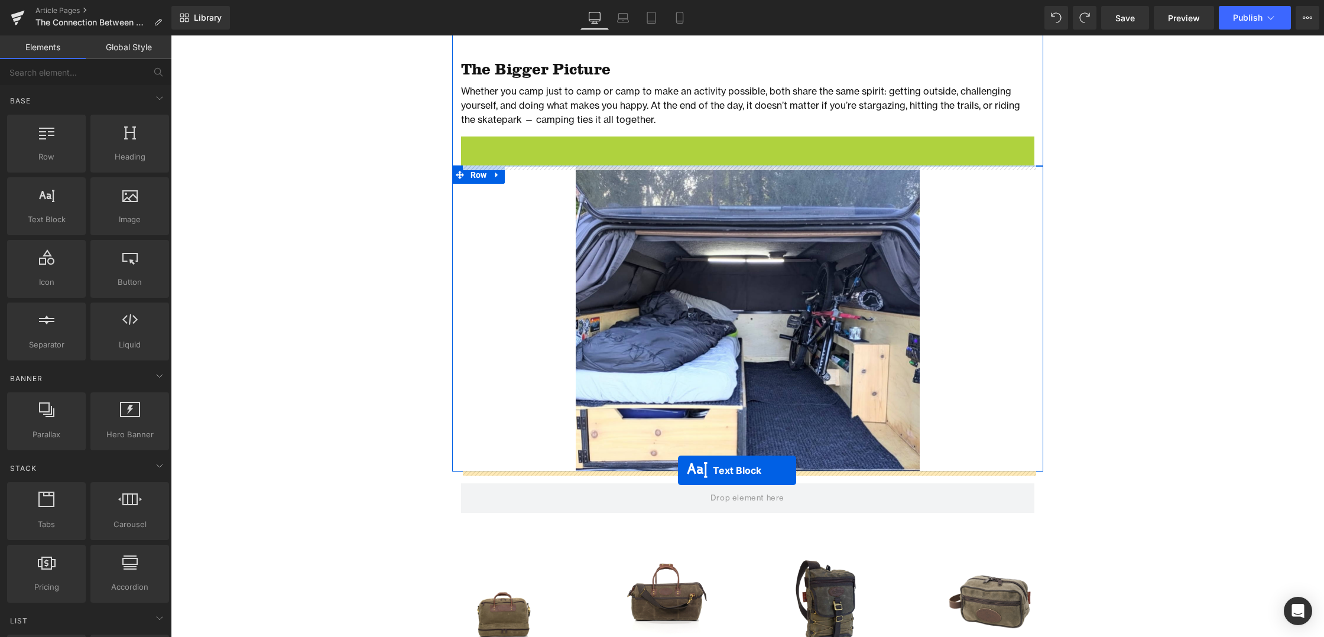
drag, startPoint x: 717, startPoint y: 163, endPoint x: 678, endPoint y: 470, distance: 310.4
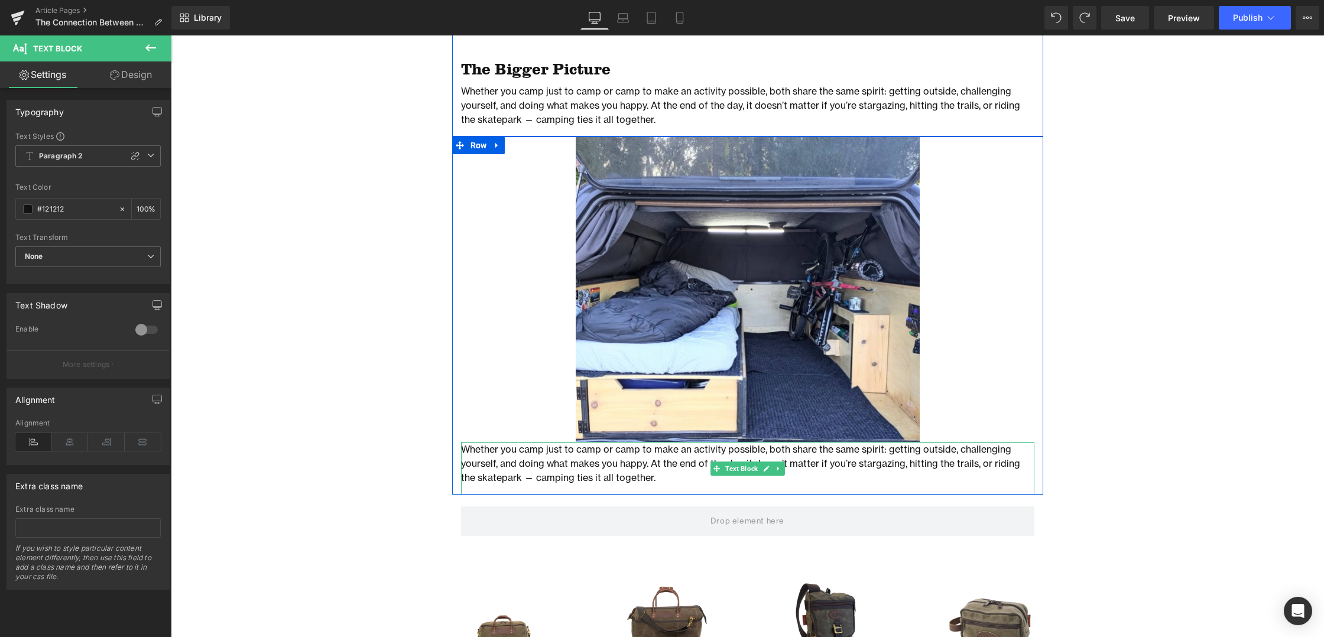
click at [634, 479] on p "Whether you camp just to camp or camp to make an activity possible, both share …" at bounding box center [747, 463] width 573 height 43
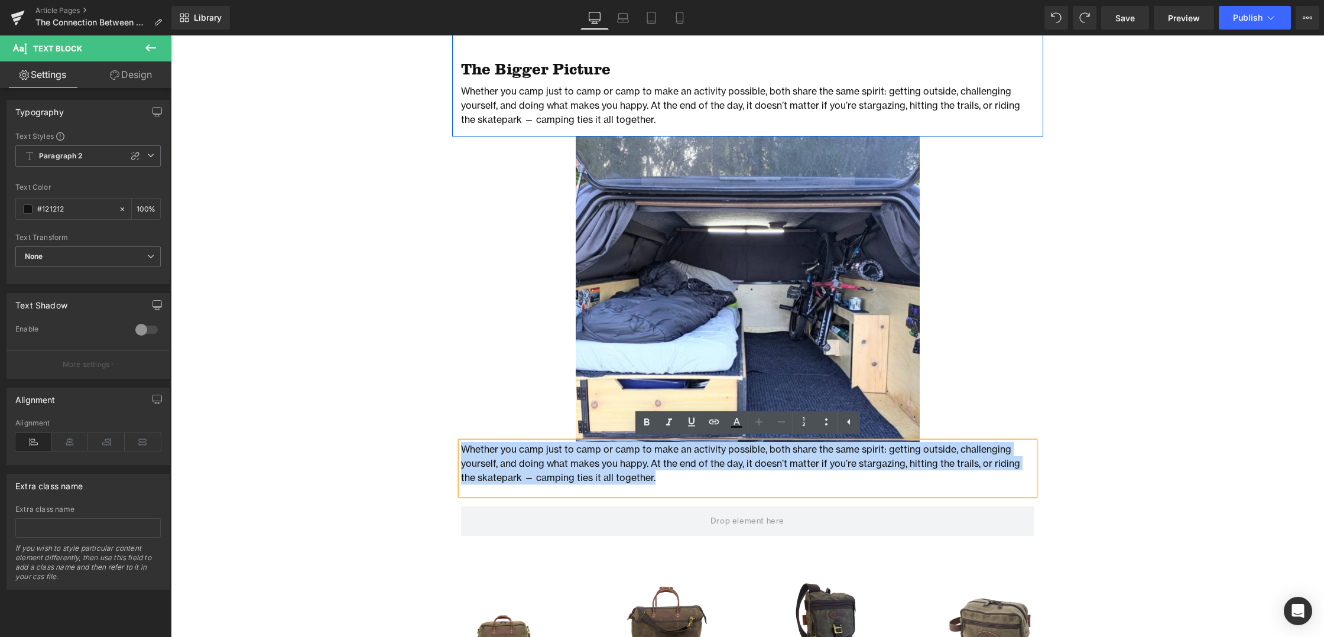
drag, startPoint x: 615, startPoint y: 477, endPoint x: 455, endPoint y: 437, distance: 165.0
click at [455, 437] on div "Image Whether you camp just to camp or camp to make an activity possible, both …" at bounding box center [747, 316] width 591 height 358
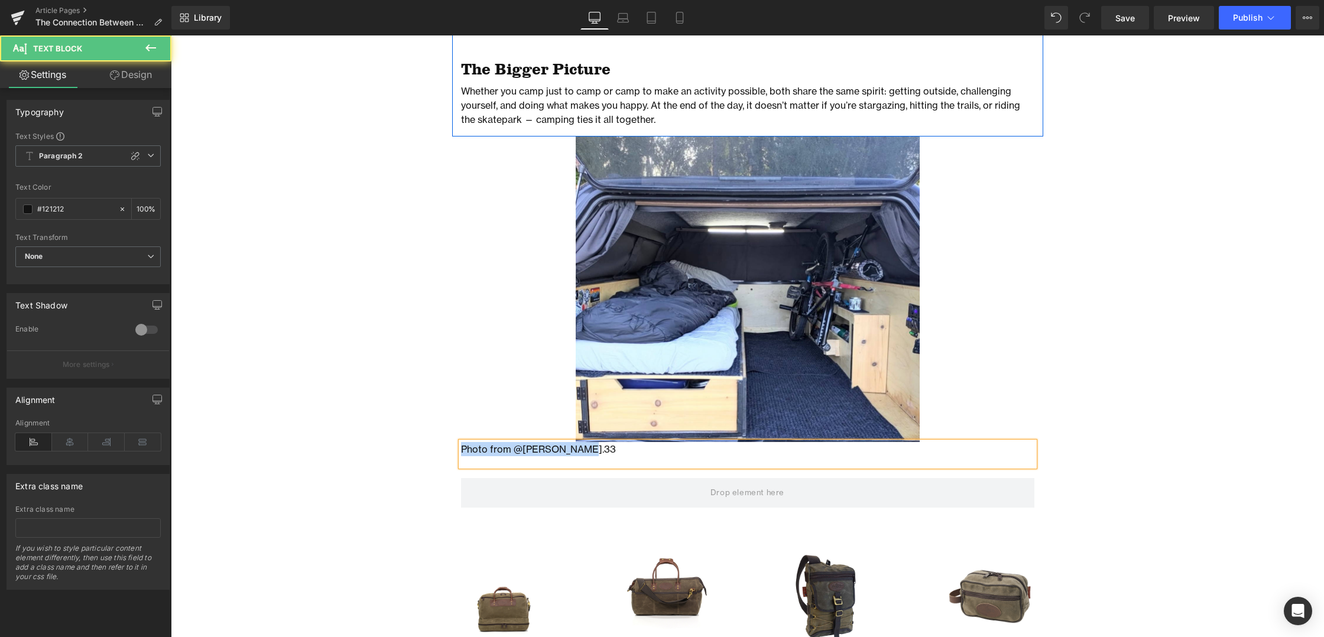
drag, startPoint x: 577, startPoint y: 449, endPoint x: 446, endPoint y: 447, distance: 131.8
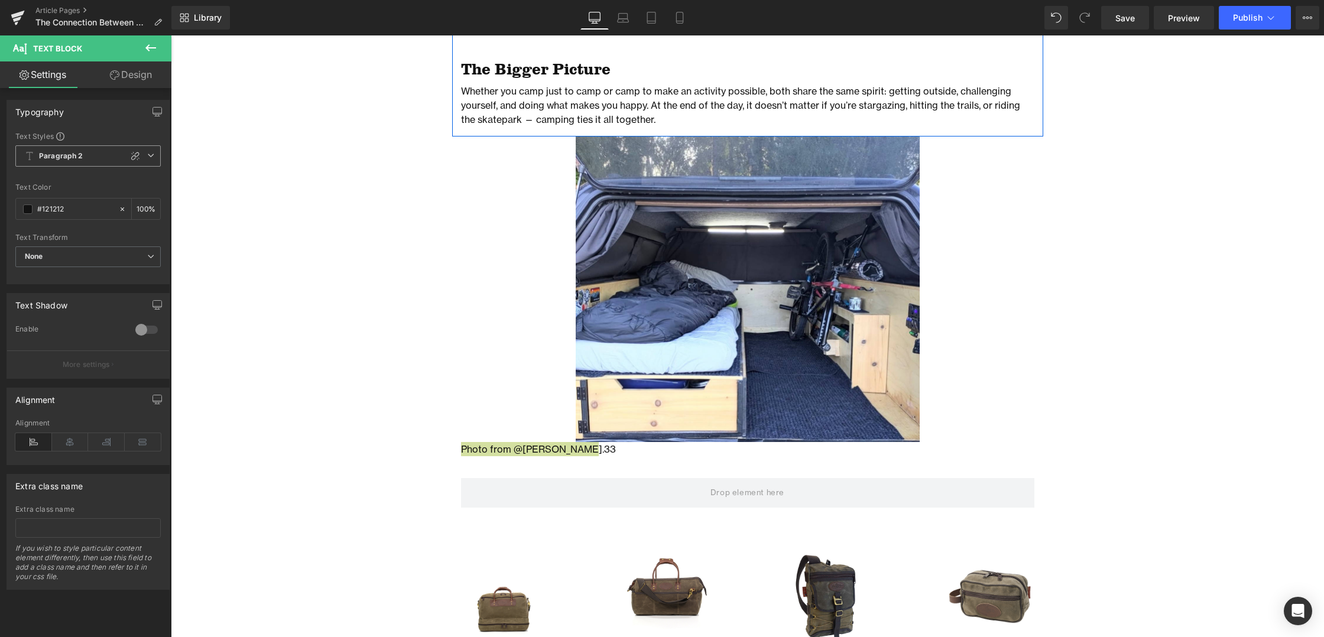
click at [83, 153] on span "Paragraph 2" at bounding box center [87, 155] width 145 height 21
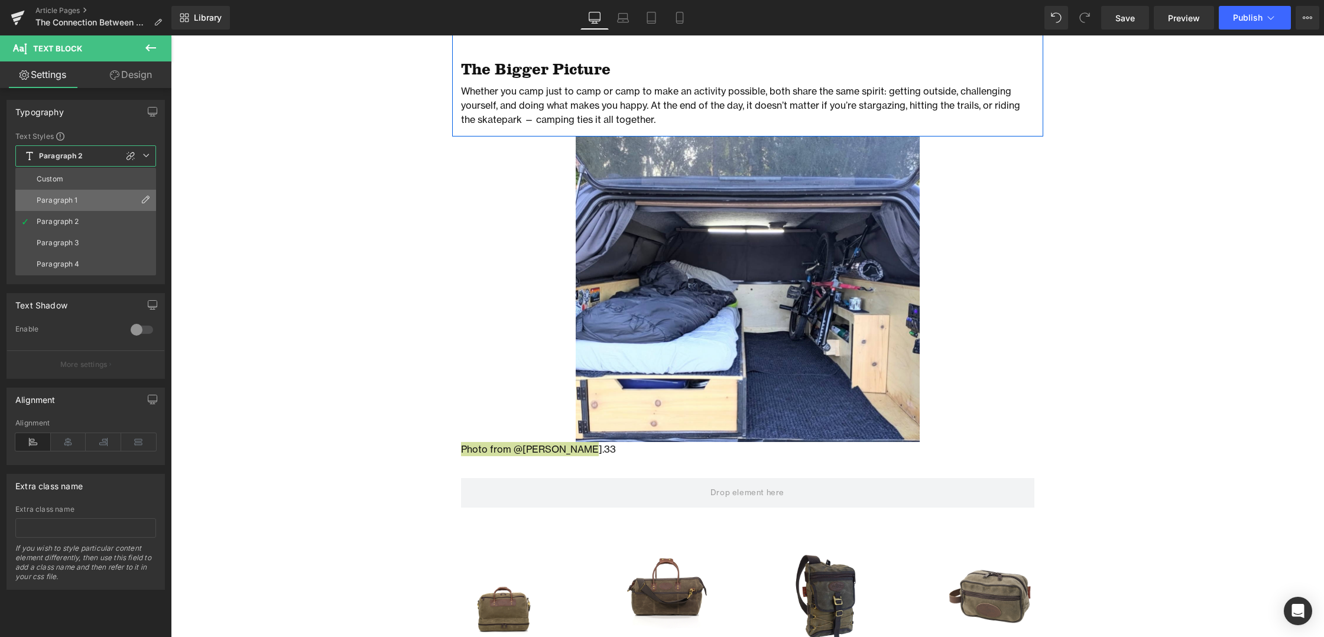
click at [64, 199] on div "Paragraph 1" at bounding box center [57, 200] width 41 height 8
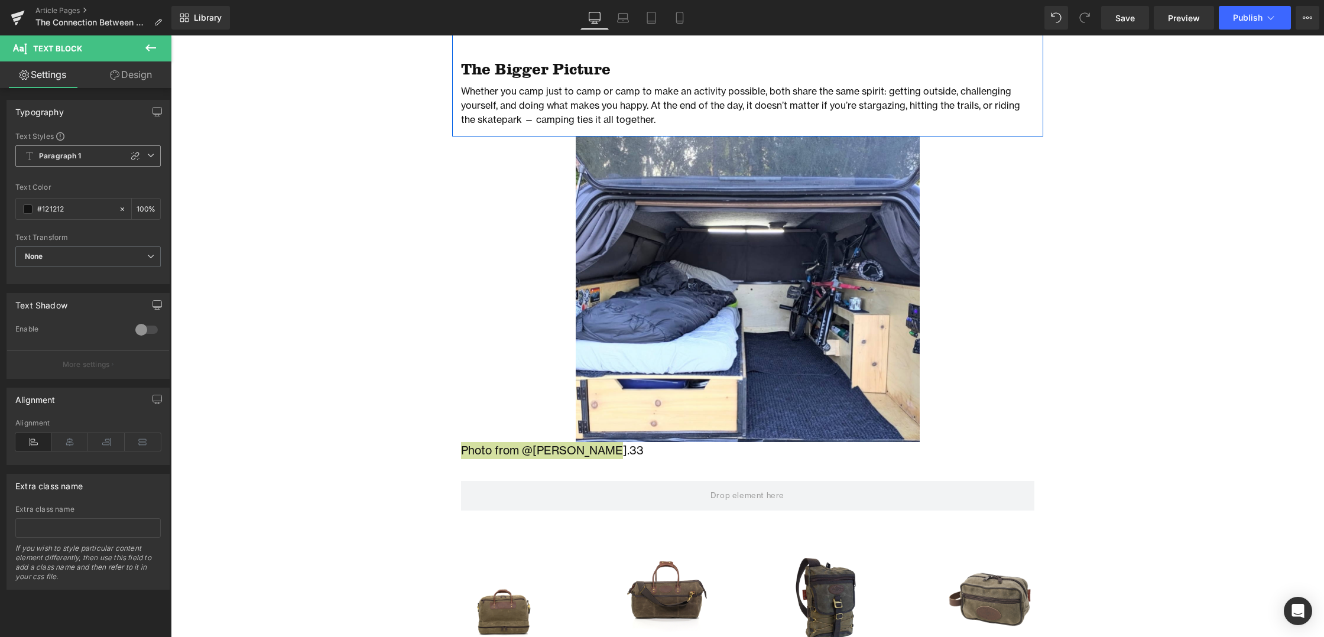
click at [64, 158] on b "Paragraph 1" at bounding box center [60, 156] width 43 height 10
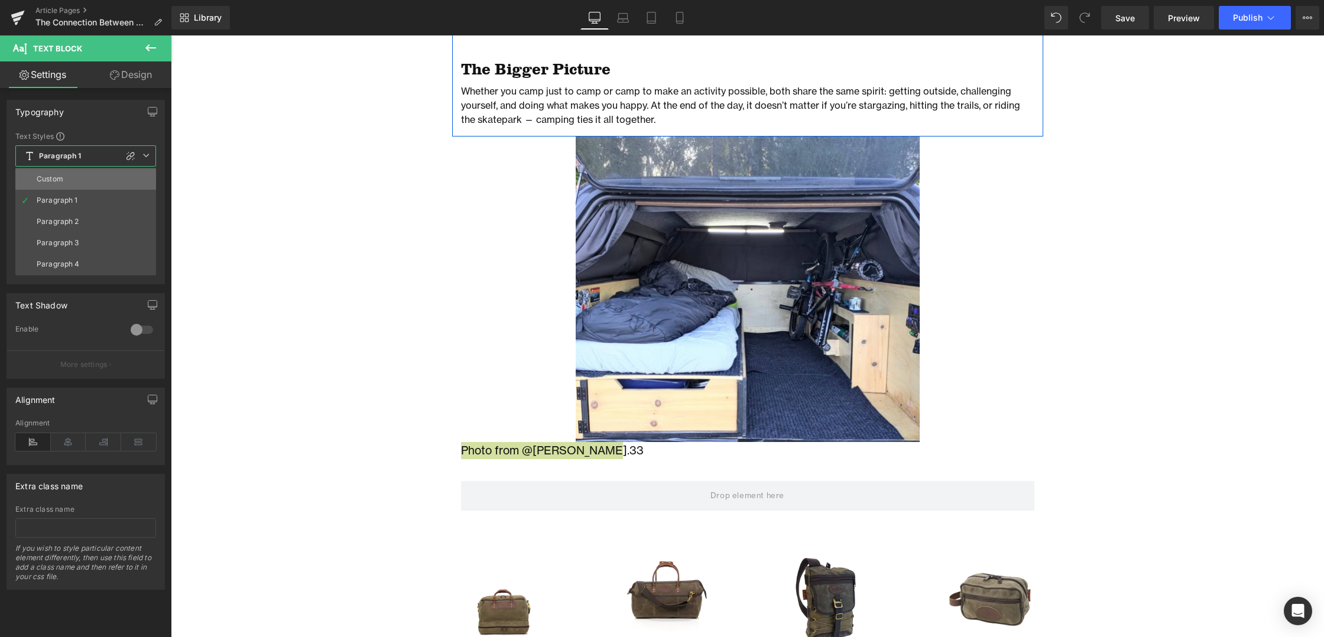
click at [57, 177] on div "Custom" at bounding box center [50, 179] width 27 height 8
type input "19.04"
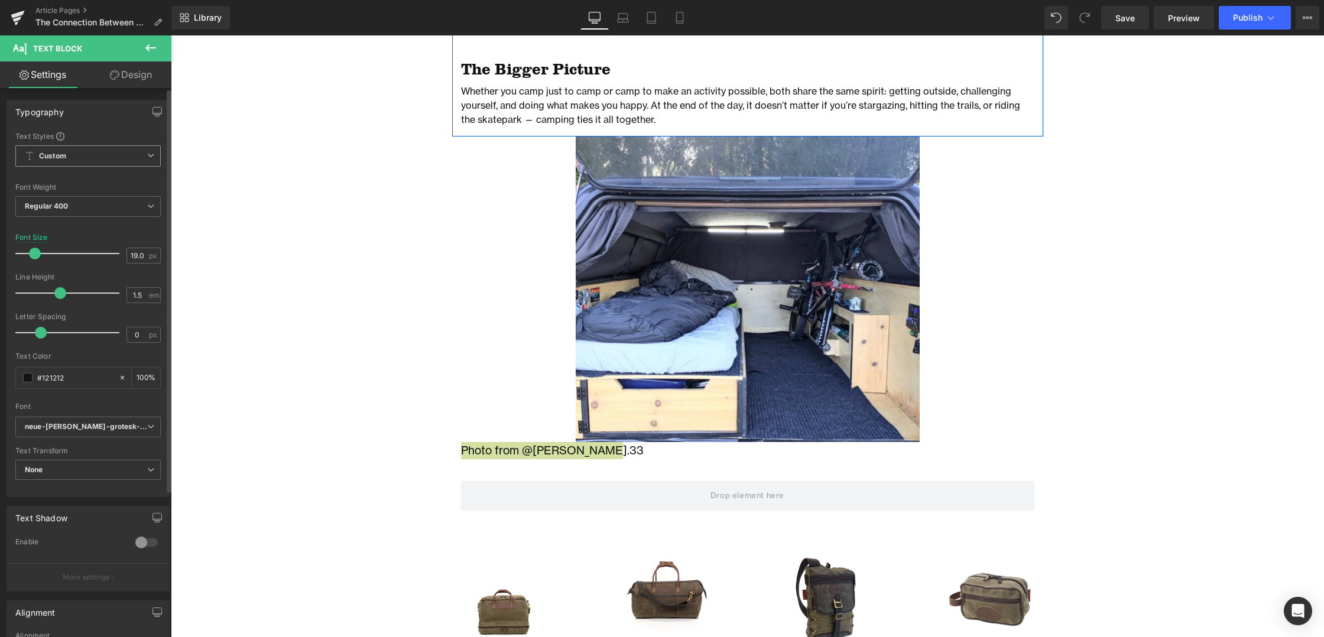
click at [61, 157] on b "Custom" at bounding box center [52, 156] width 27 height 10
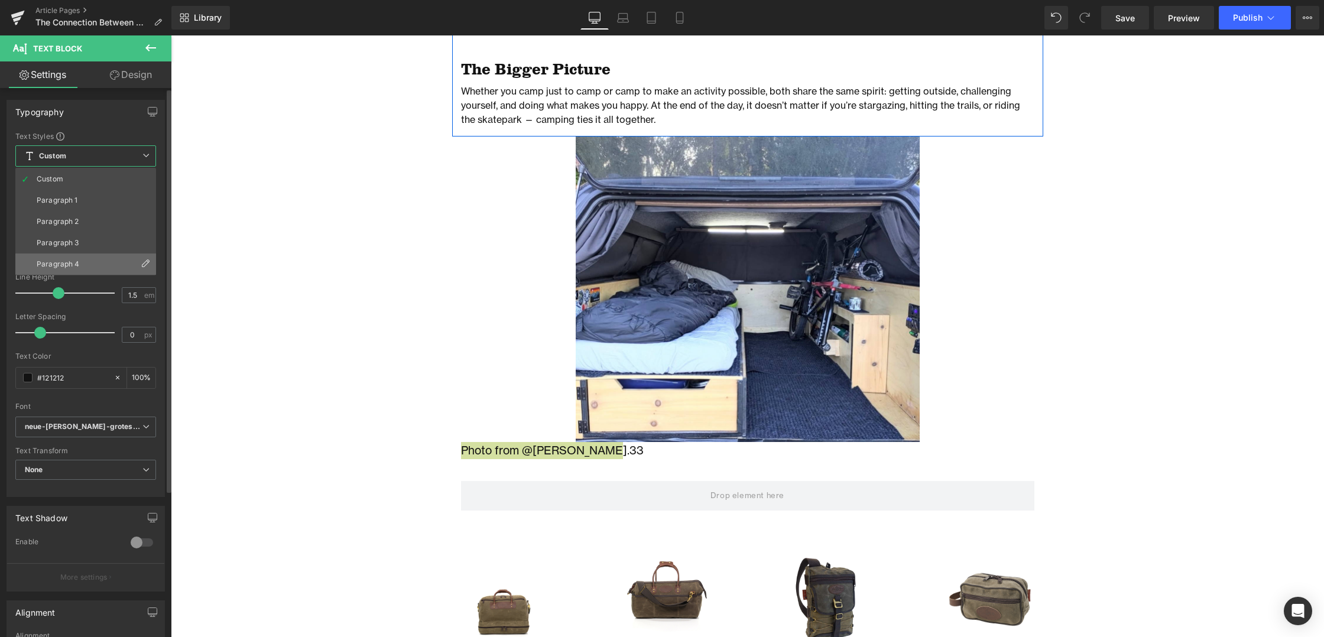
click at [63, 261] on div "Paragraph 4" at bounding box center [58, 264] width 43 height 8
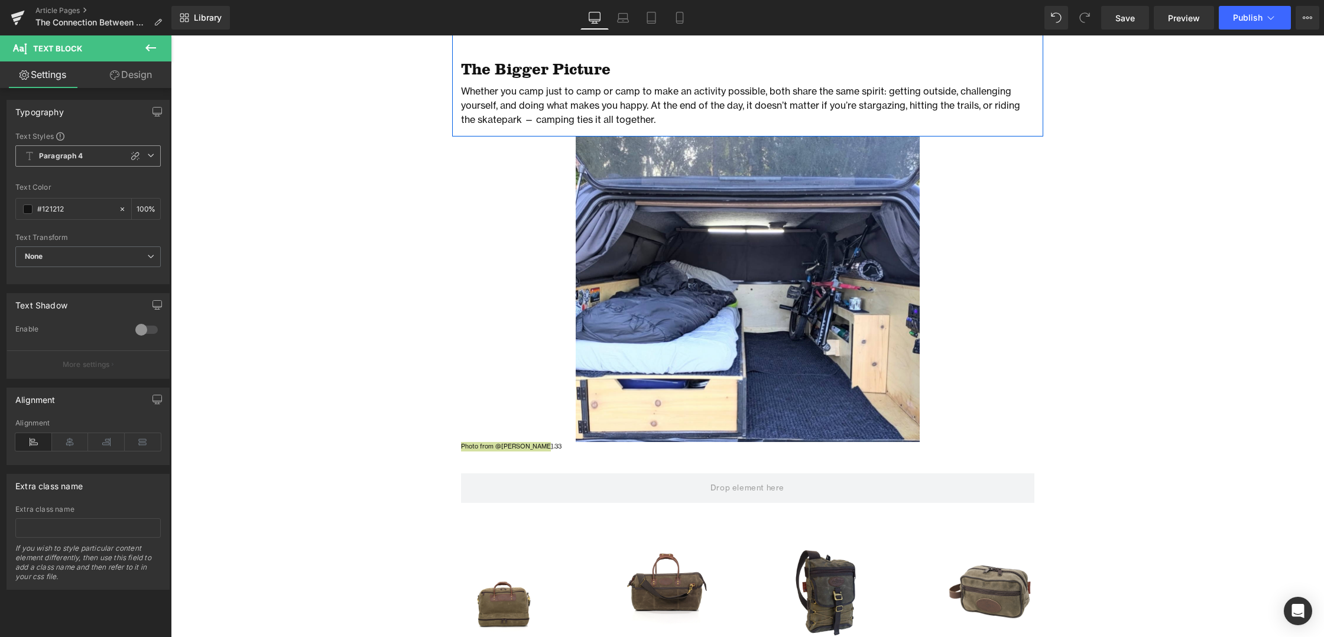
click at [66, 154] on b "Paragraph 4" at bounding box center [61, 156] width 44 height 10
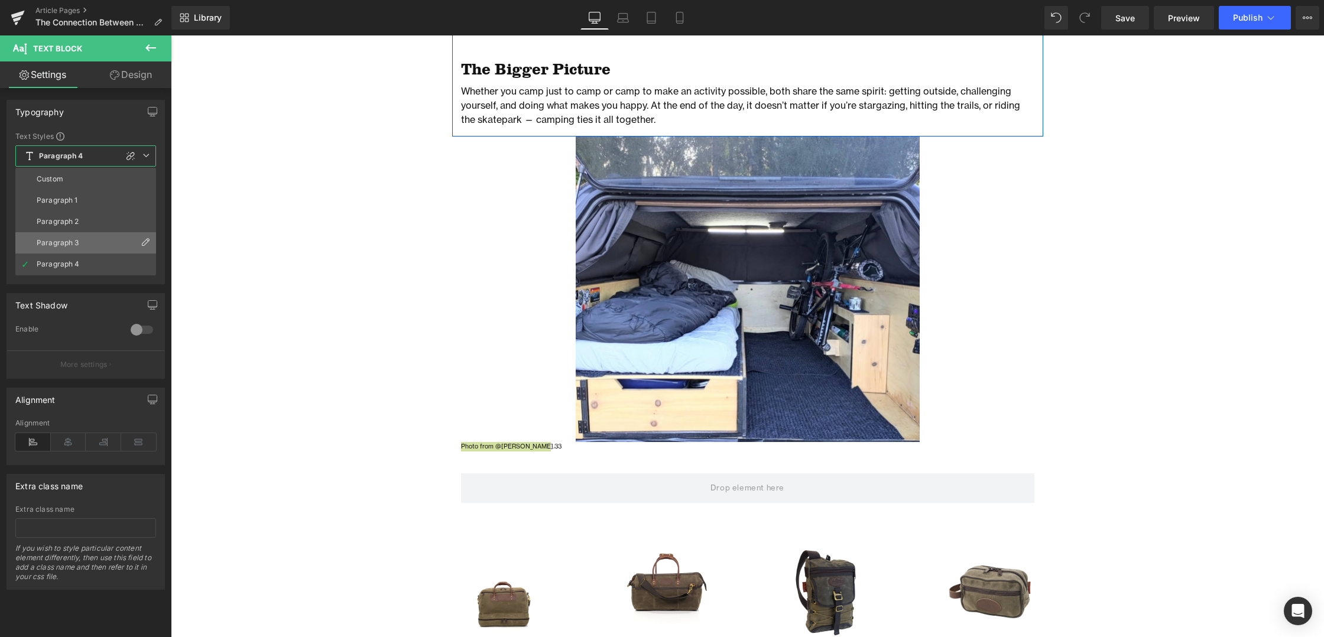
click at [64, 242] on div "Paragraph 3" at bounding box center [58, 243] width 43 height 8
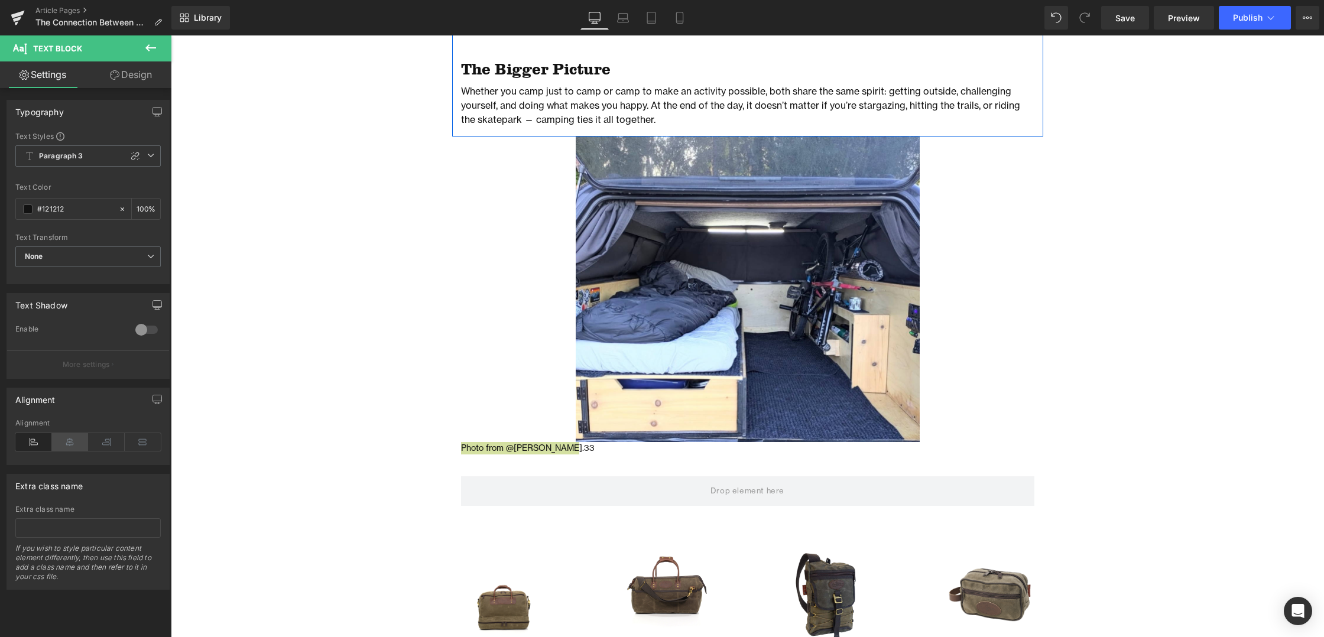
click at [68, 443] on icon at bounding box center [70, 442] width 37 height 18
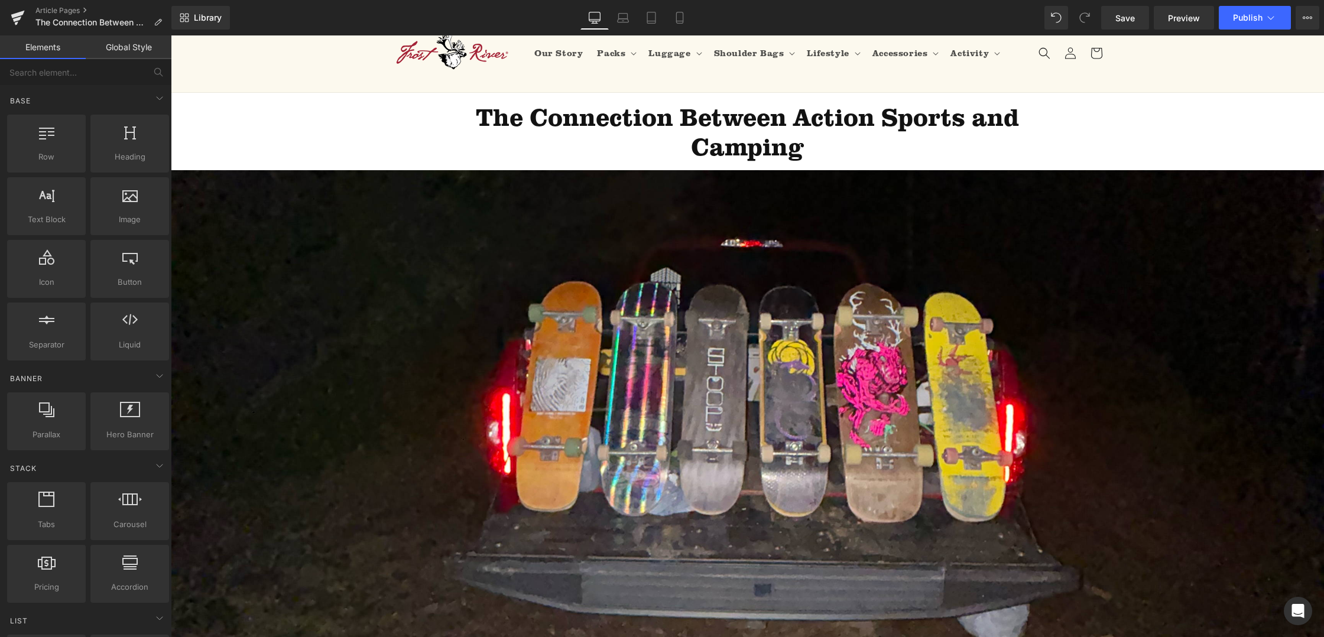
scroll to position [0, 0]
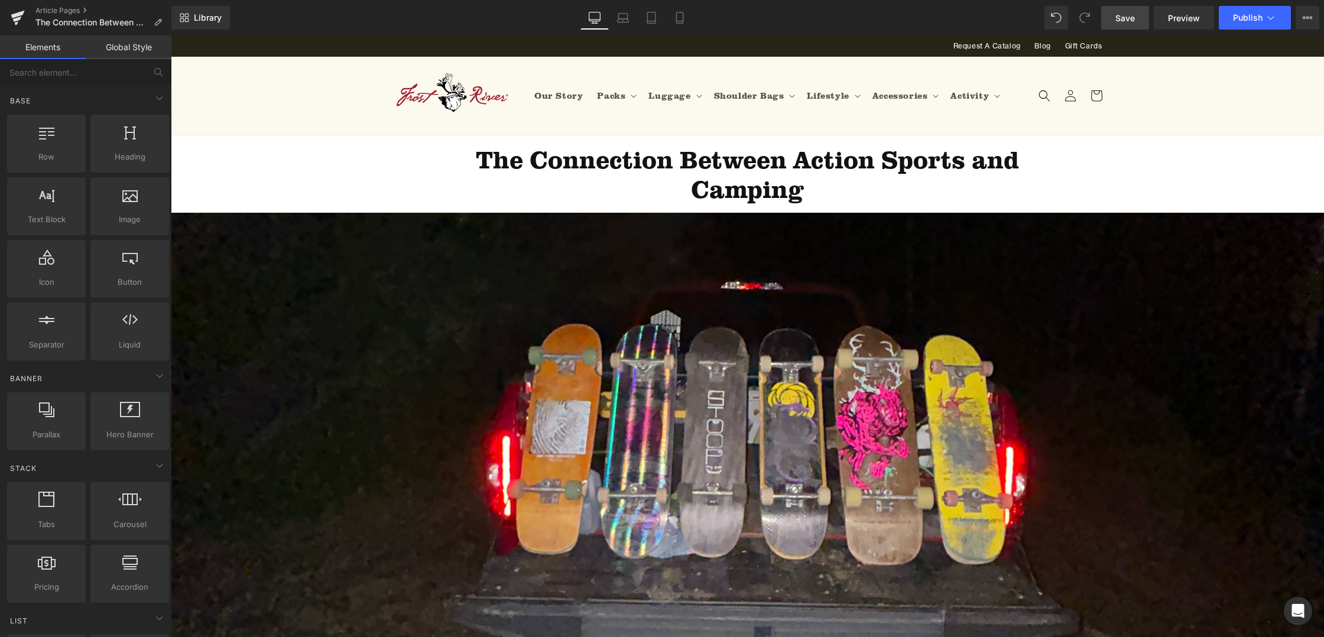
click at [1121, 18] on span "Save" at bounding box center [1125, 18] width 20 height 12
click at [1171, 21] on span "Preview" at bounding box center [1184, 18] width 32 height 12
click at [1252, 17] on span "Publish" at bounding box center [1248, 17] width 30 height 9
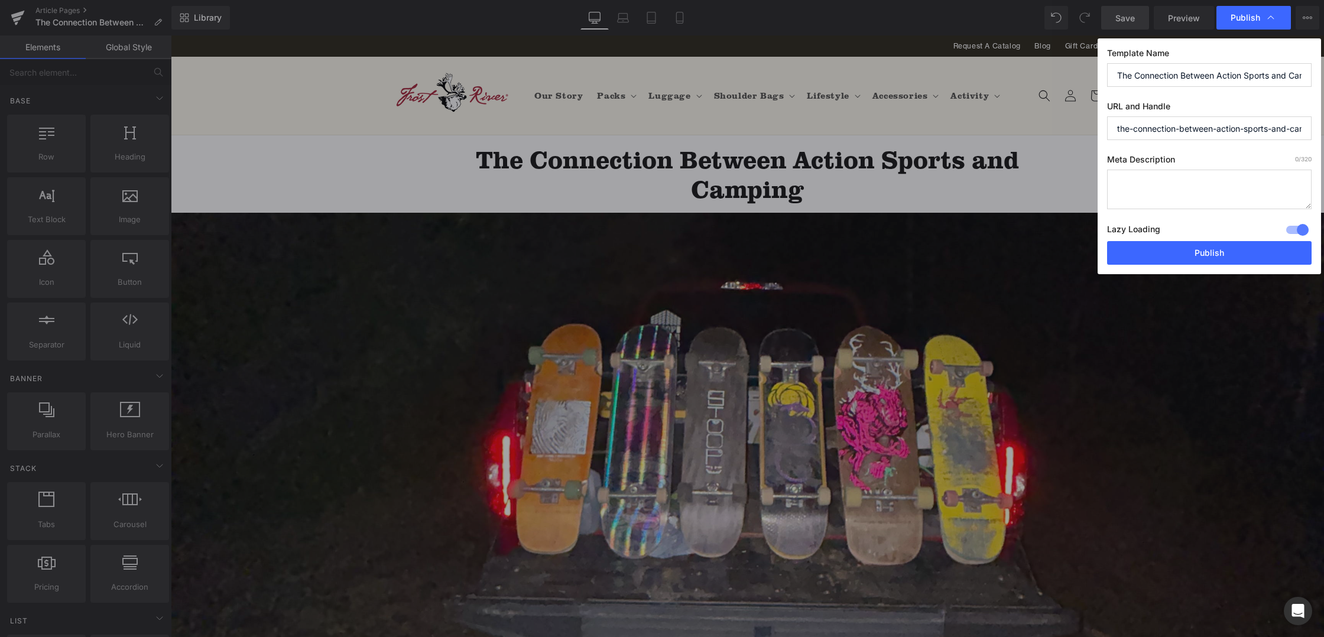
click at [1176, 181] on textarea at bounding box center [1209, 190] width 205 height 40
drag, startPoint x: 1293, startPoint y: 197, endPoint x: 1109, endPoint y: 180, distance: 184.7
click at [1109, 180] on textarea "A brief look at people who camp to camp and people to camp as a means to do an …" at bounding box center [1209, 190] width 205 height 40
paste textarea "Exploring the difference between camping for the experience itself and camping …"
type textarea "Exploring the difference between camping for the experience itself and camping …"
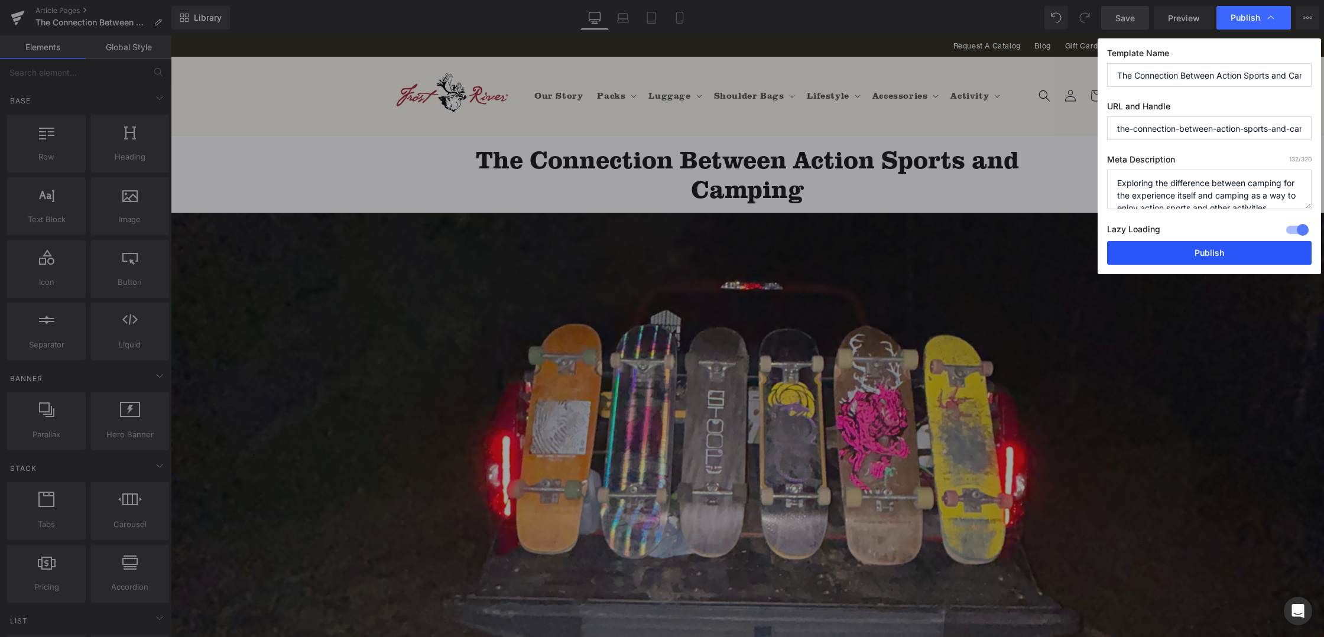
click at [1226, 257] on button "Publish" at bounding box center [1209, 253] width 205 height 24
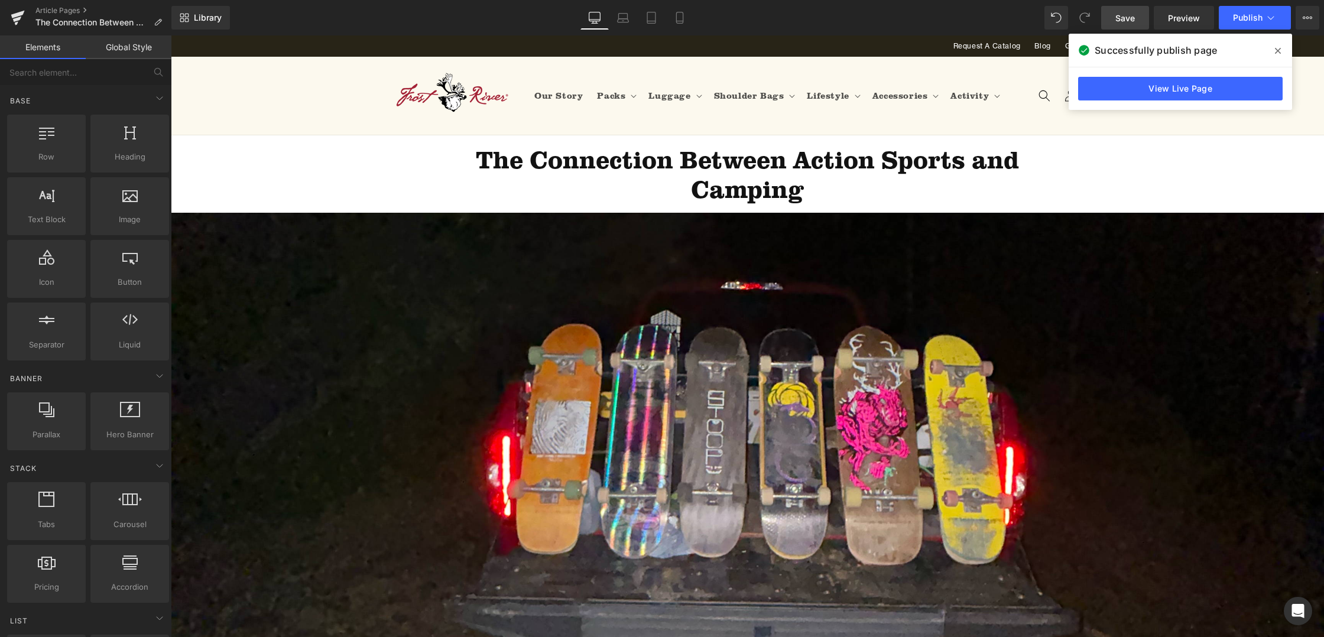
click at [1279, 51] on icon at bounding box center [1278, 51] width 6 height 6
